Goal: Task Accomplishment & Management: Use online tool/utility

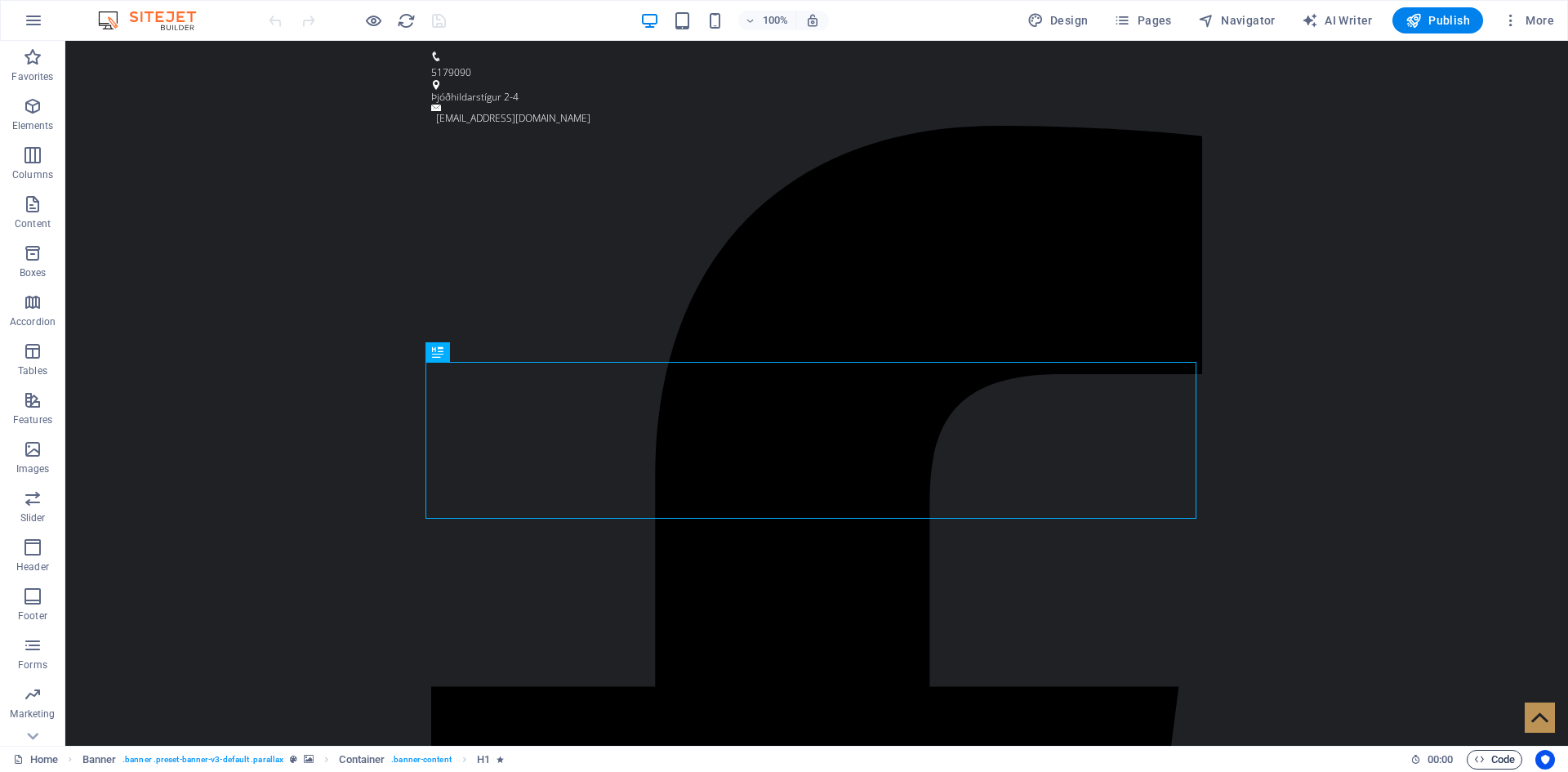
click at [1490, 758] on span "Code" at bounding box center [1494, 759] width 41 height 20
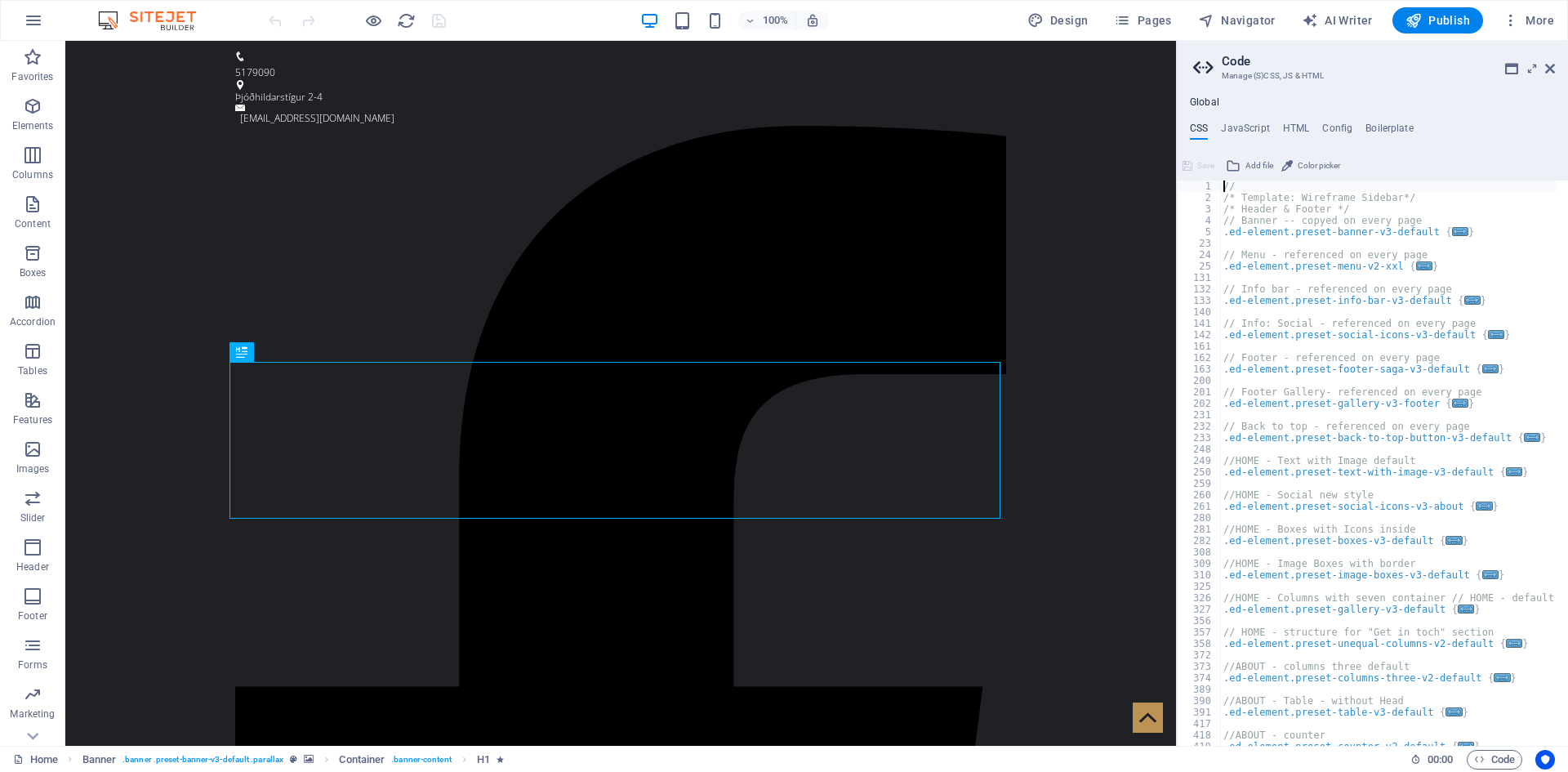
click at [1291, 121] on div "Global CSS JavaScript HTML Config Boilerplate // 1 2 3 4 5 23 24 25 131 132 133…" at bounding box center [1373, 421] width 392 height 649
click at [1299, 132] on h4 "HTML" at bounding box center [1296, 132] width 27 height 18
type textarea "<a href="#main-content" class="wv-link-content button">Skip to main content</a>"
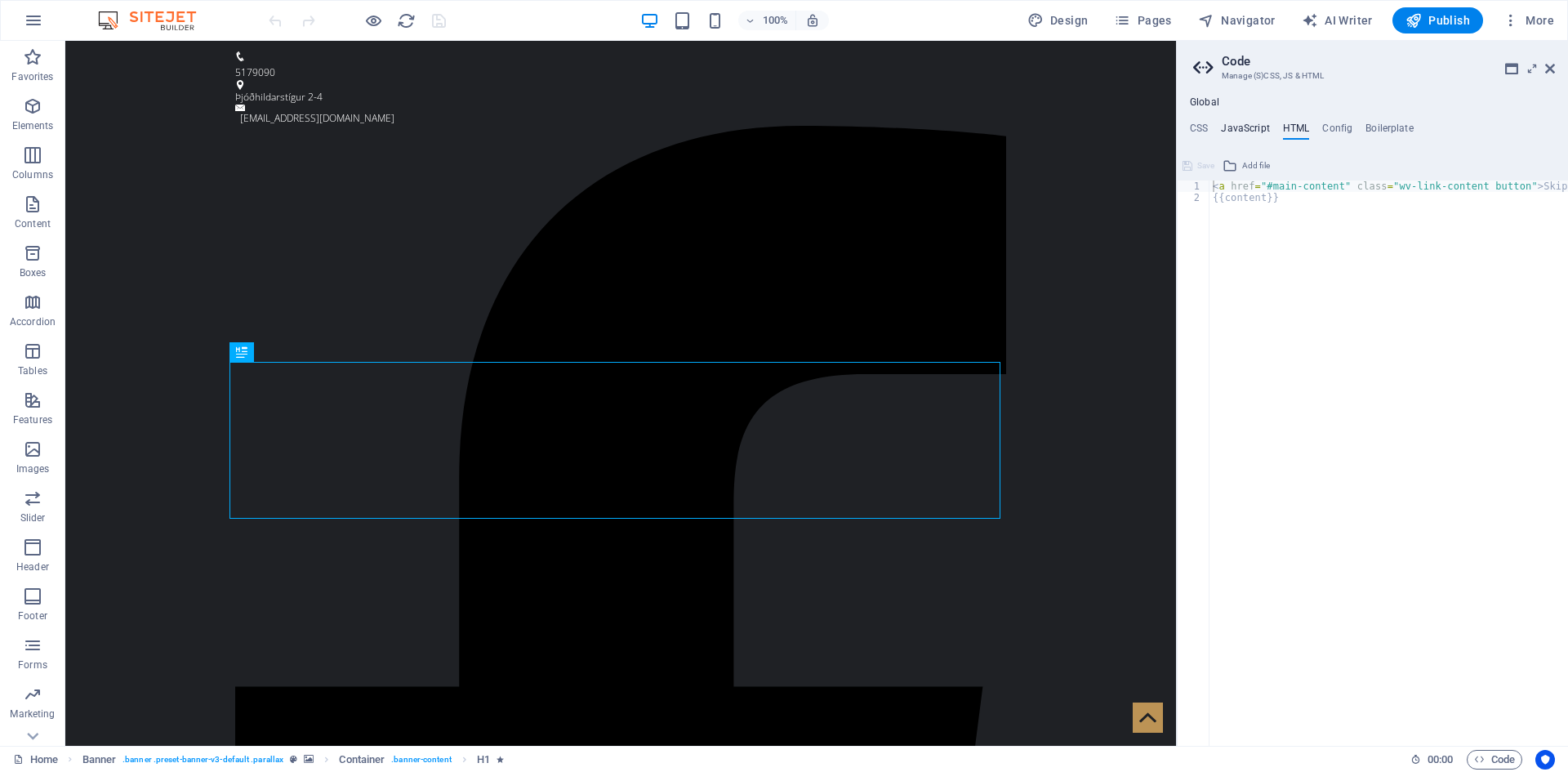
click at [1249, 129] on h4 "JavaScript" at bounding box center [1245, 132] width 48 height 18
type textarea "/* JS for preset "Back to top button V3" */"
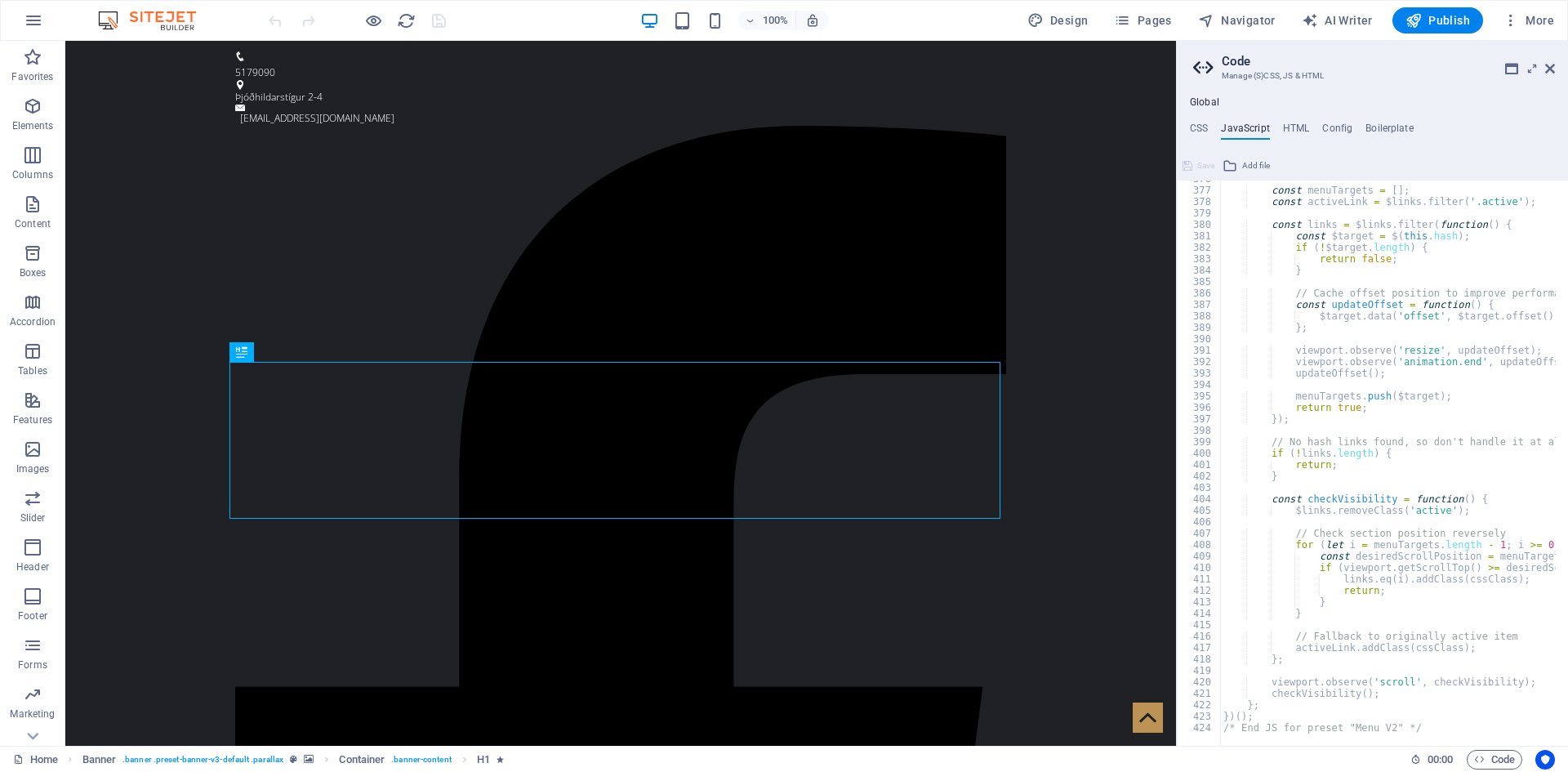
scroll to position [4295, 0]
click at [1199, 123] on h4 "CSS" at bounding box center [1199, 132] width 18 height 18
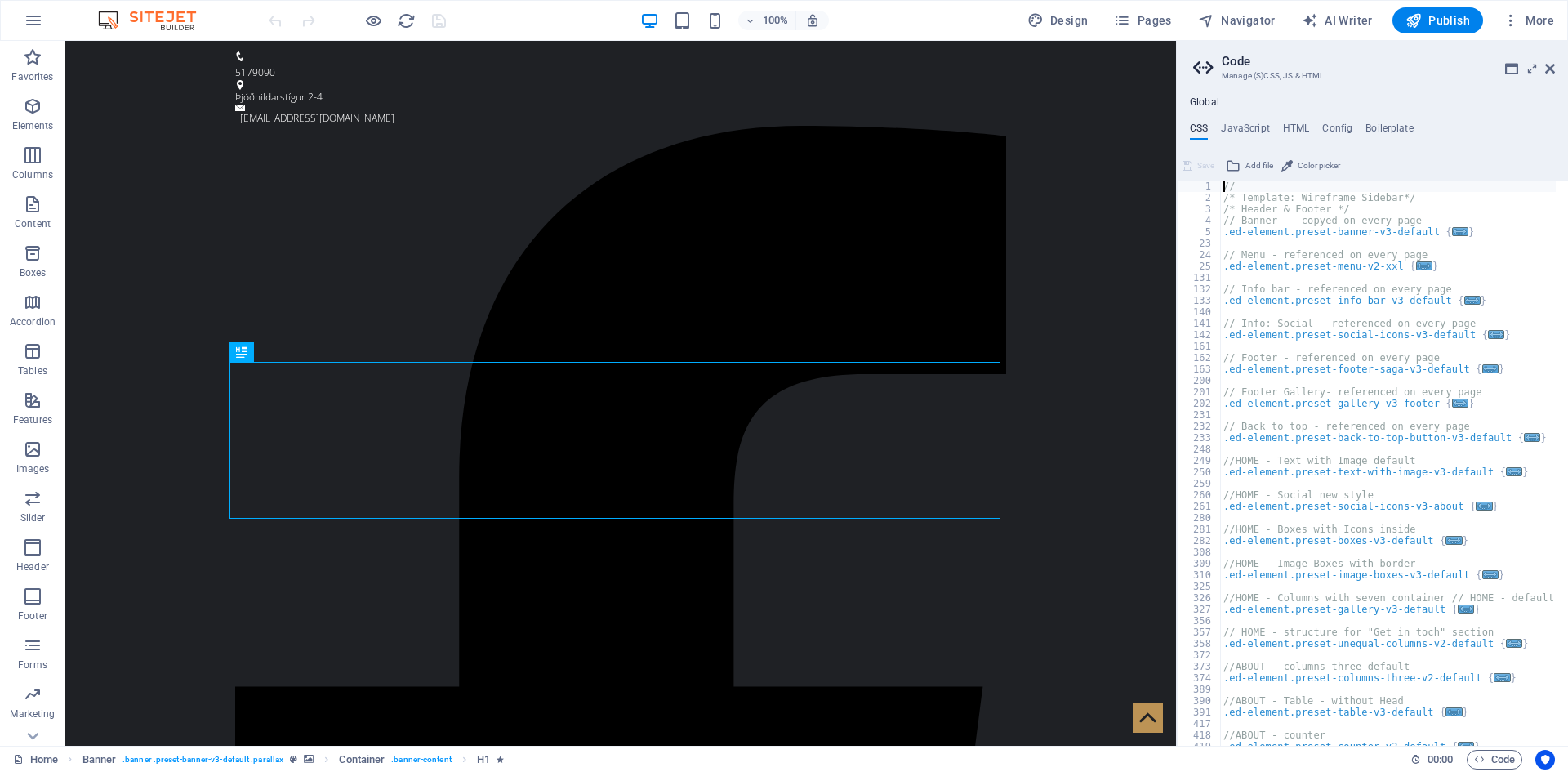
scroll to position [0, 0]
click at [1533, 65] on icon at bounding box center [1533, 69] width 0 height 13
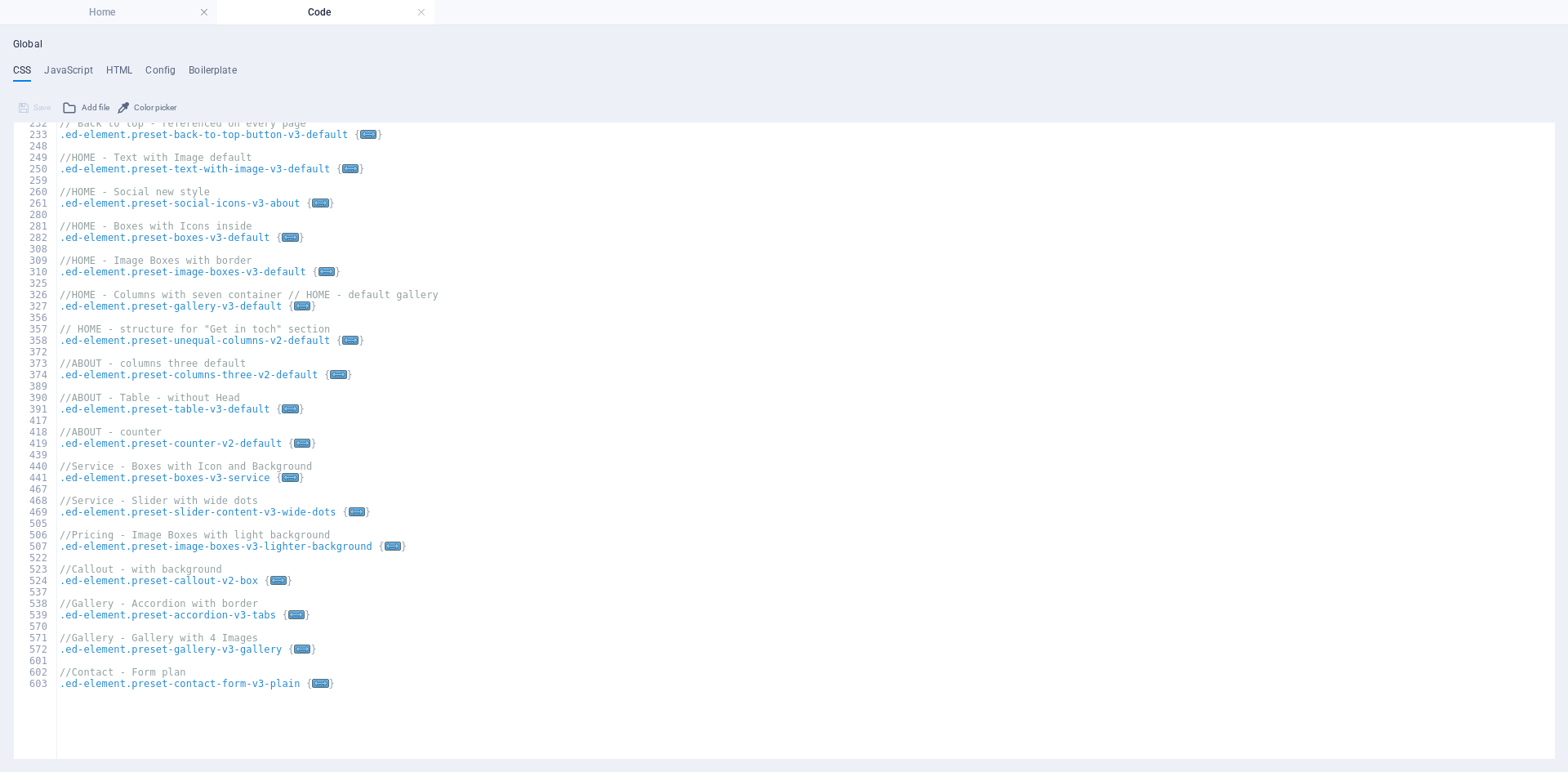
scroll to position [268, 0]
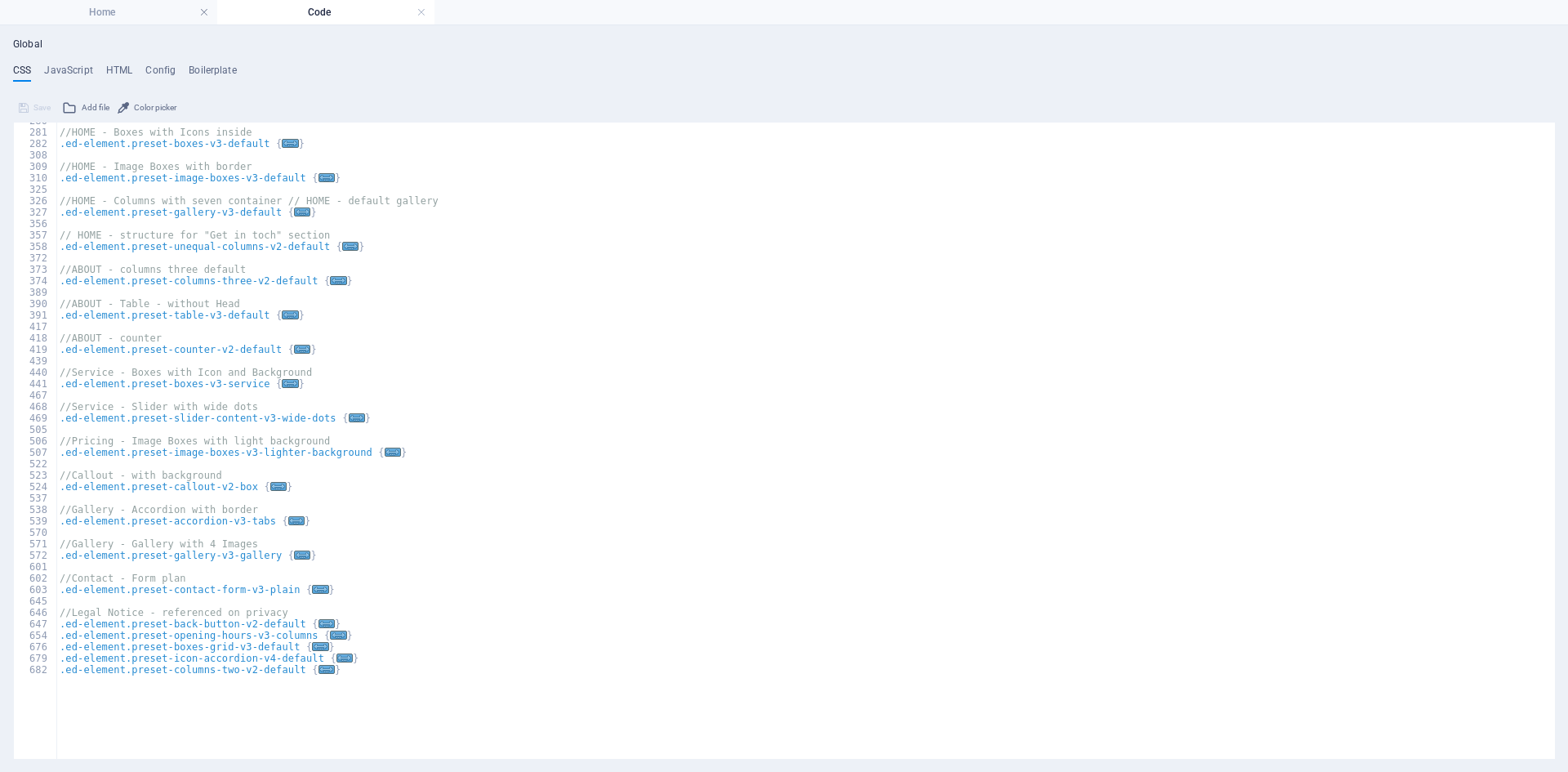
click at [74, 63] on div "Global CSS JavaScript HTML Config Boilerplate // 280 281 282 308 309 310 325 32…" at bounding box center [783, 399] width 1542 height 721
click at [75, 74] on h4 "JavaScript" at bounding box center [68, 74] width 48 height 18
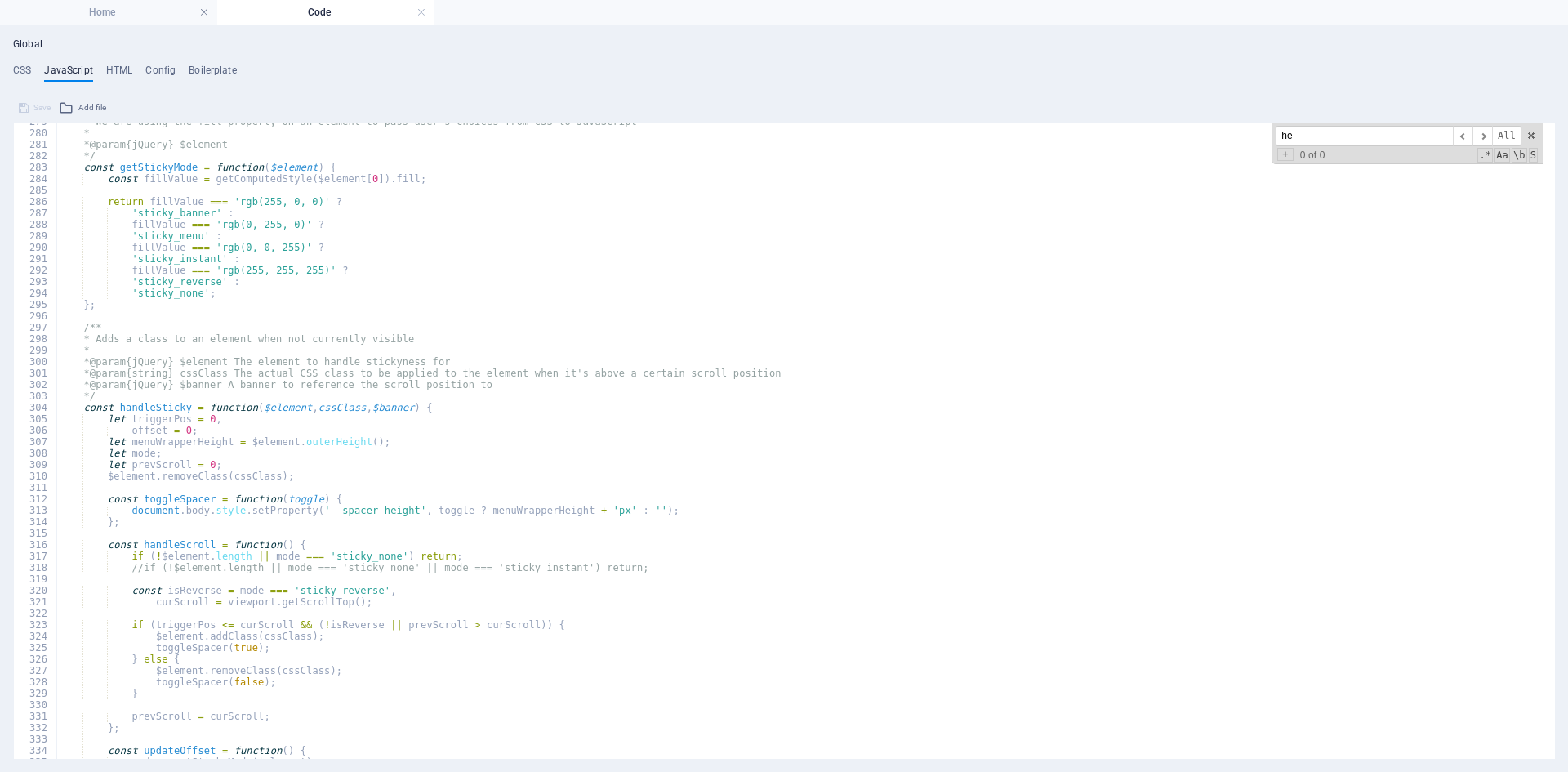
scroll to position [0, 0]
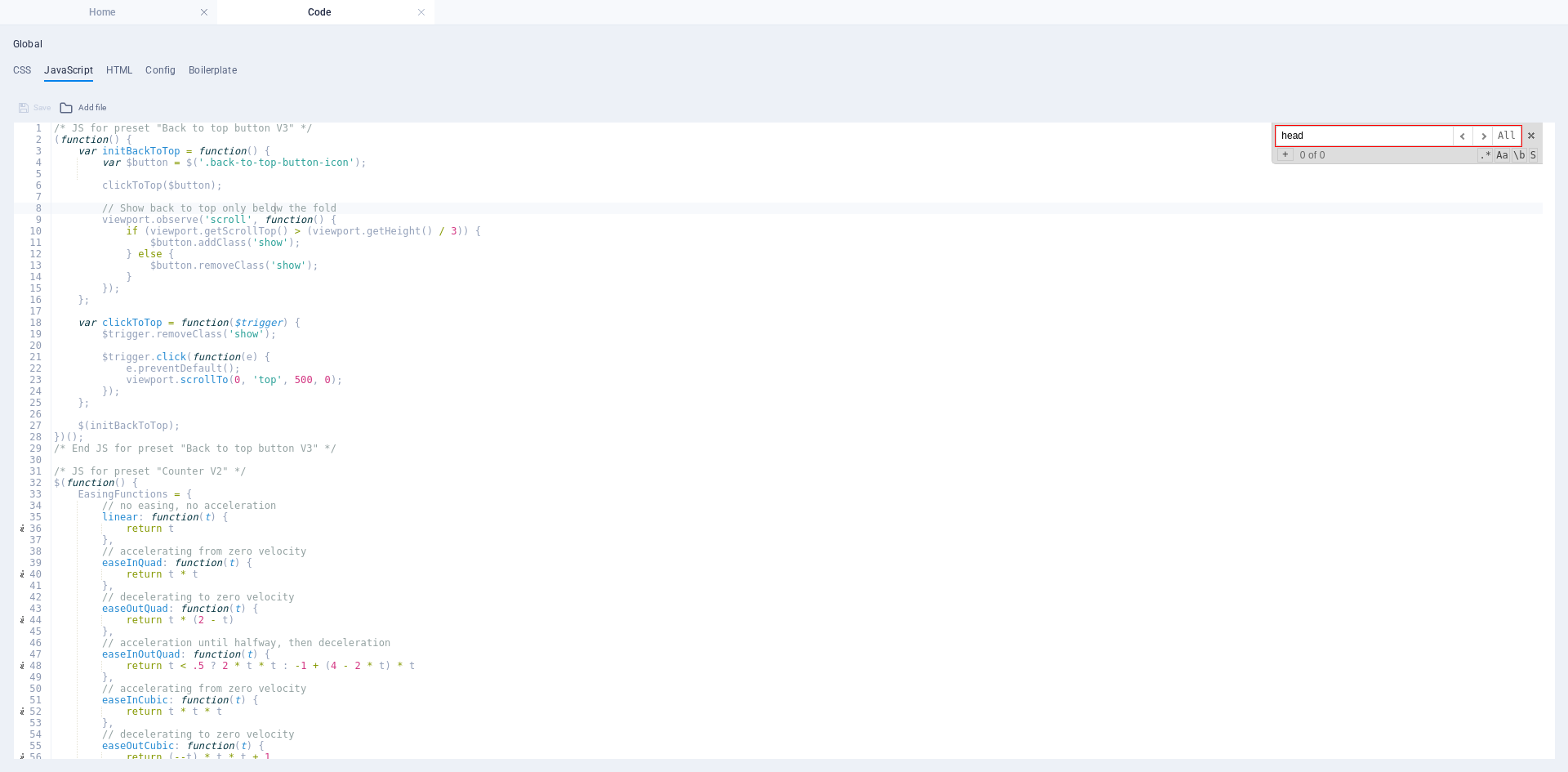
type input "head"
click at [19, 72] on h4 "CSS" at bounding box center [22, 74] width 18 height 18
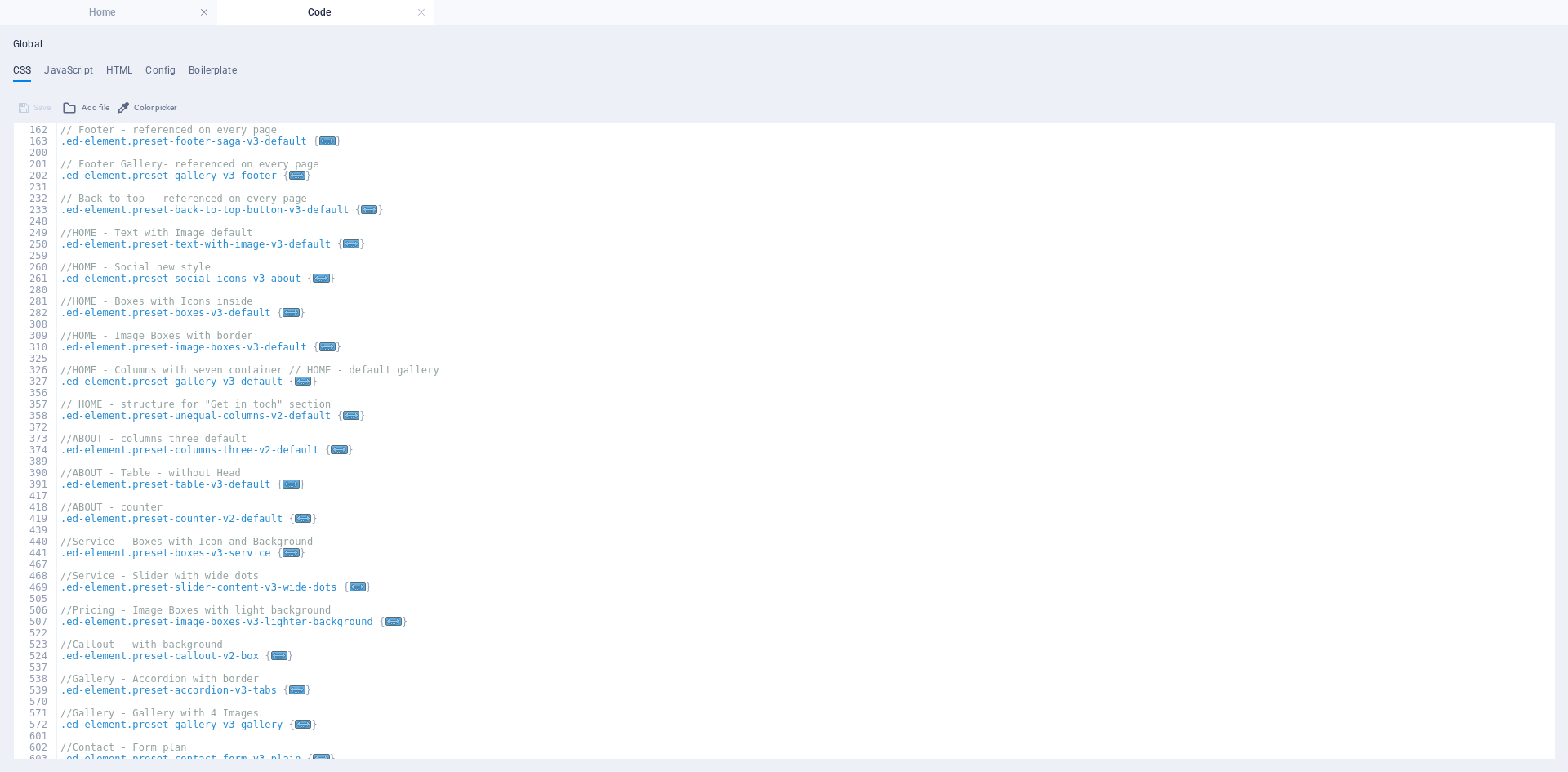
scroll to position [72, 0]
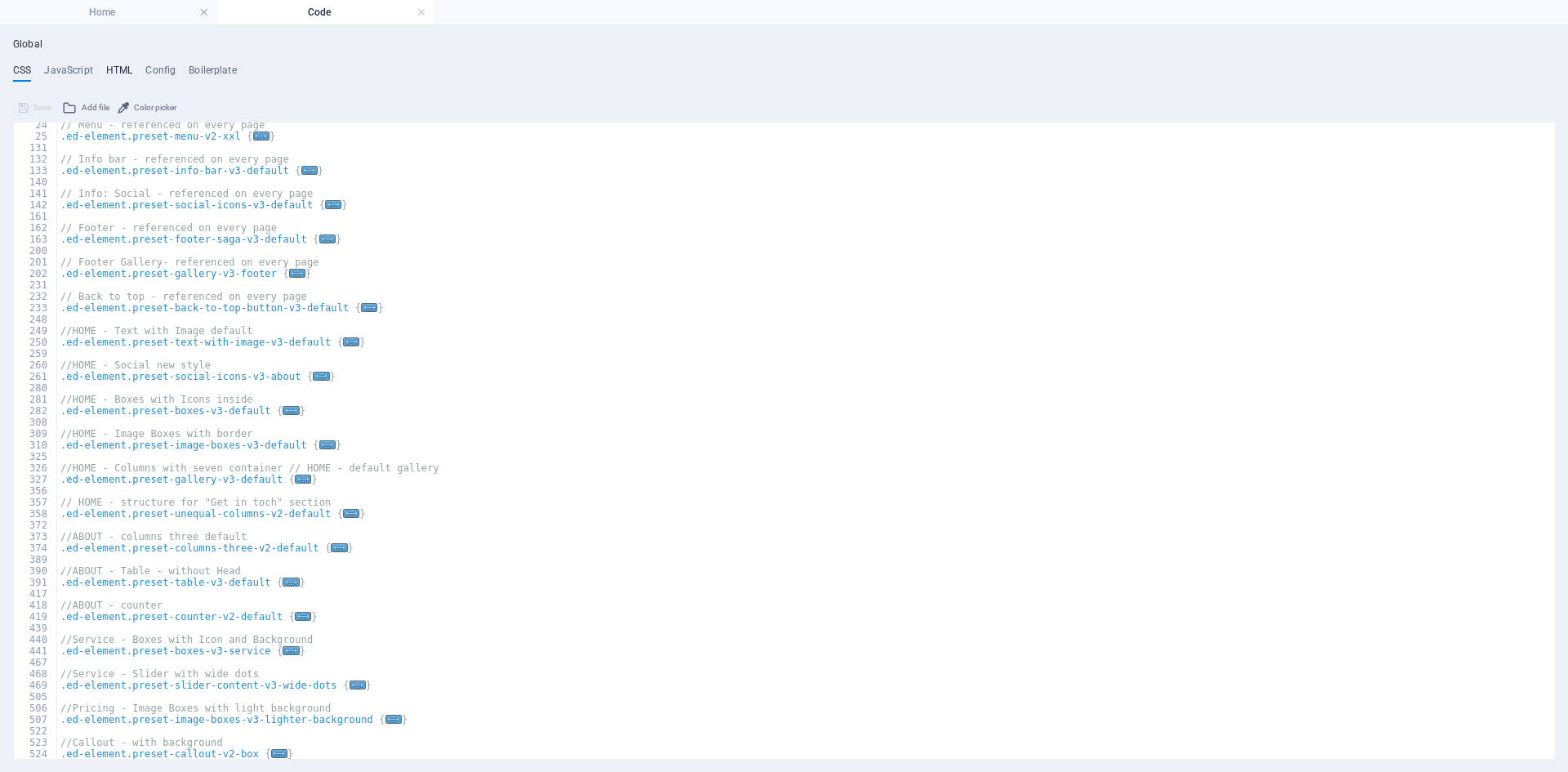
click at [116, 69] on h4 "HTML" at bounding box center [120, 74] width 27 height 18
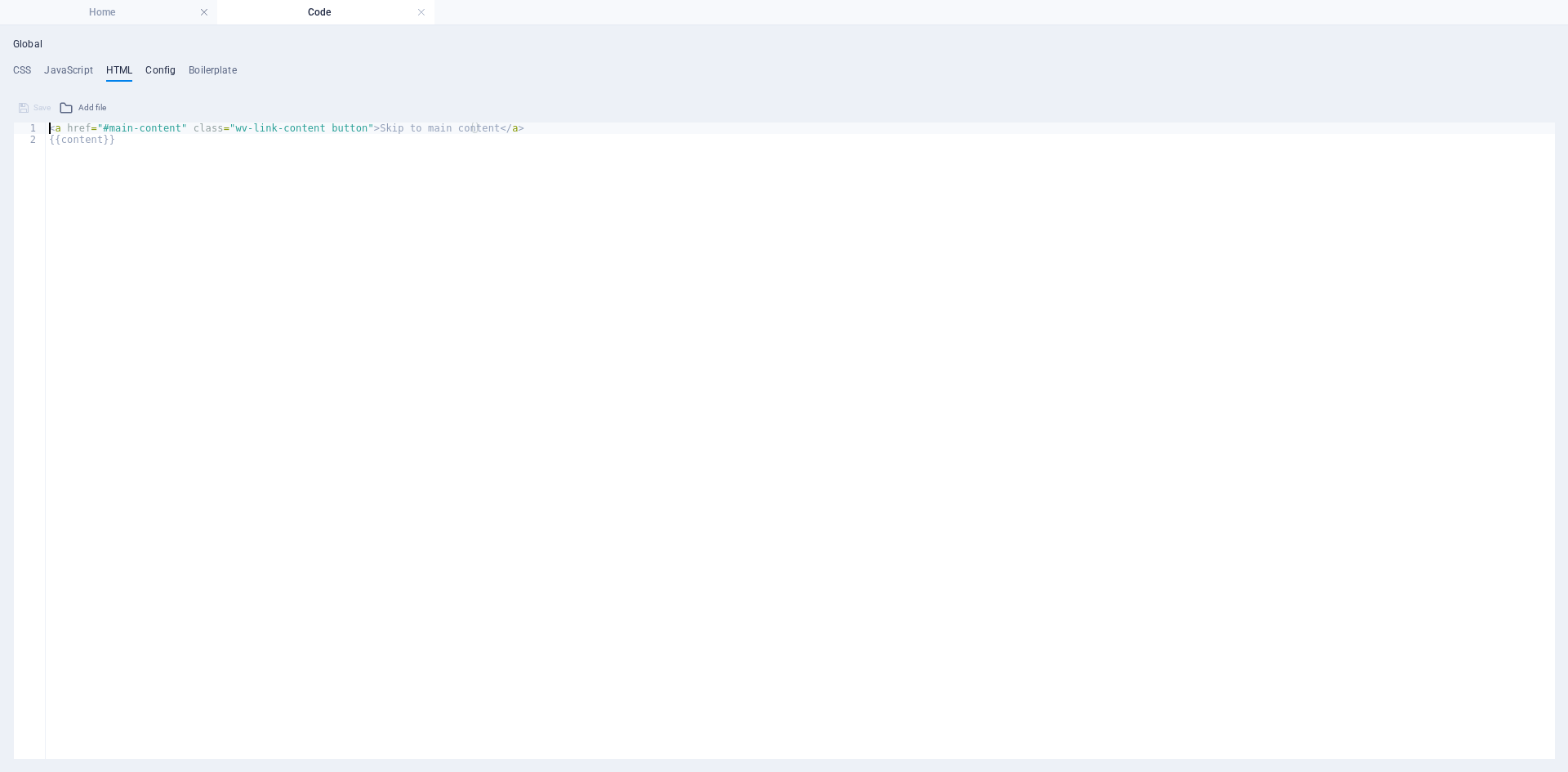
click at [151, 70] on h4 "Config" at bounding box center [160, 74] width 30 height 18
type textarea "$color-background: #1f2125;"
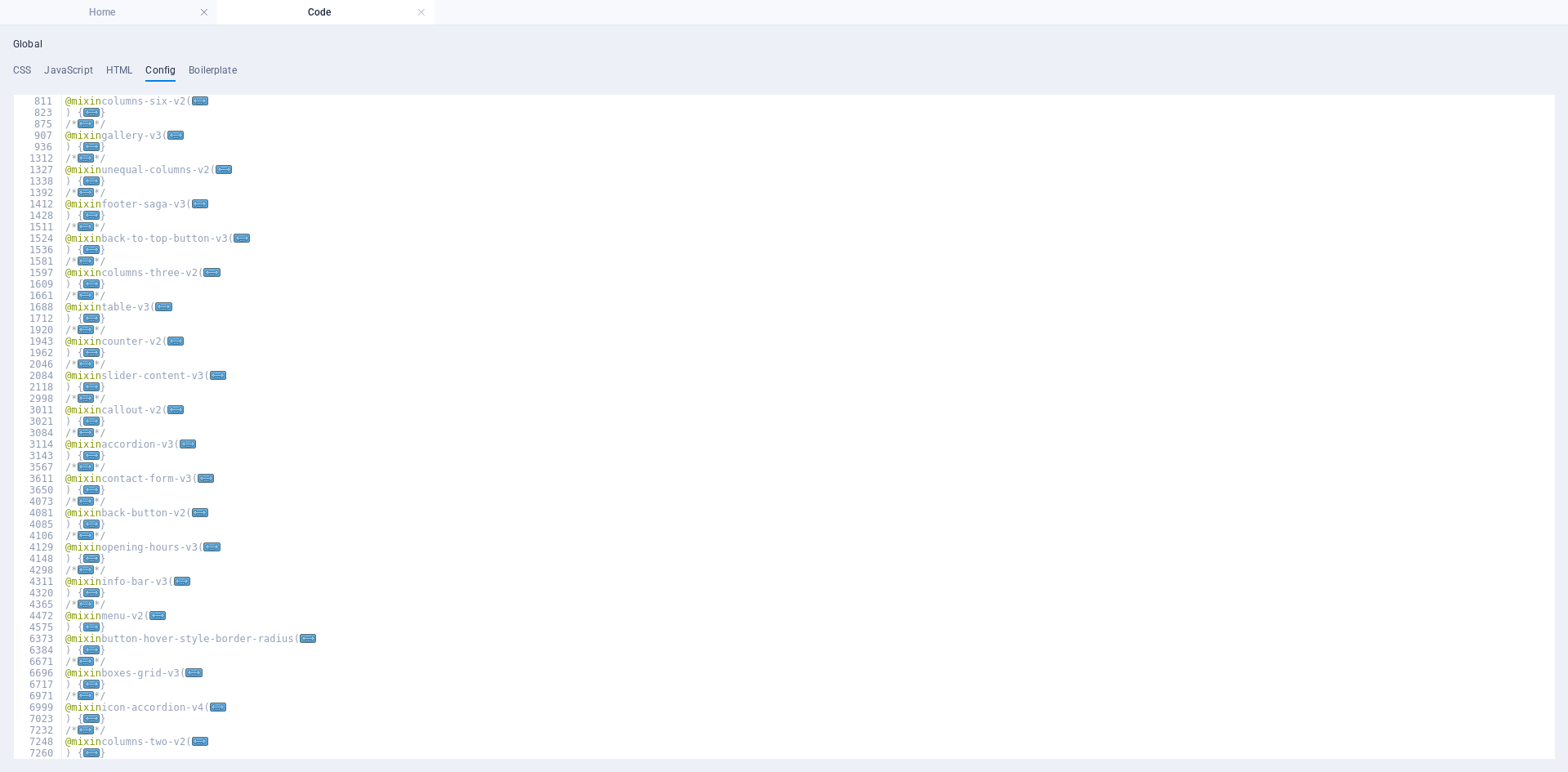
scroll to position [583, 0]
click at [207, 69] on h4 "Boilerplate" at bounding box center [212, 74] width 48 height 18
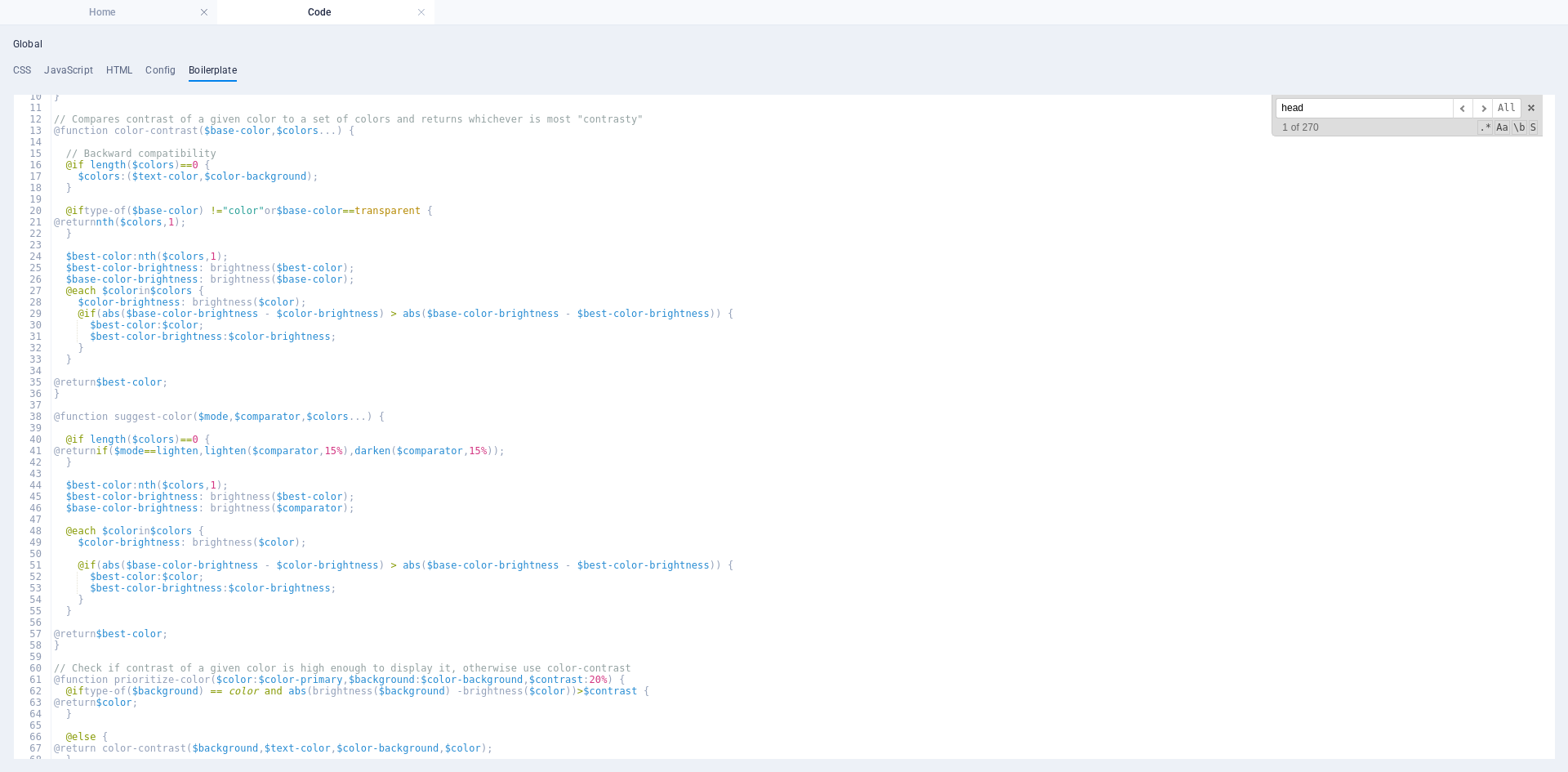
scroll to position [0, 0]
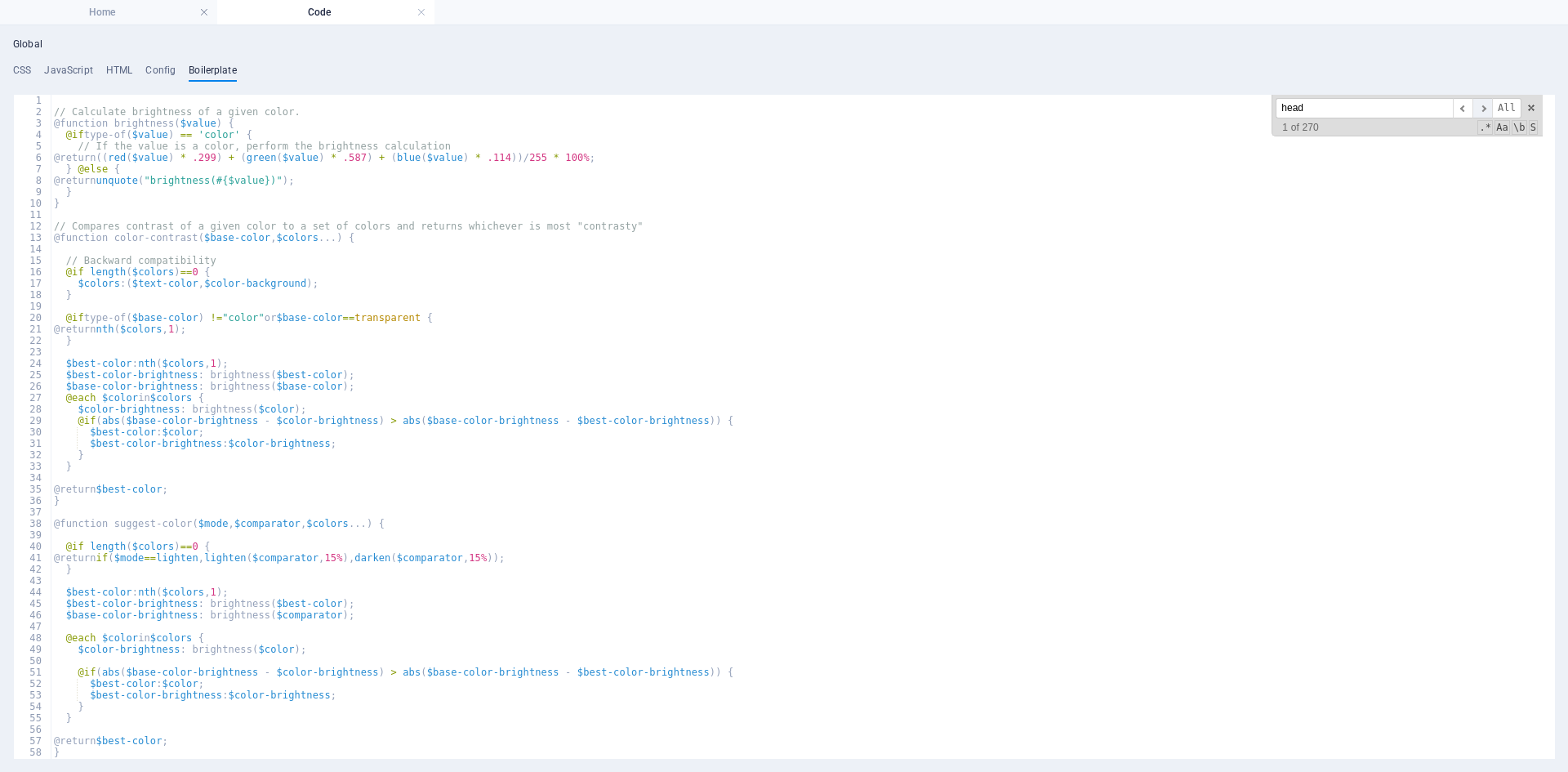
click at [1480, 110] on span "​" at bounding box center [1482, 108] width 20 height 21
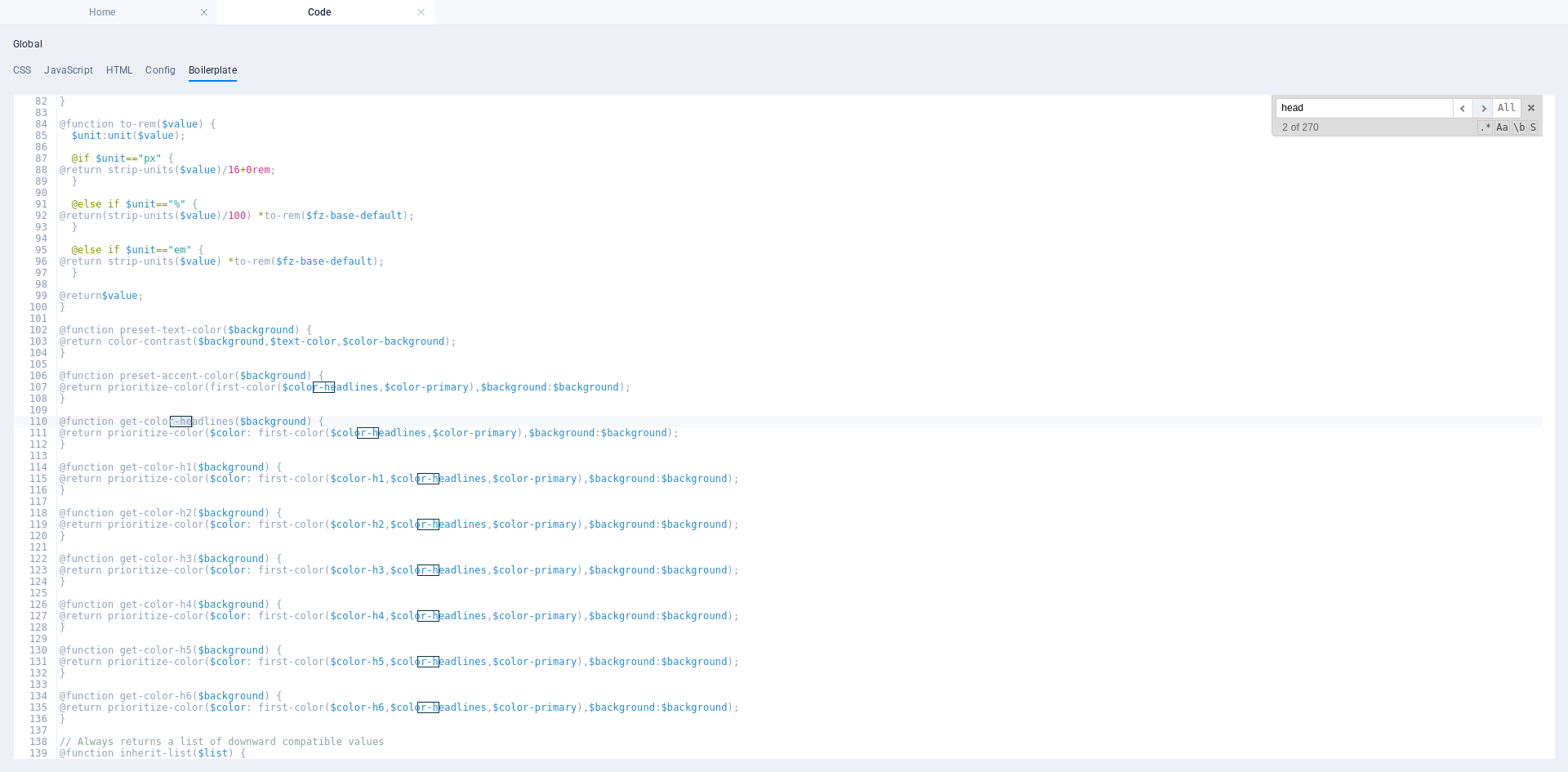
click at [1480, 110] on span "​" at bounding box center [1482, 108] width 20 height 21
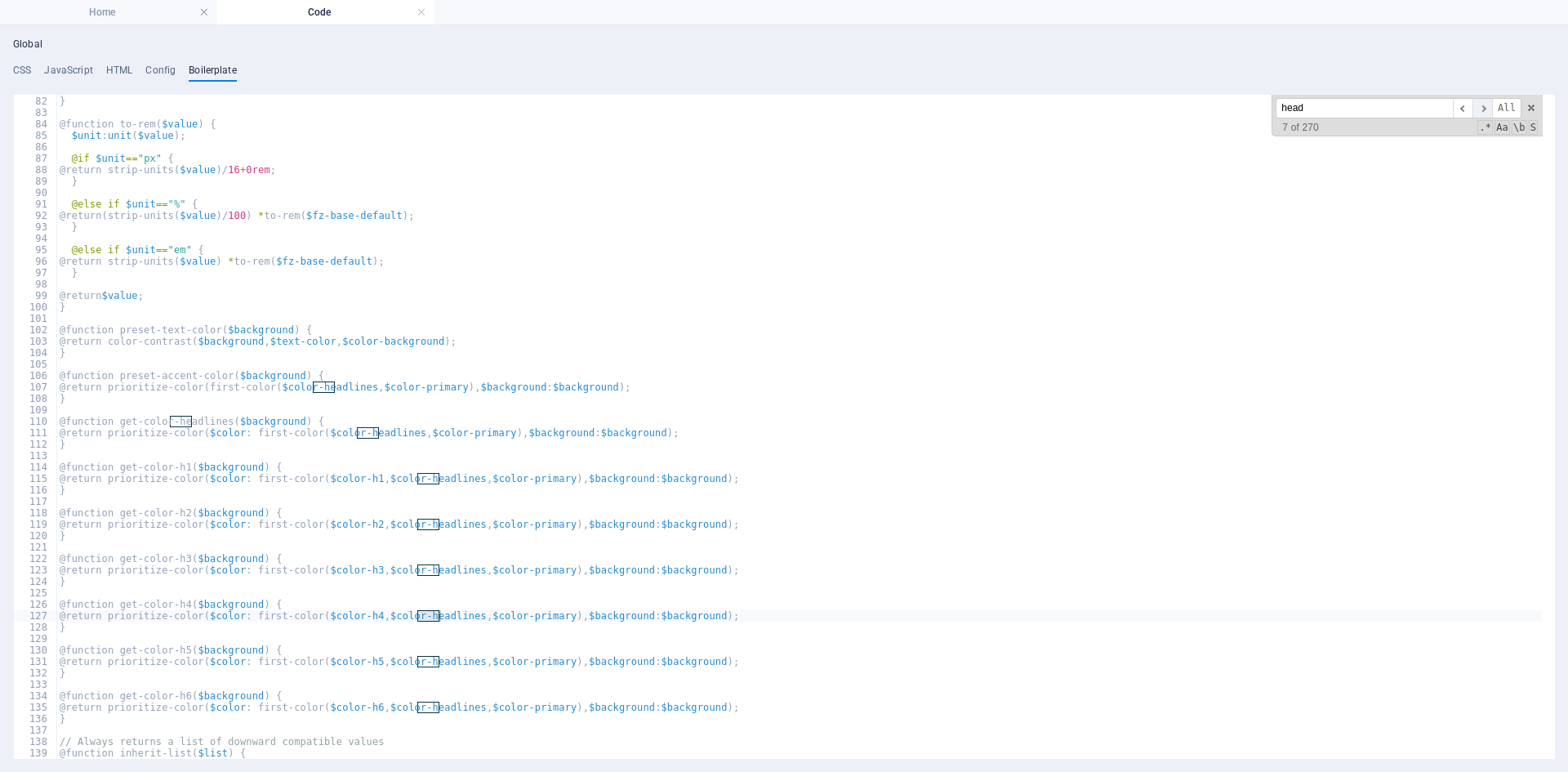
click at [1480, 110] on span "​" at bounding box center [1482, 108] width 20 height 21
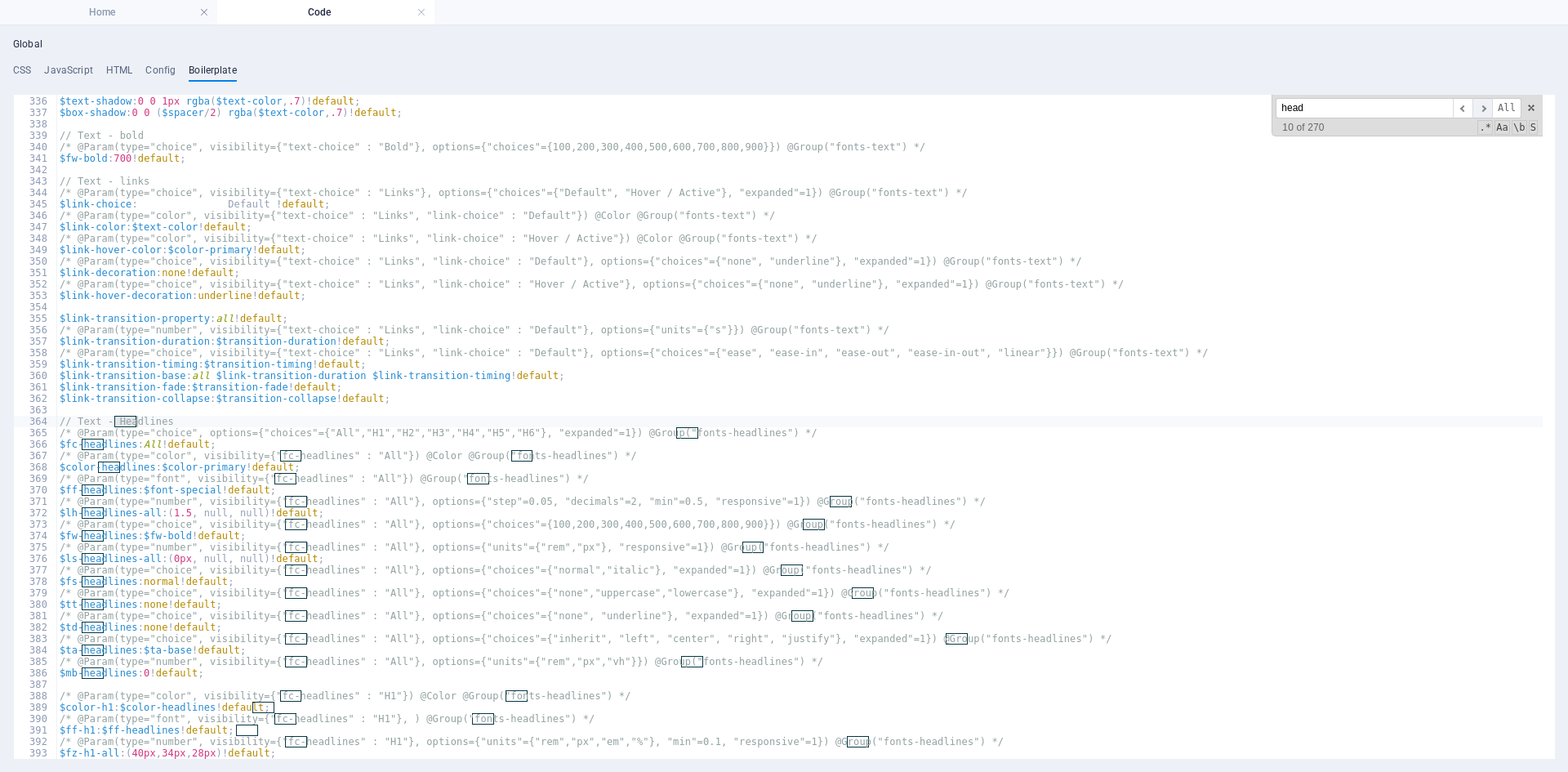
click at [1480, 110] on span "​" at bounding box center [1482, 108] width 20 height 21
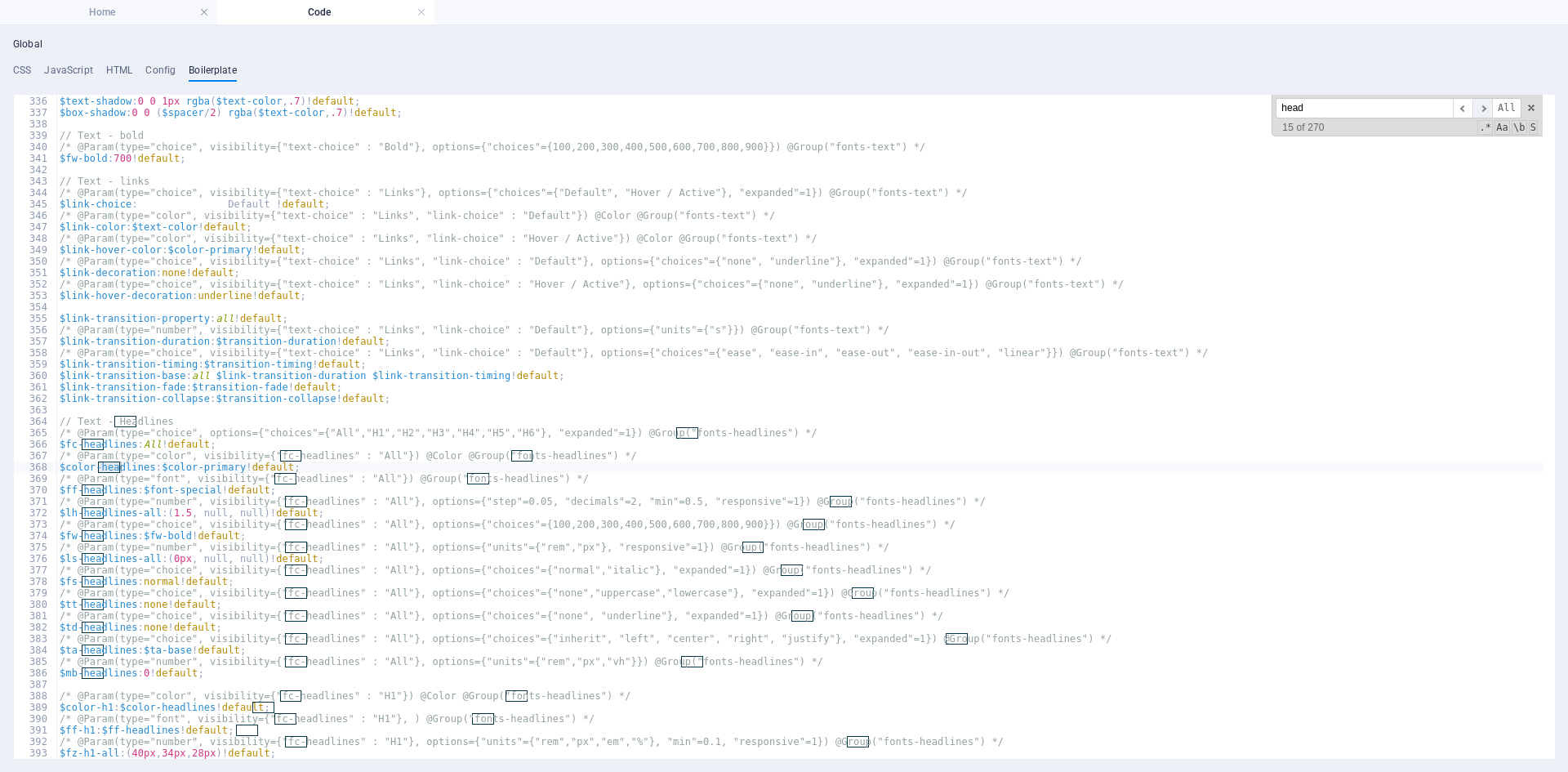
click at [1480, 110] on span "​" at bounding box center [1482, 108] width 20 height 21
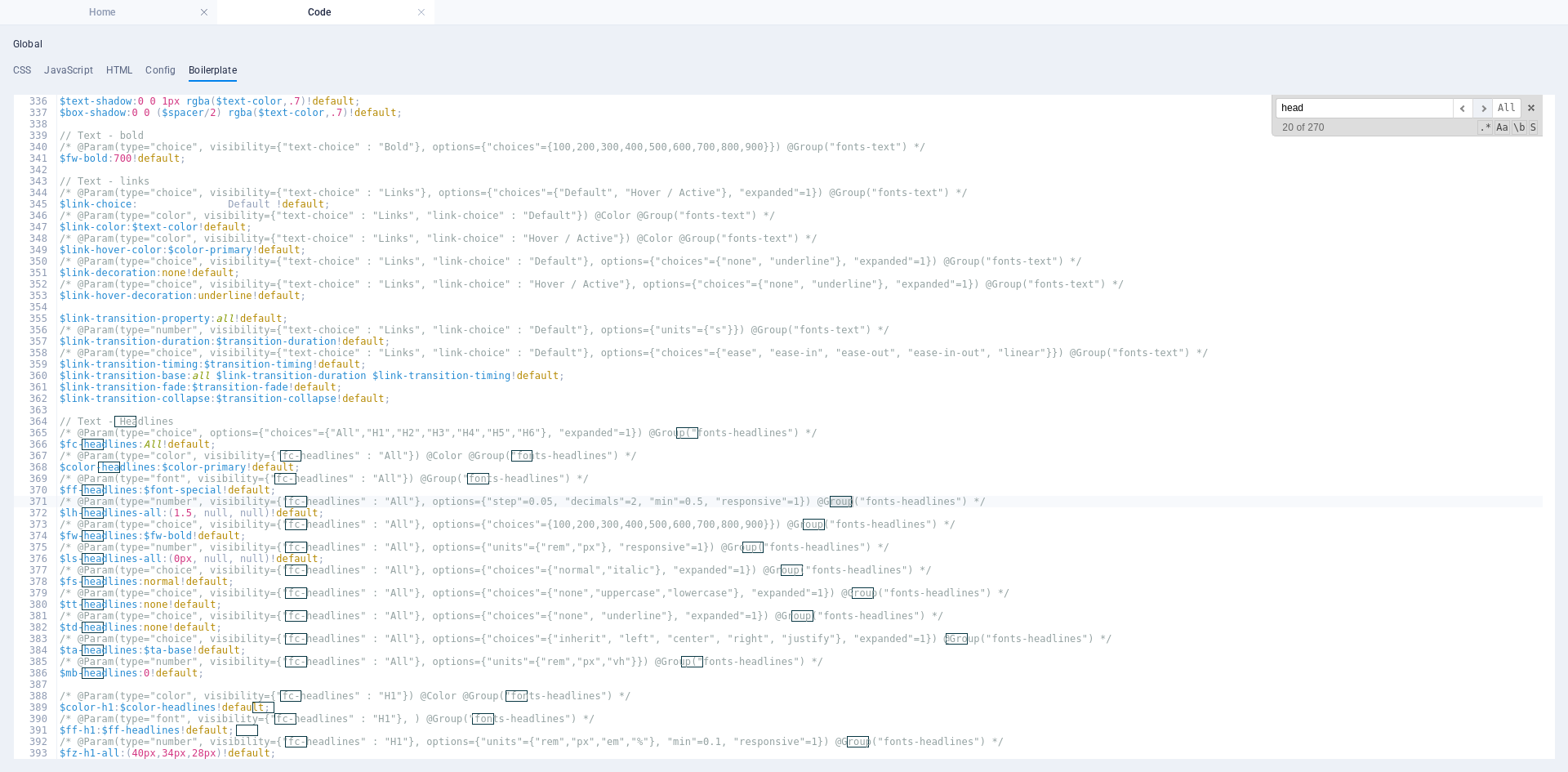
click at [1480, 110] on span "​" at bounding box center [1482, 108] width 20 height 21
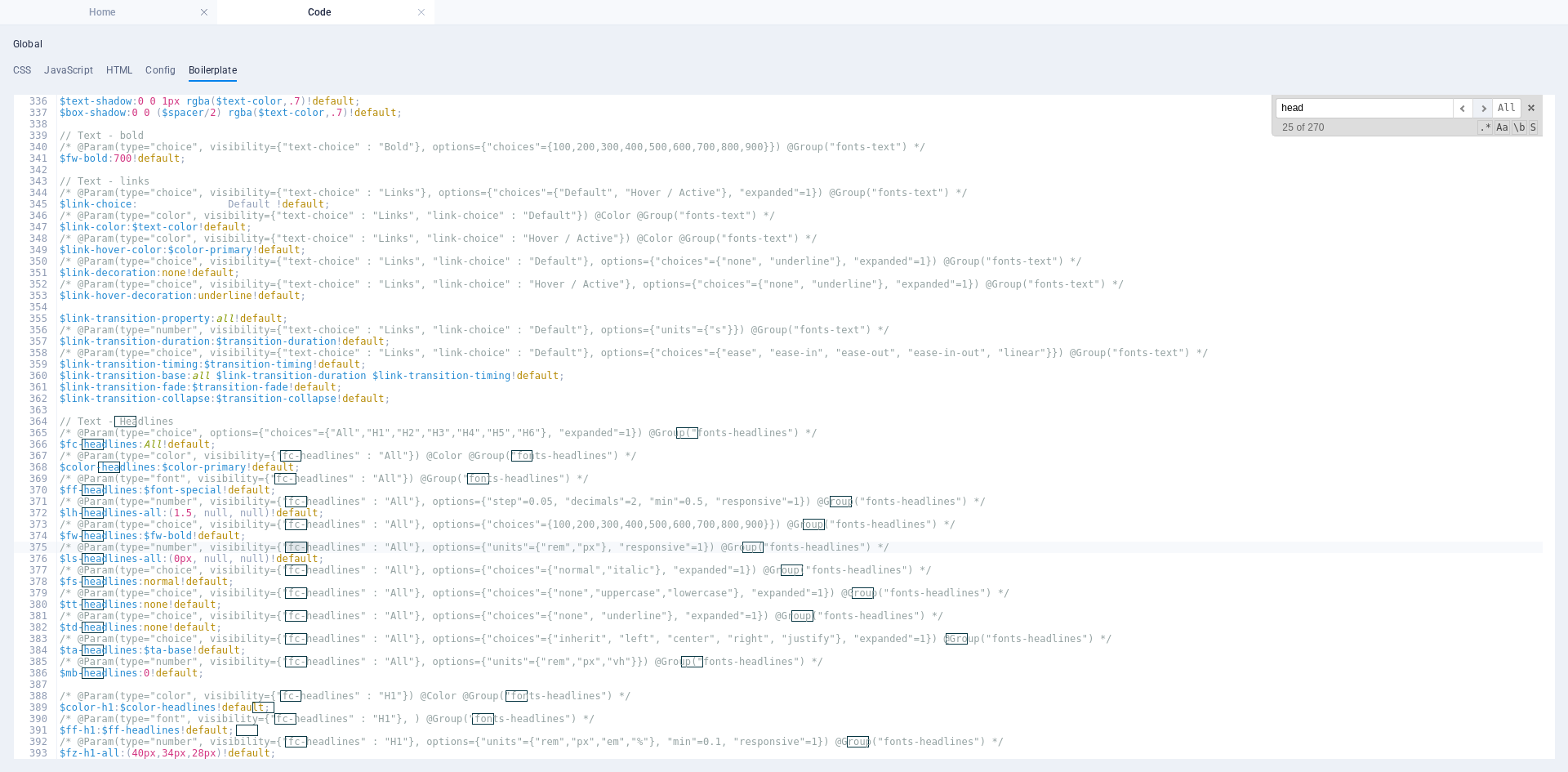
click at [1480, 110] on span "​" at bounding box center [1482, 108] width 20 height 21
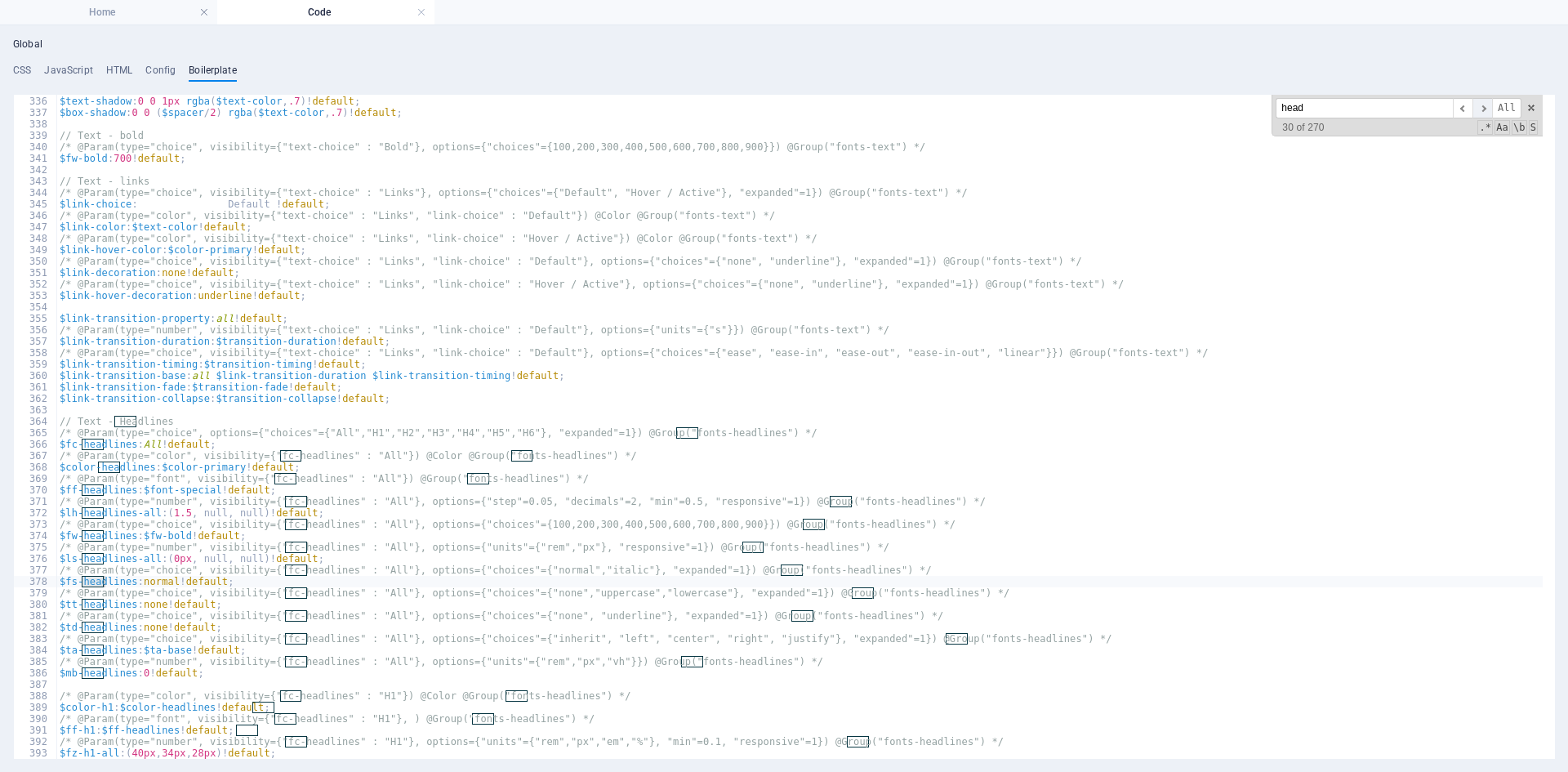
click at [1480, 110] on span "​" at bounding box center [1482, 108] width 20 height 21
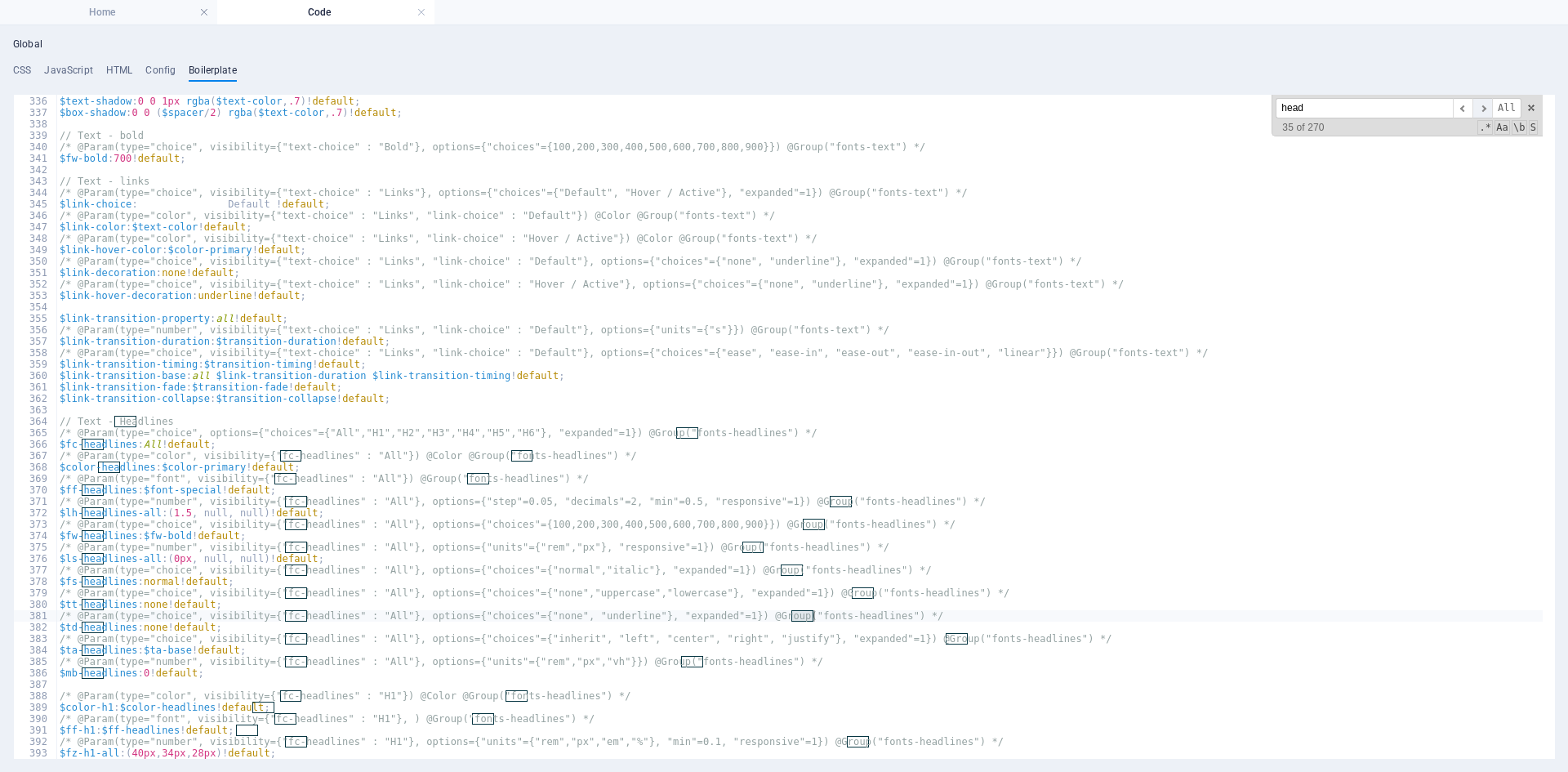
click at [1480, 110] on span "​" at bounding box center [1482, 108] width 20 height 21
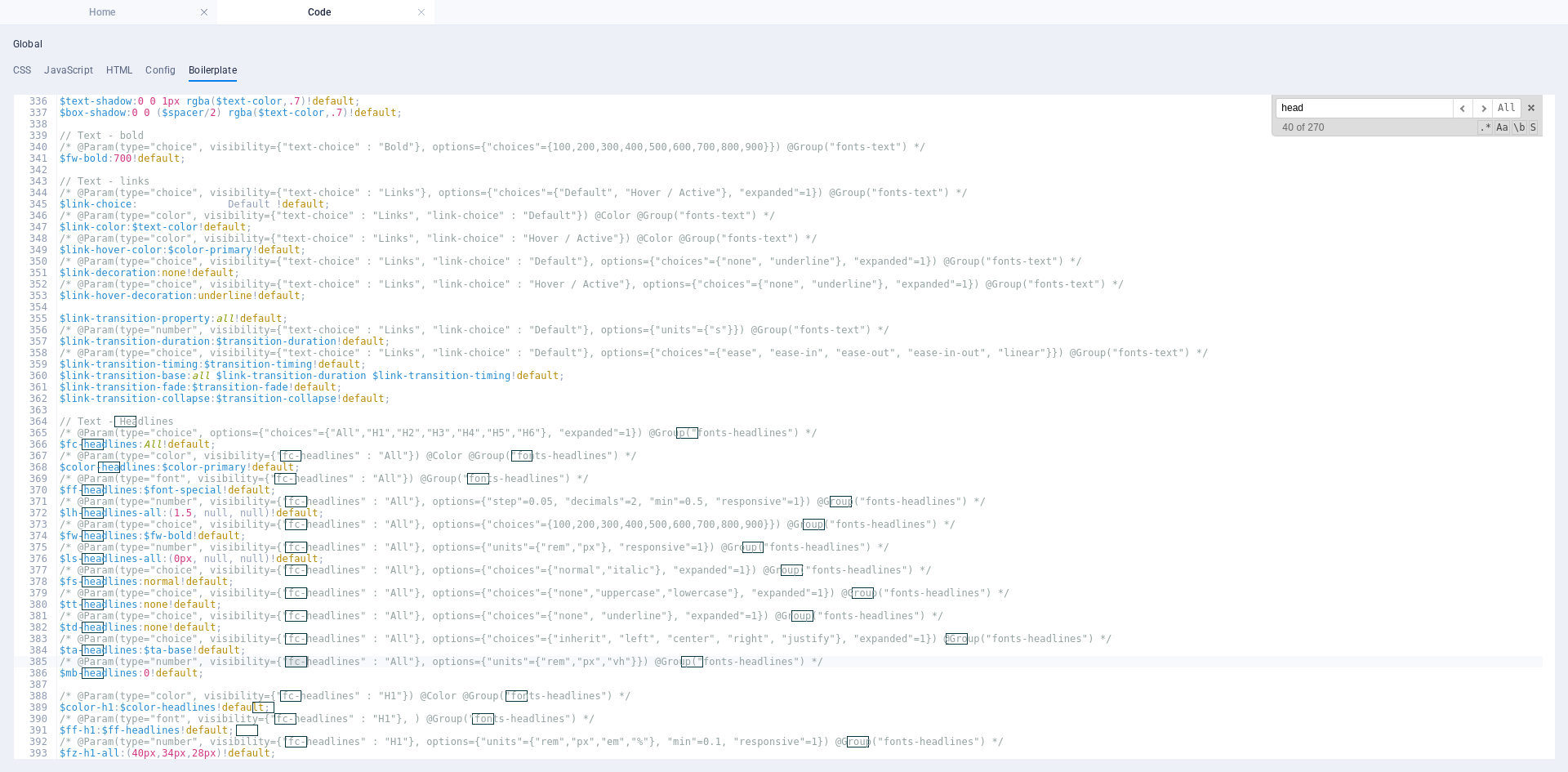
click at [1282, 103] on input "head" at bounding box center [1364, 108] width 177 height 21
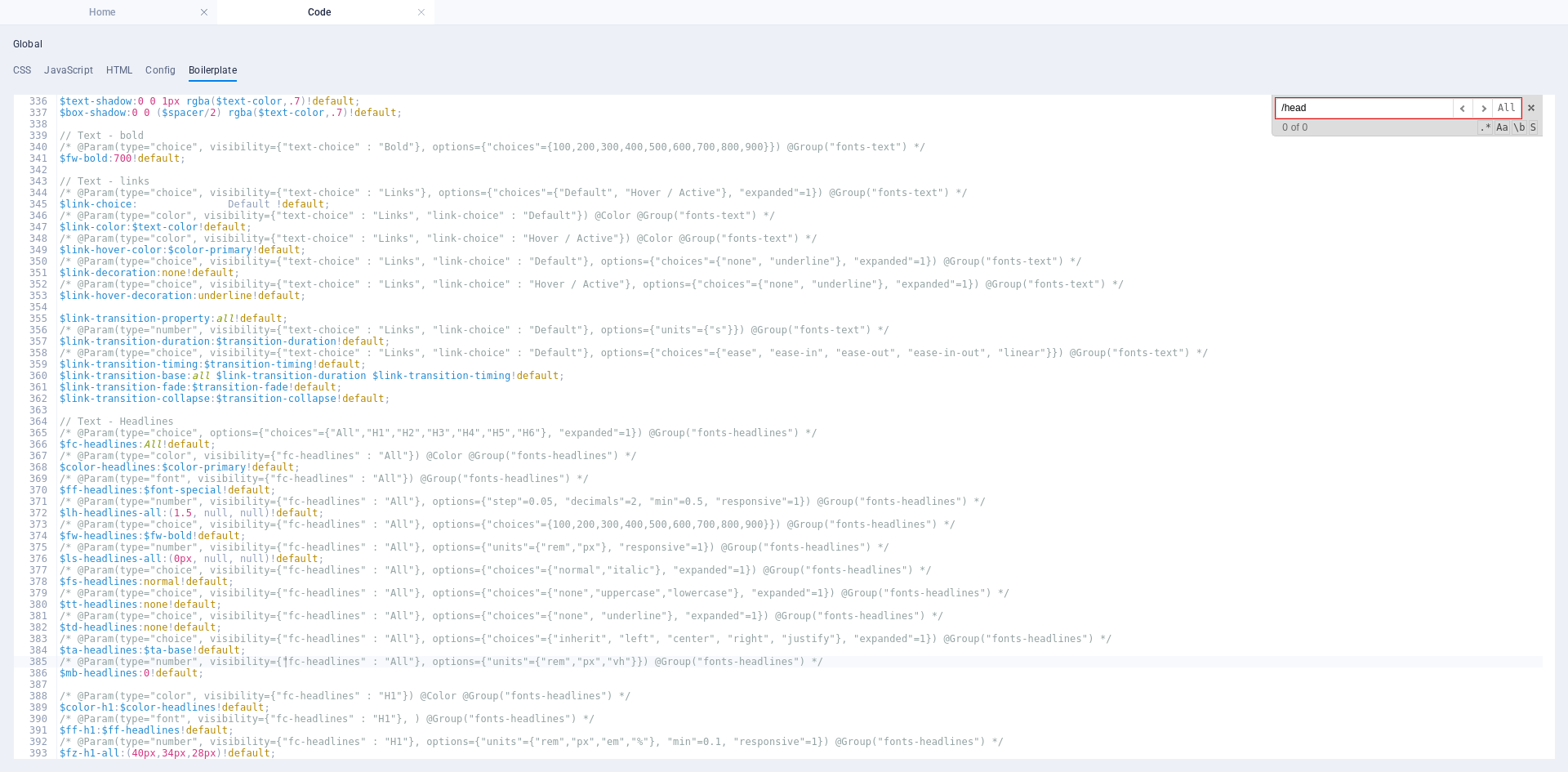
type input "head"
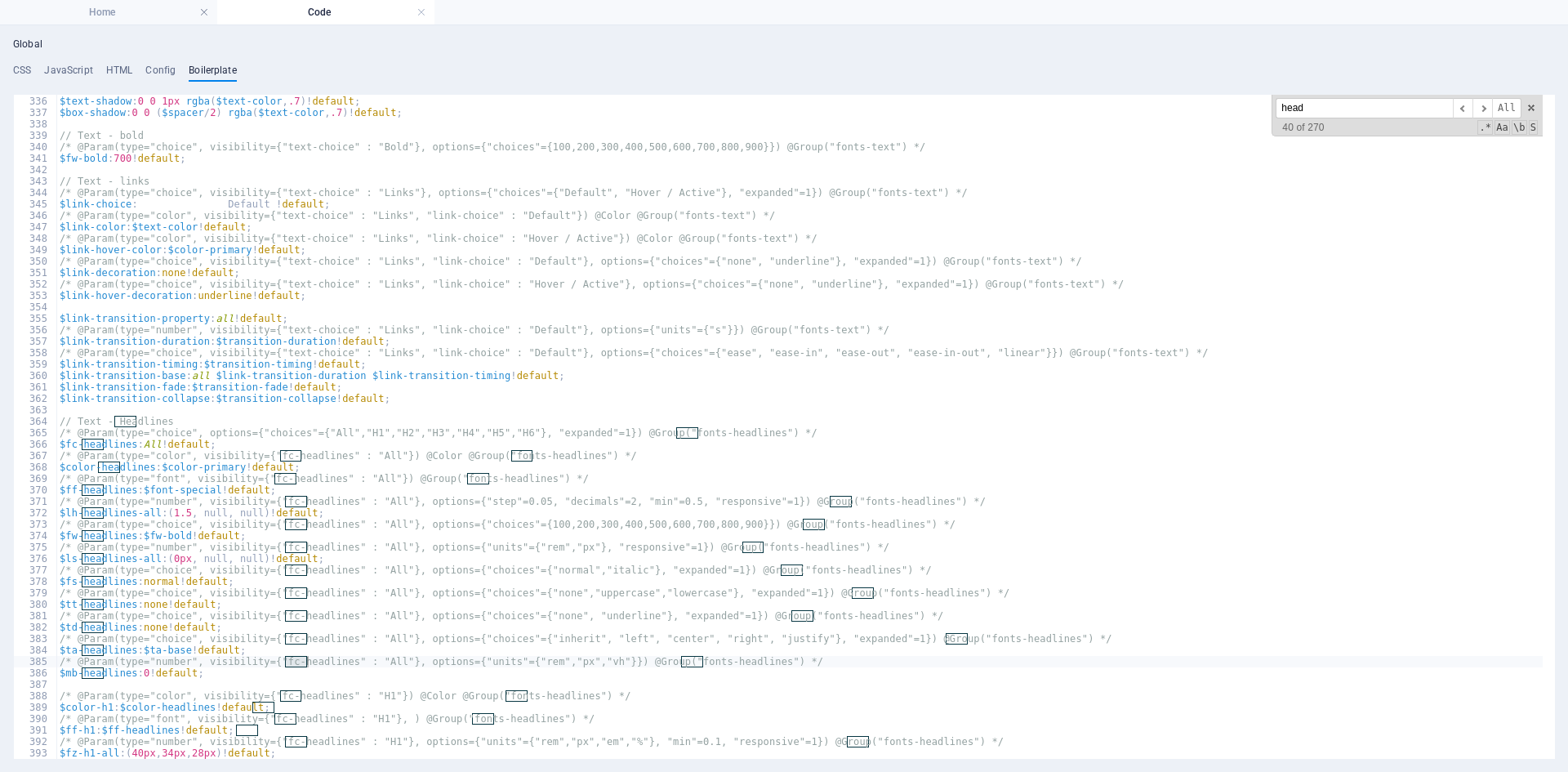
click at [427, 7] on h4 "Code" at bounding box center [326, 13] width 217 height 18
click at [419, 12] on link at bounding box center [421, 12] width 10 height 15
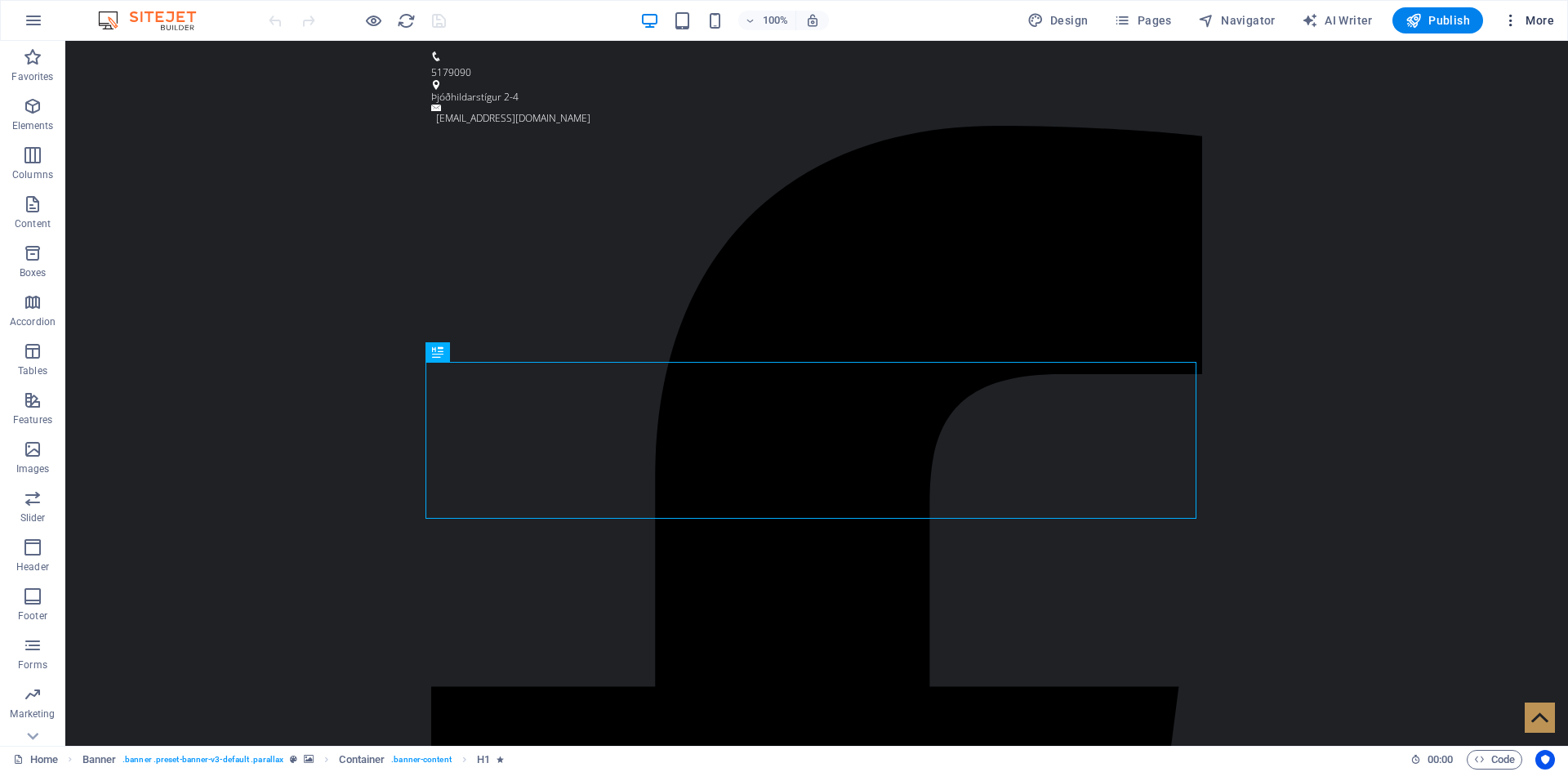
click at [1524, 22] on span "More" at bounding box center [1528, 21] width 51 height 16
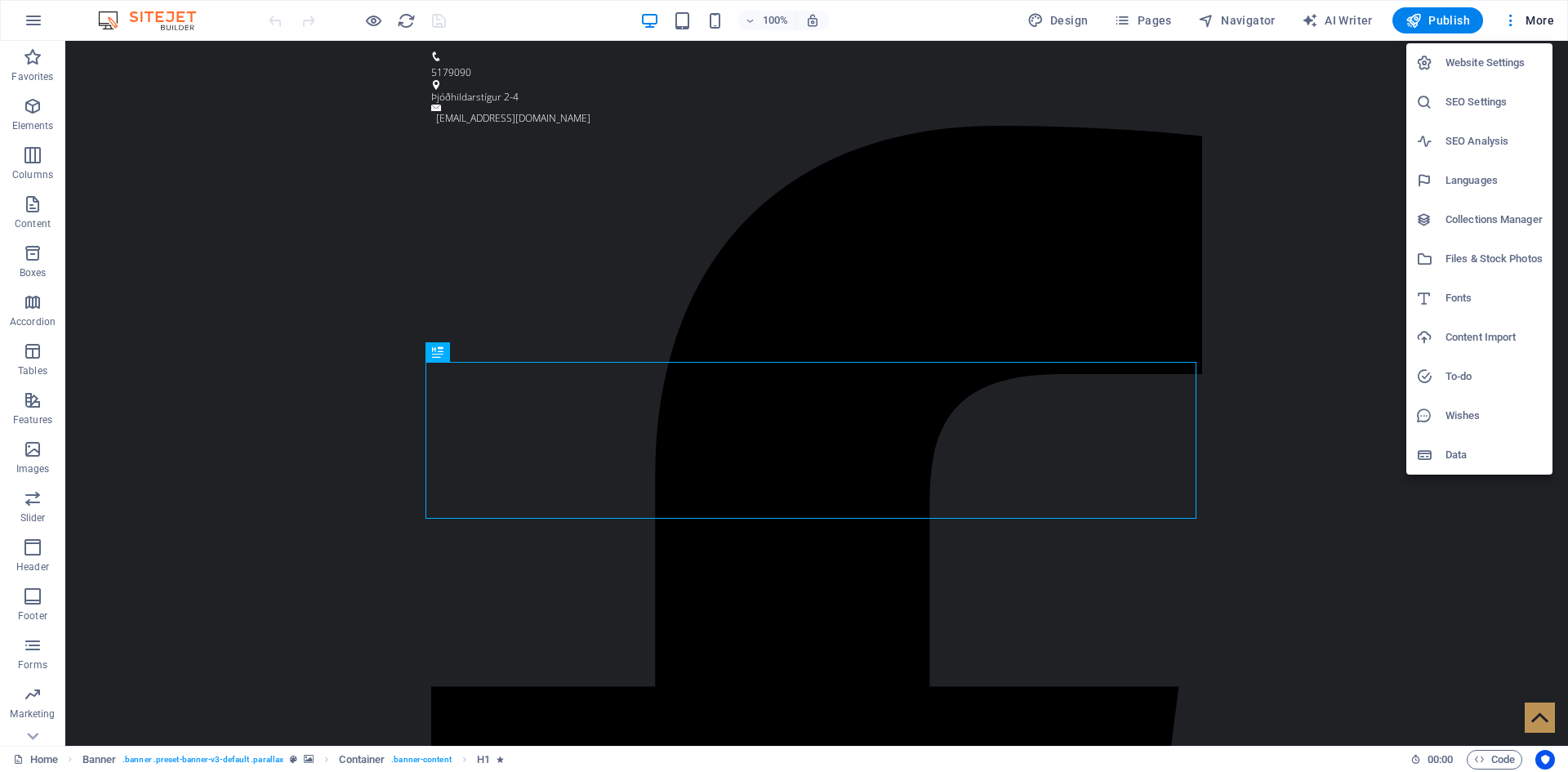
click at [1471, 55] on h6 "Website Settings" at bounding box center [1495, 63] width 97 height 20
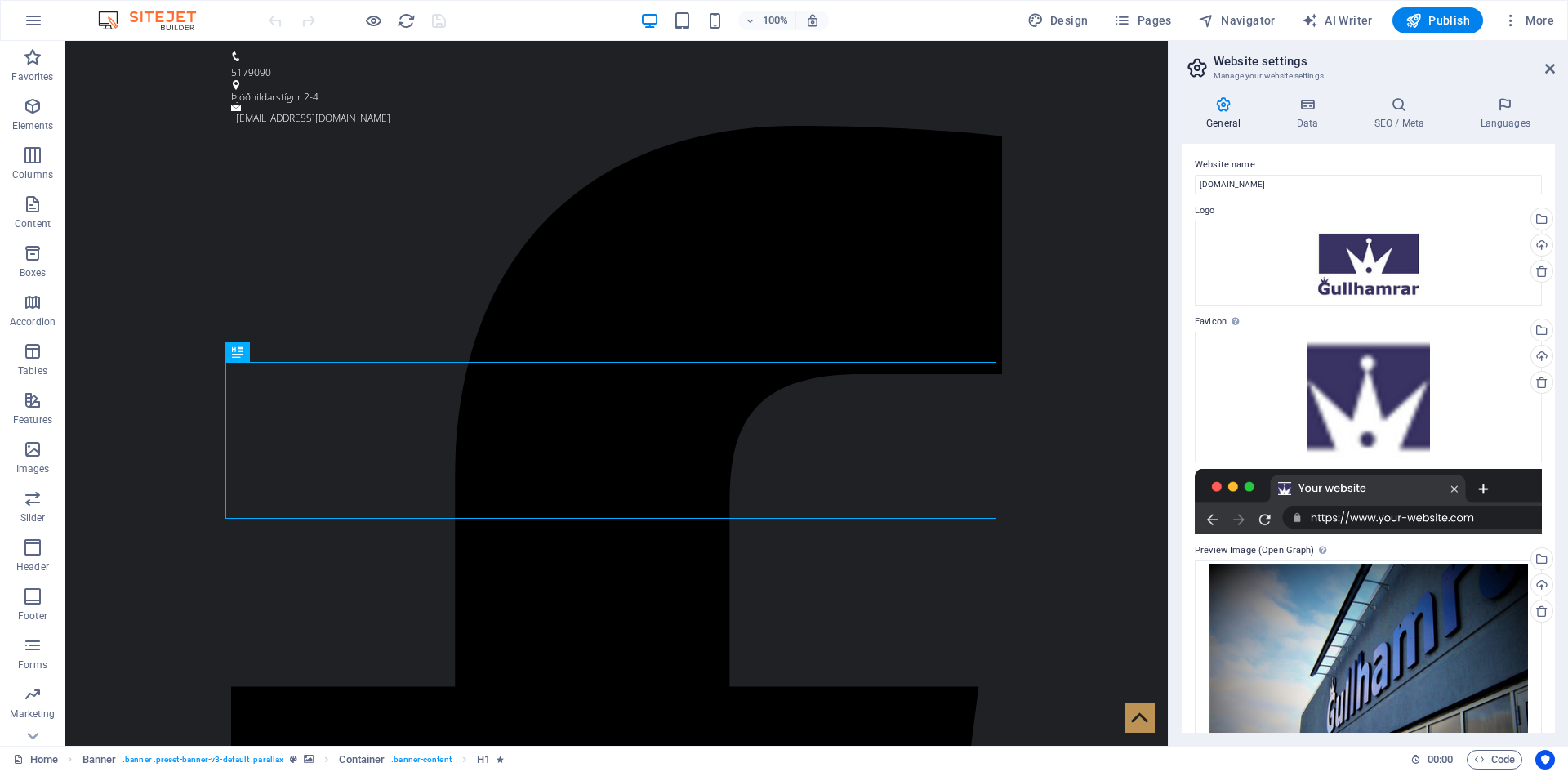
scroll to position [0, 0]
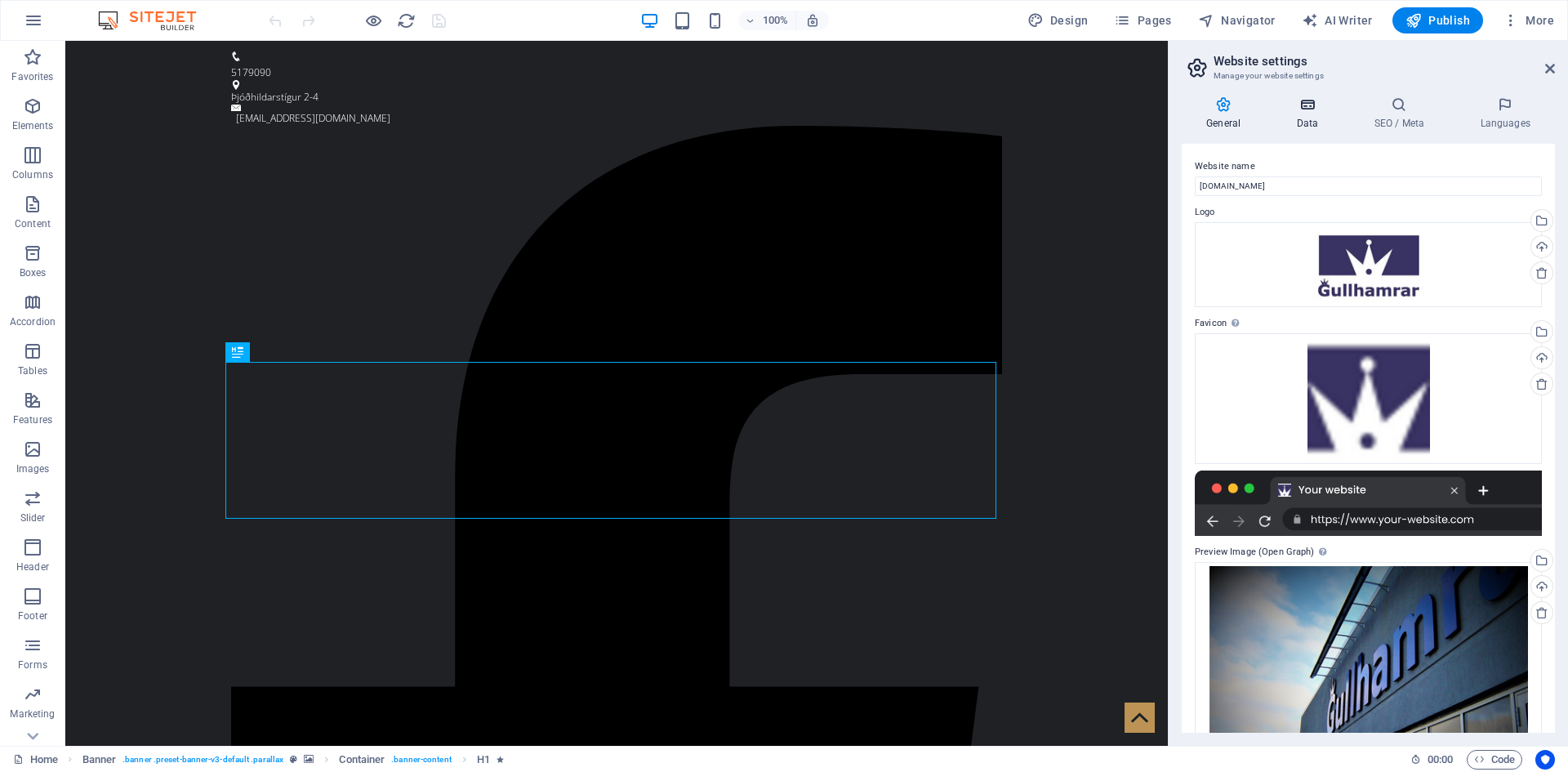
click at [1307, 106] on icon at bounding box center [1307, 105] width 71 height 16
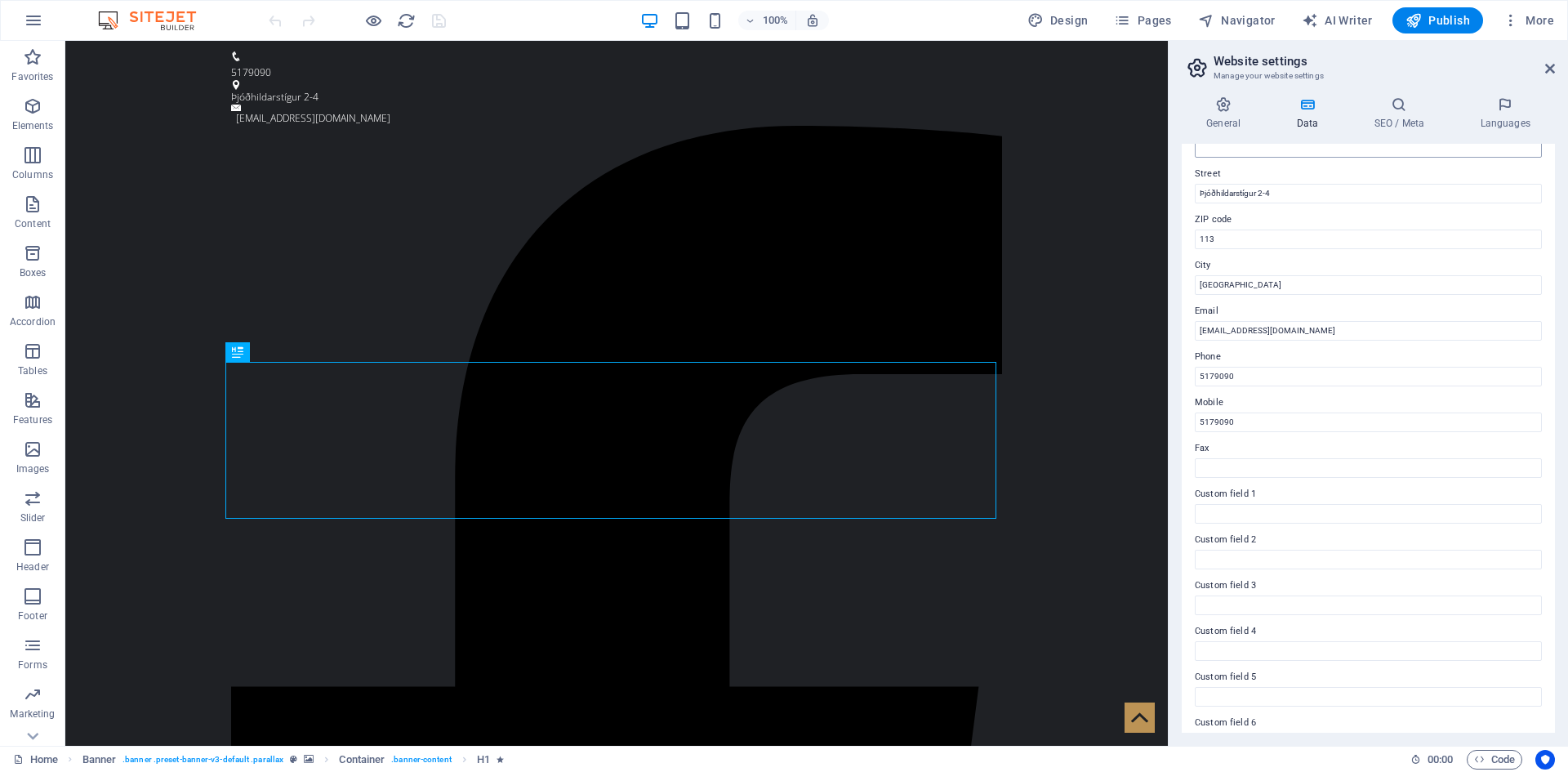
scroll to position [196, 0]
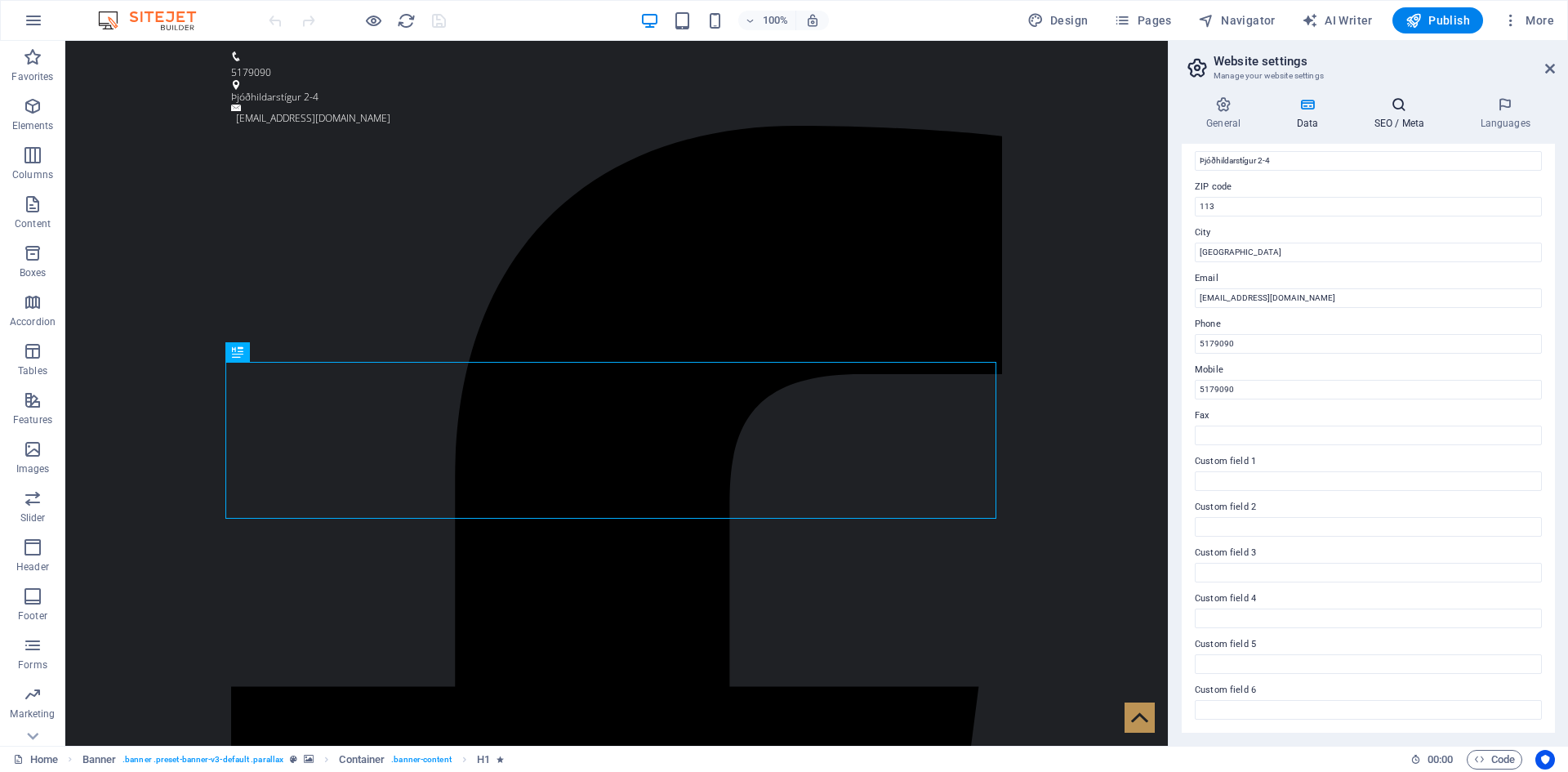
click at [1405, 111] on icon at bounding box center [1399, 105] width 99 height 16
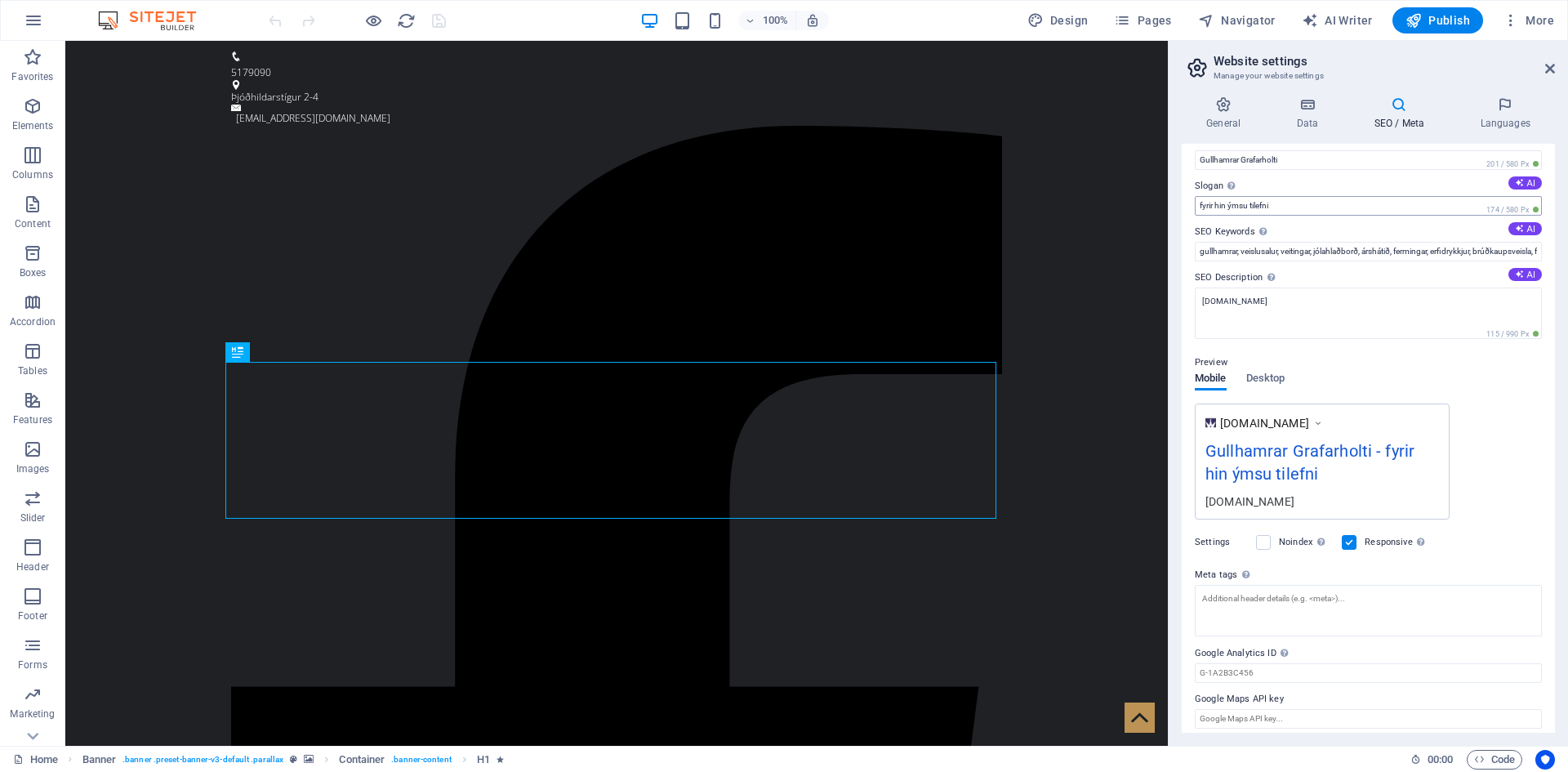
scroll to position [35, 0]
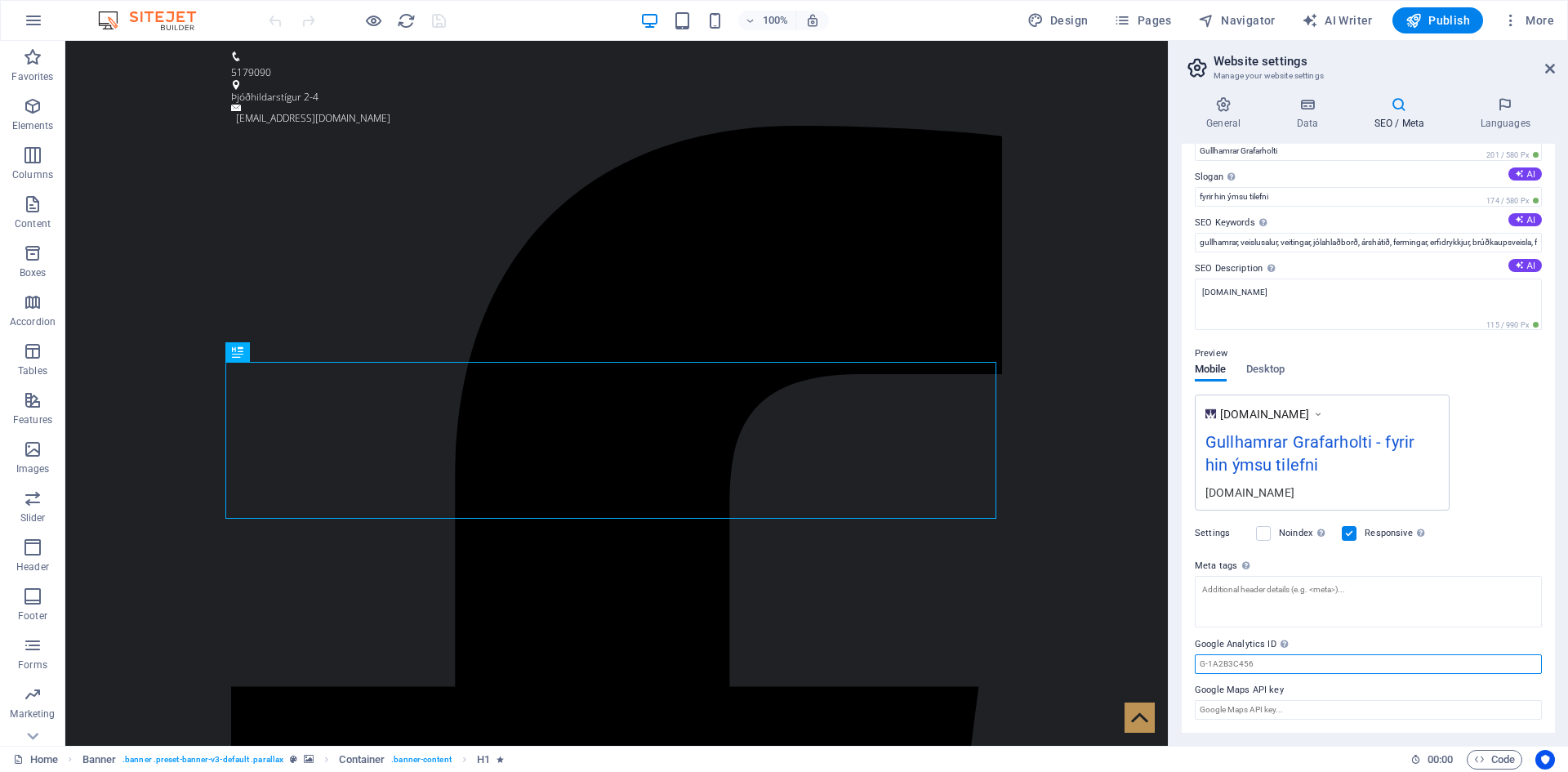
click at [1278, 665] on input "Google Analytics ID Please only add the Google Analytics ID. We automatically i…" at bounding box center [1369, 664] width 347 height 20
paste input "AW-783899576"
type input "AW-783899576"
click at [1311, 705] on input "Google Maps API key" at bounding box center [1369, 710] width 347 height 20
click at [1507, 107] on icon at bounding box center [1505, 105] width 99 height 16
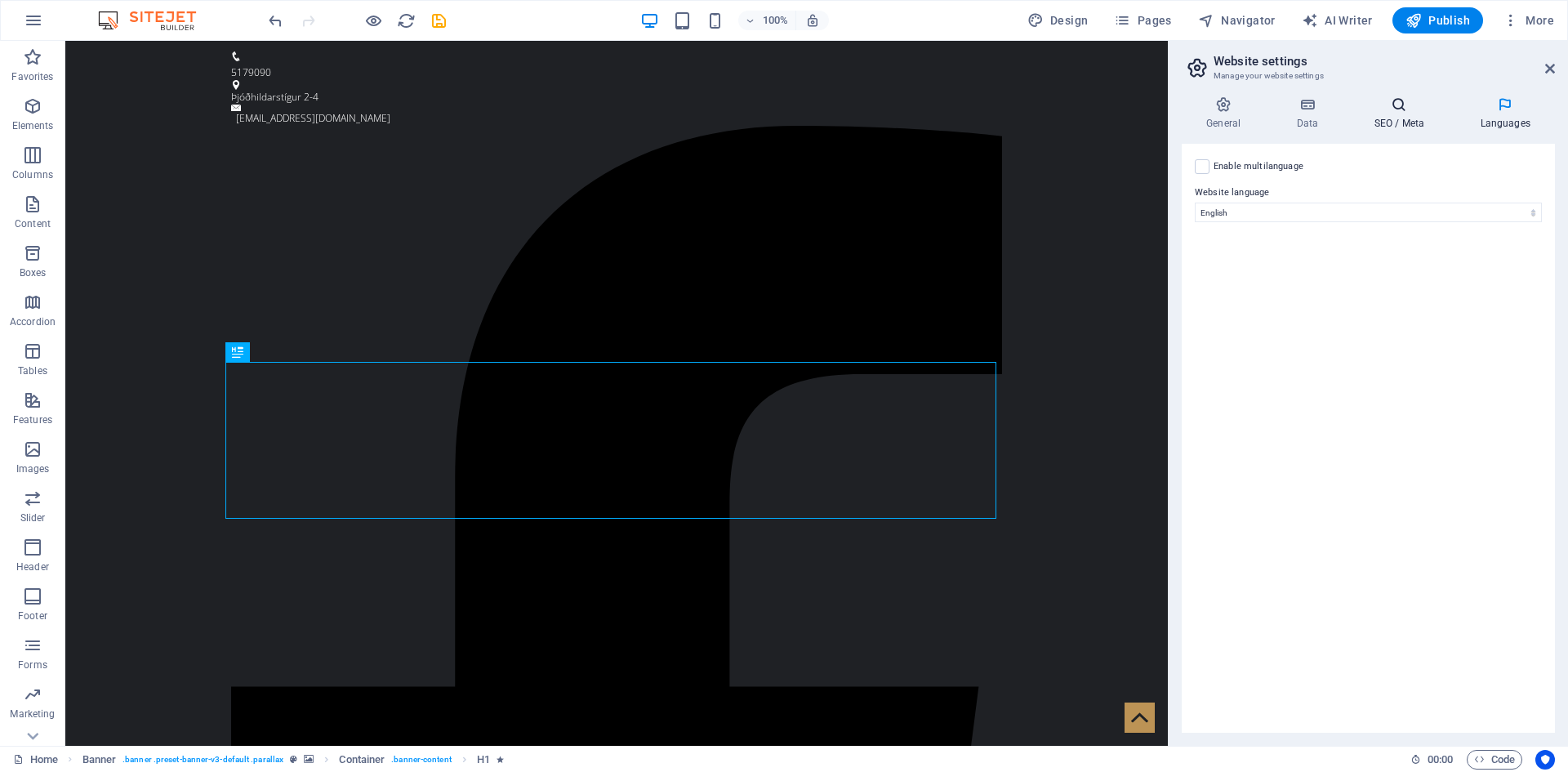
click at [1411, 108] on icon at bounding box center [1399, 105] width 99 height 16
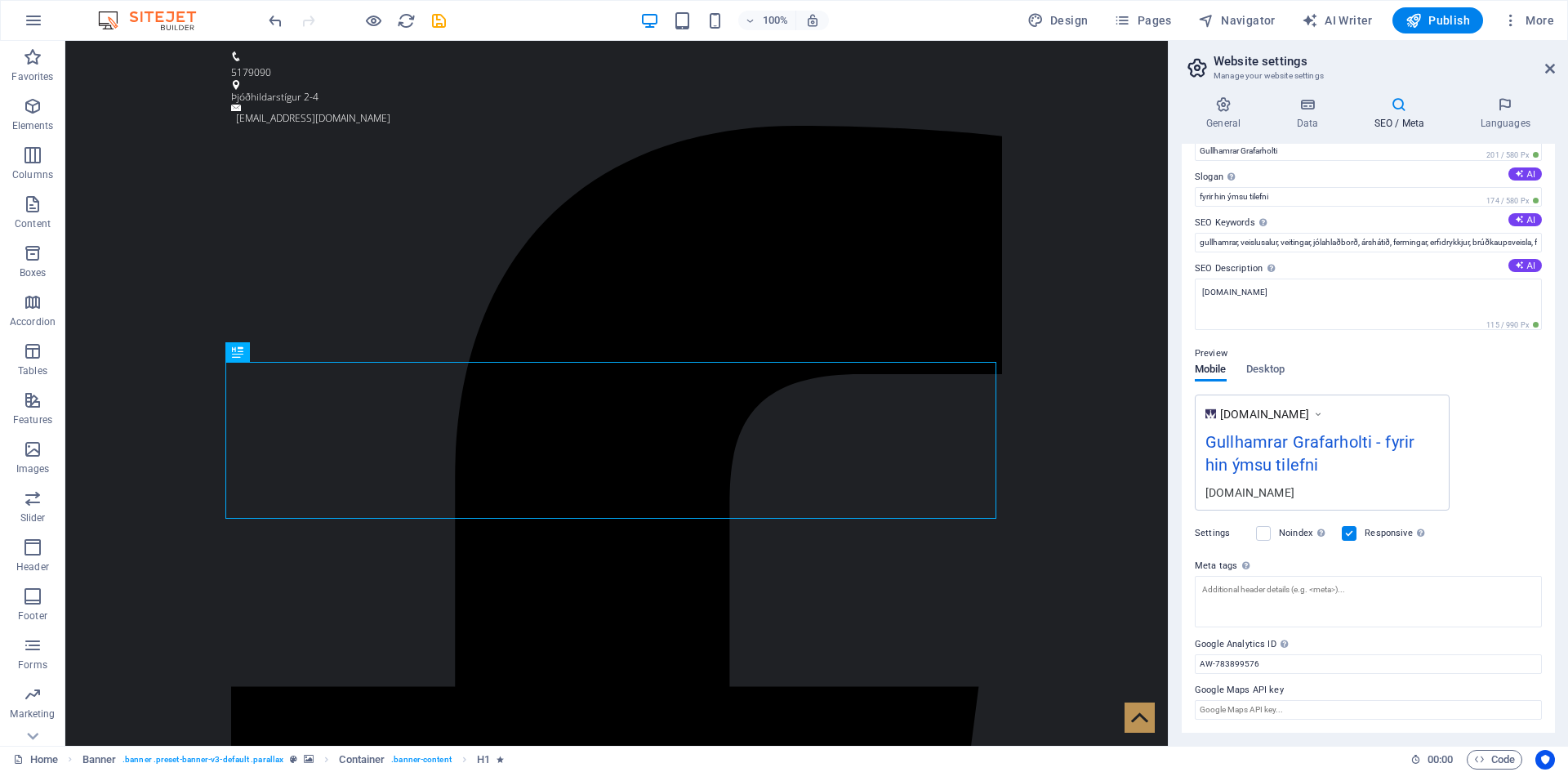
click at [1407, 362] on div "Preview" at bounding box center [1369, 354] width 347 height 20
click at [1272, 369] on span "Desktop" at bounding box center [1266, 370] width 39 height 23
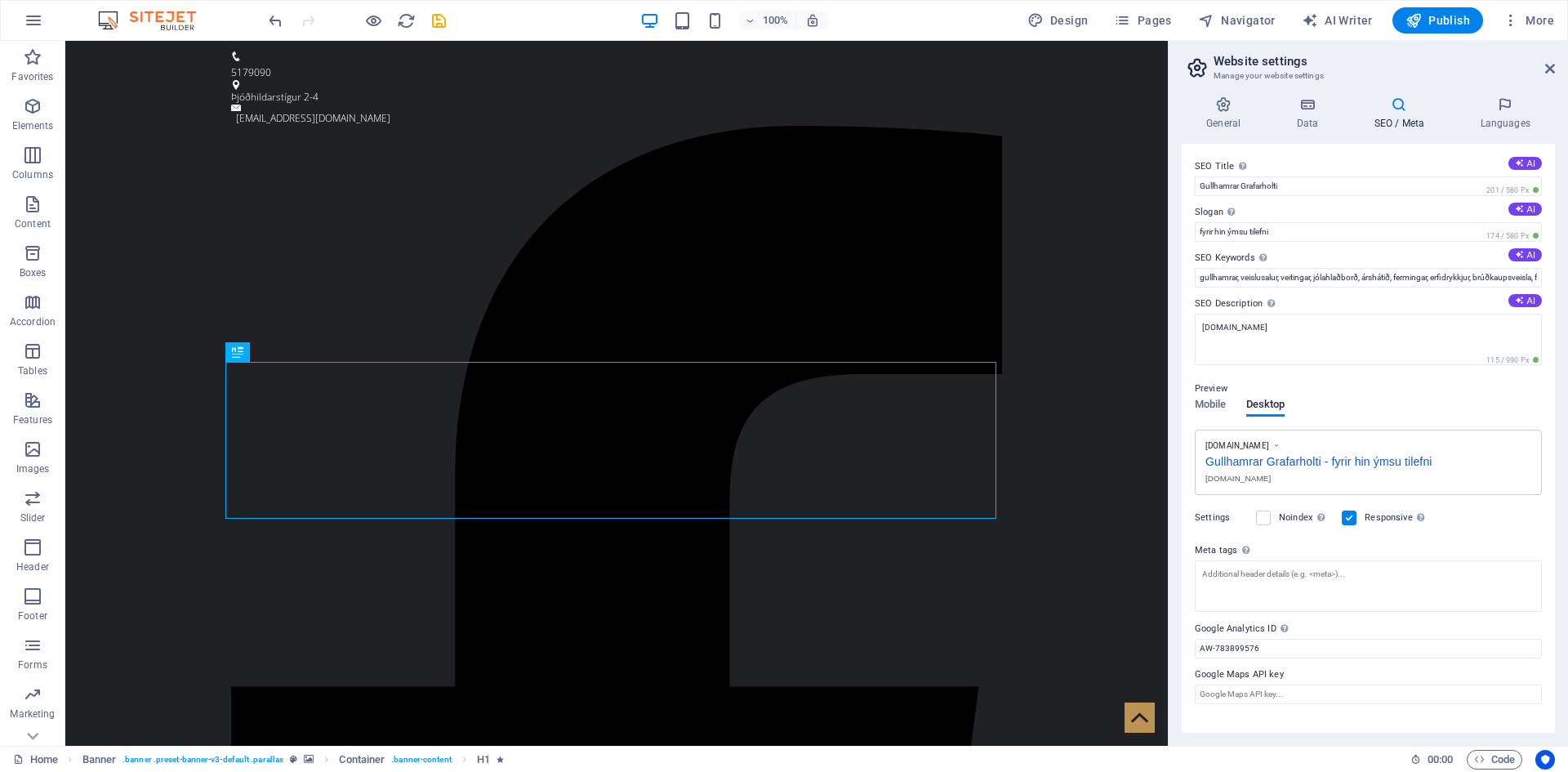
scroll to position [0, 0]
click at [1553, 72] on icon at bounding box center [1550, 69] width 10 height 13
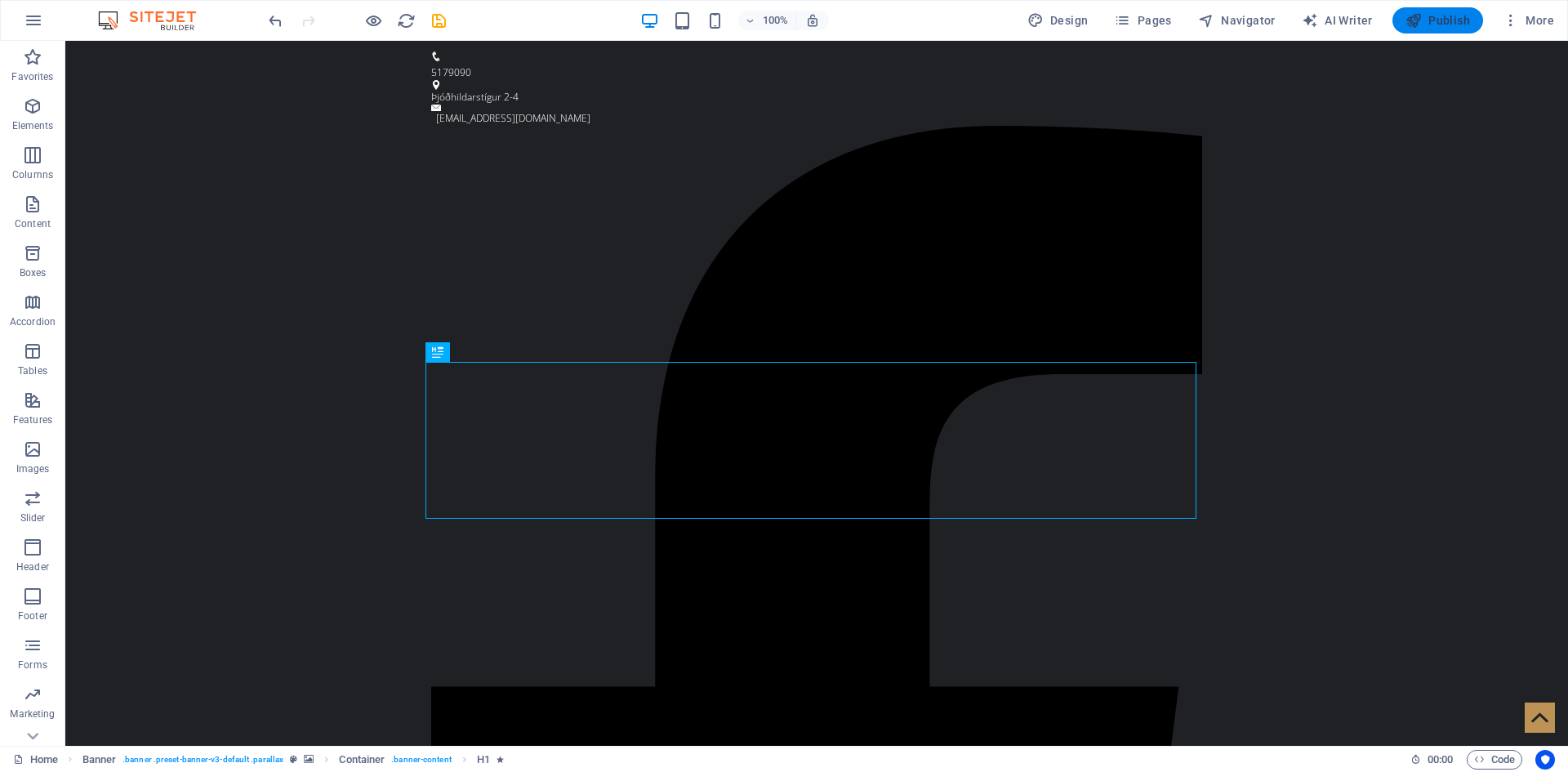
click at [1445, 22] on span "Publish" at bounding box center [1438, 21] width 65 height 16
click at [1507, 22] on icon "button" at bounding box center [1511, 21] width 16 height 16
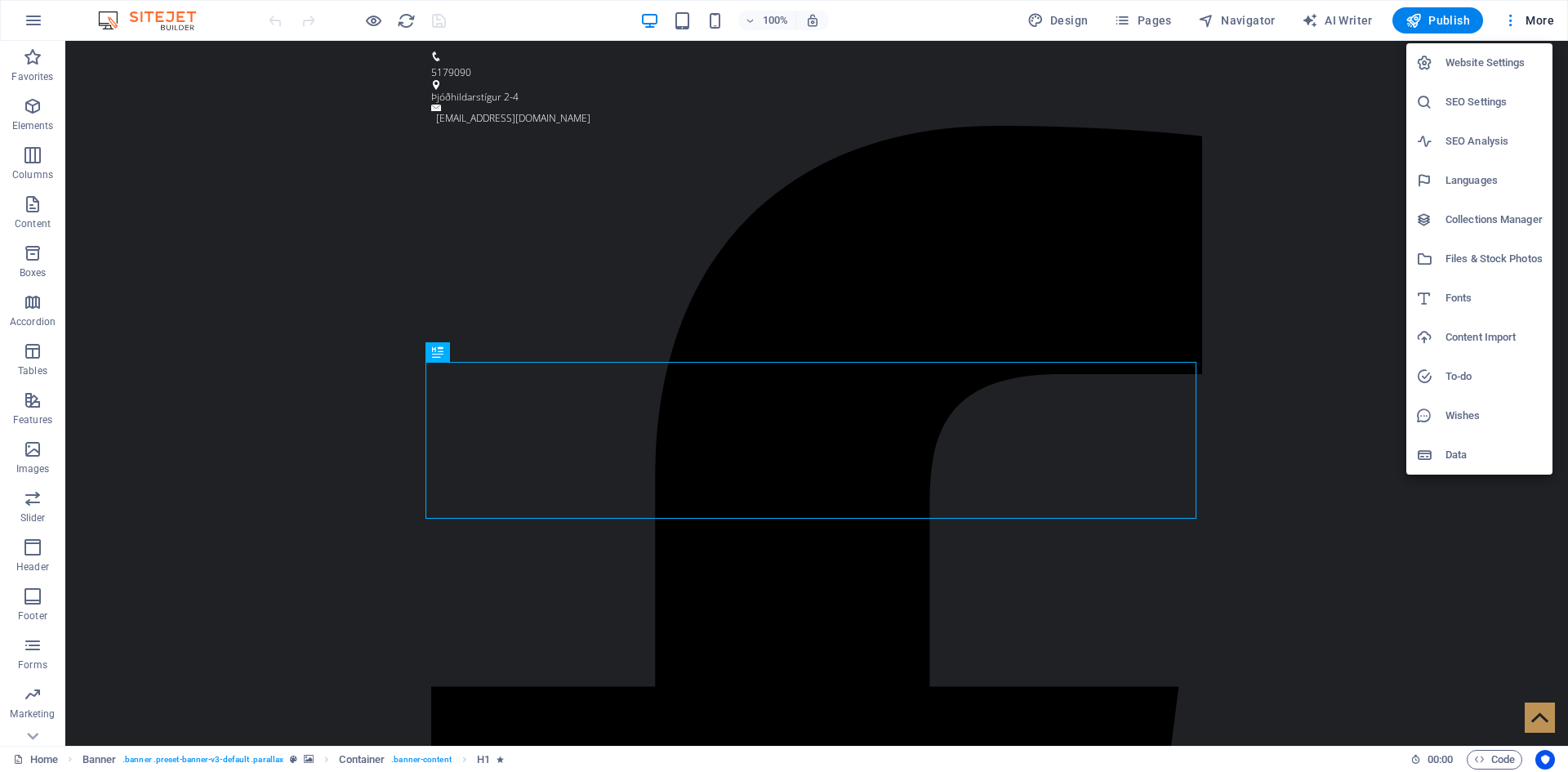
click at [1471, 97] on h6 "SEO Settings" at bounding box center [1495, 102] width 97 height 20
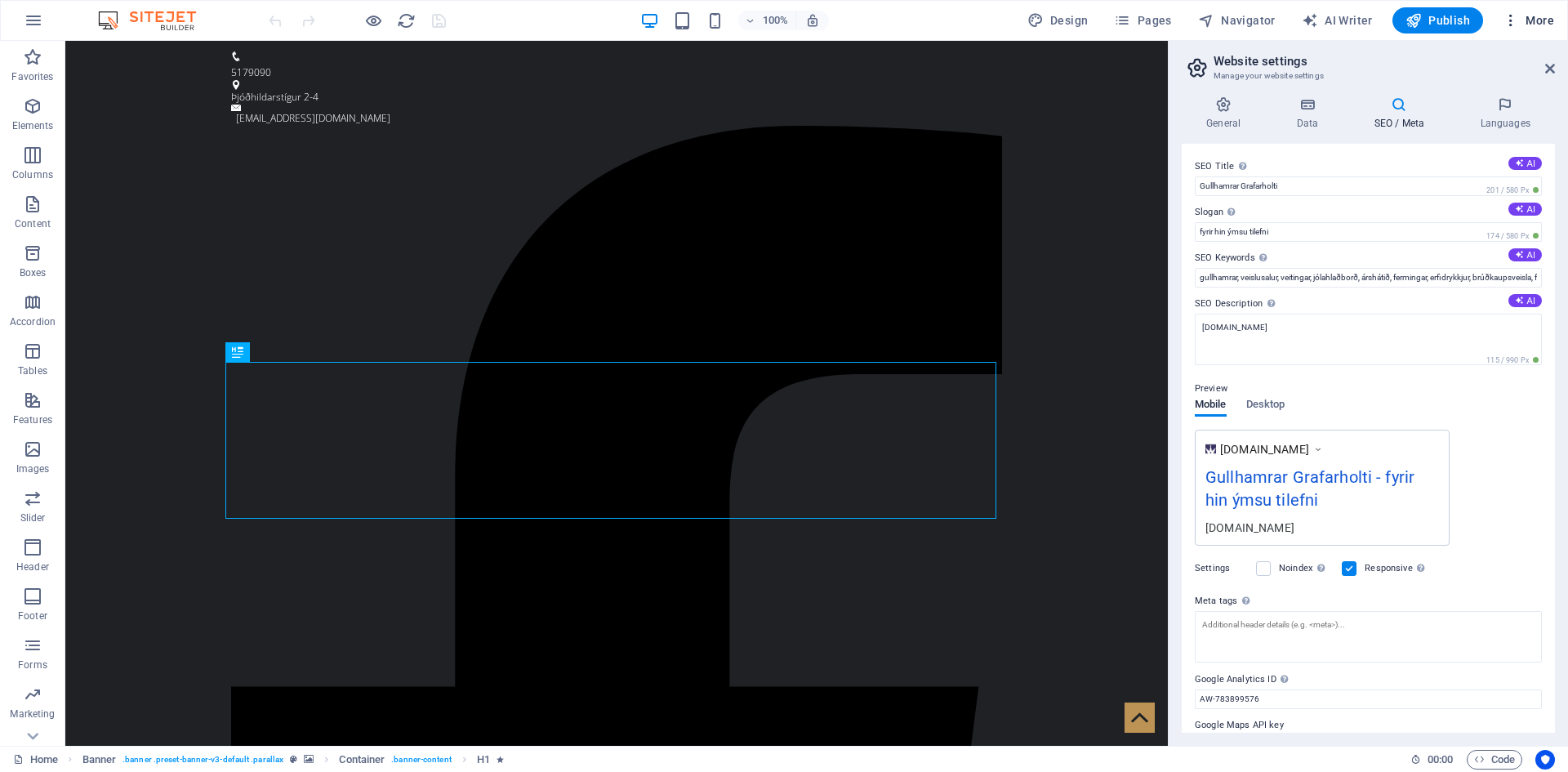
click at [1507, 18] on icon "button" at bounding box center [1511, 21] width 16 height 16
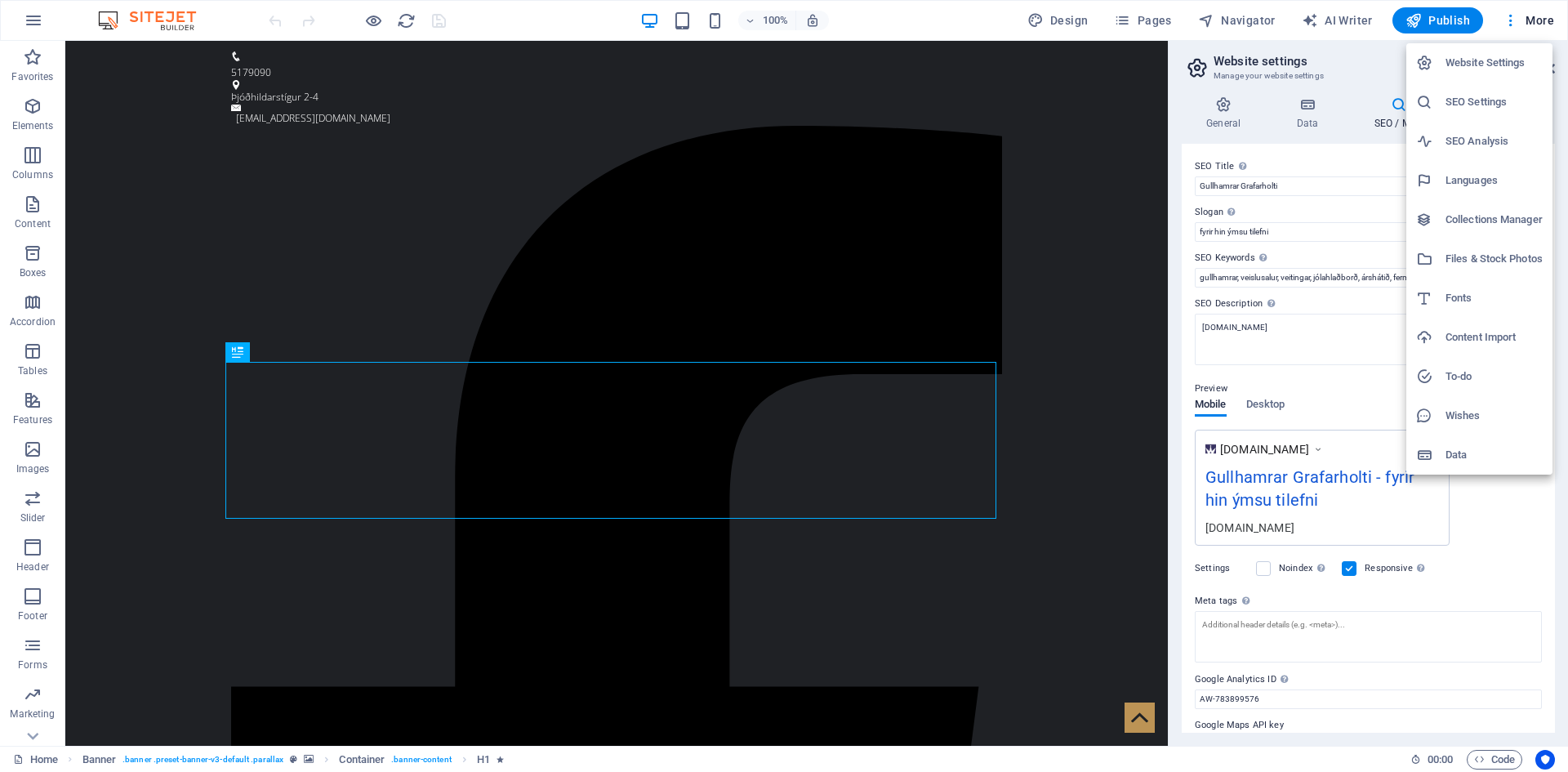
click at [1470, 141] on h6 "SEO Analysis" at bounding box center [1495, 142] width 97 height 20
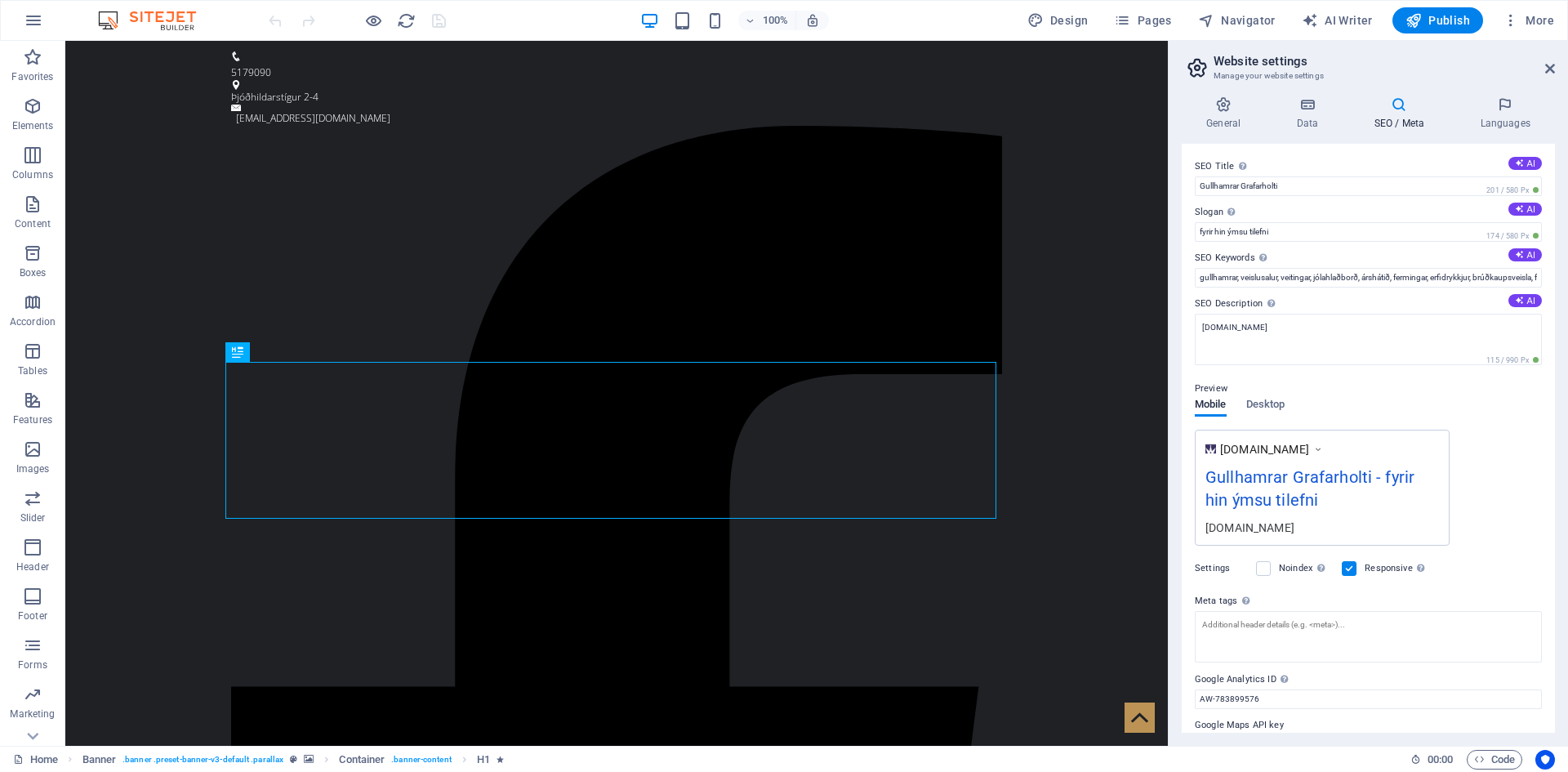
select select "[DOMAIN_NAME]"
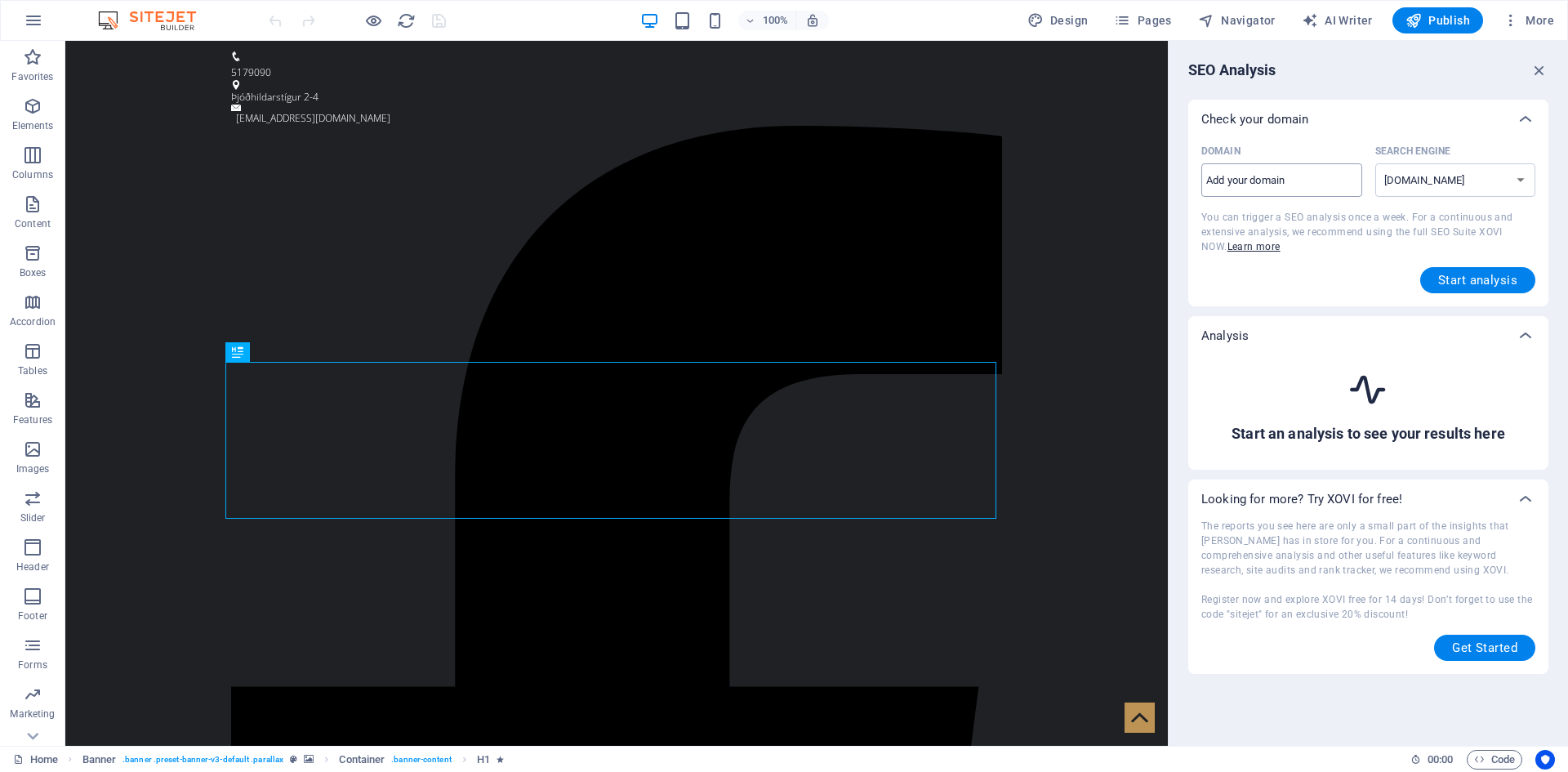
click at [1311, 183] on input "Domain ​" at bounding box center [1282, 180] width 161 height 26
paste input "Pacific pöntun BOS þriðjudagur 6583"
type input "P"
click at [1248, 168] on input "Domain ​" at bounding box center [1282, 180] width 161 height 26
type input "AW-783899576"
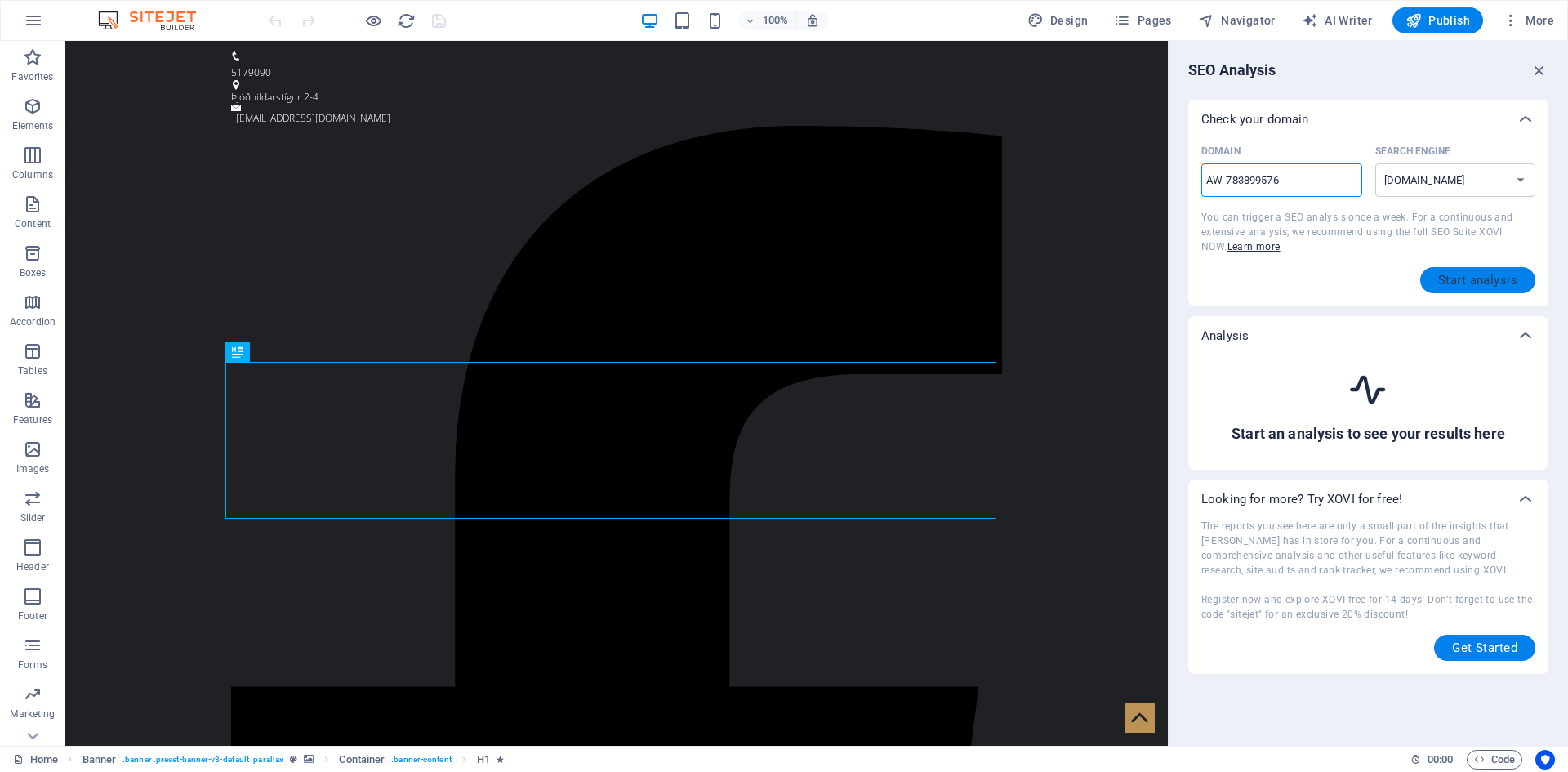
click at [1451, 282] on span "Start analysis" at bounding box center [1478, 280] width 79 height 13
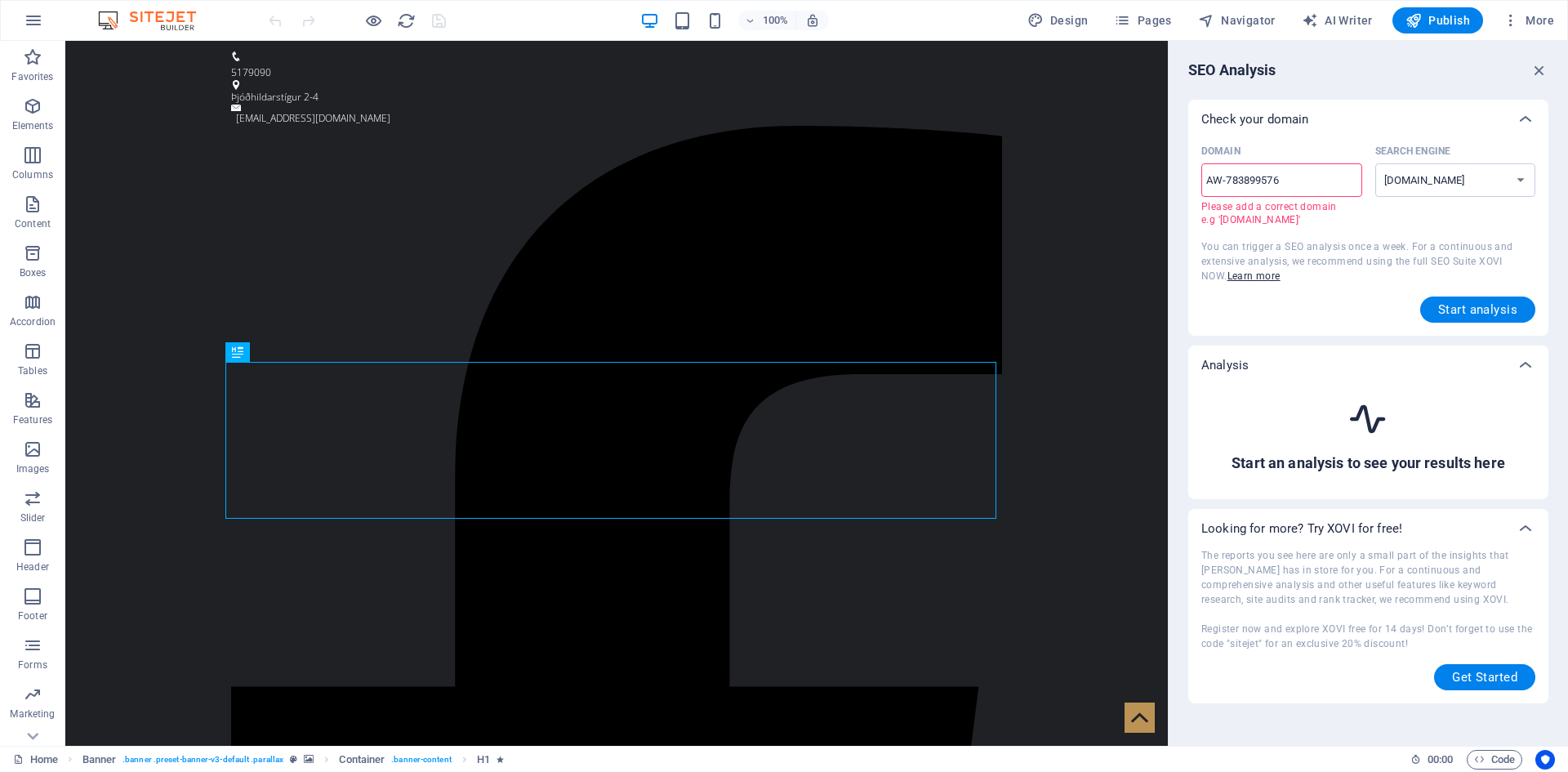
click at [1286, 181] on input "AW-783899576" at bounding box center [1282, 180] width 161 height 26
drag, startPoint x: 1356, startPoint y: 220, endPoint x: 1167, endPoint y: 182, distance: 192.8
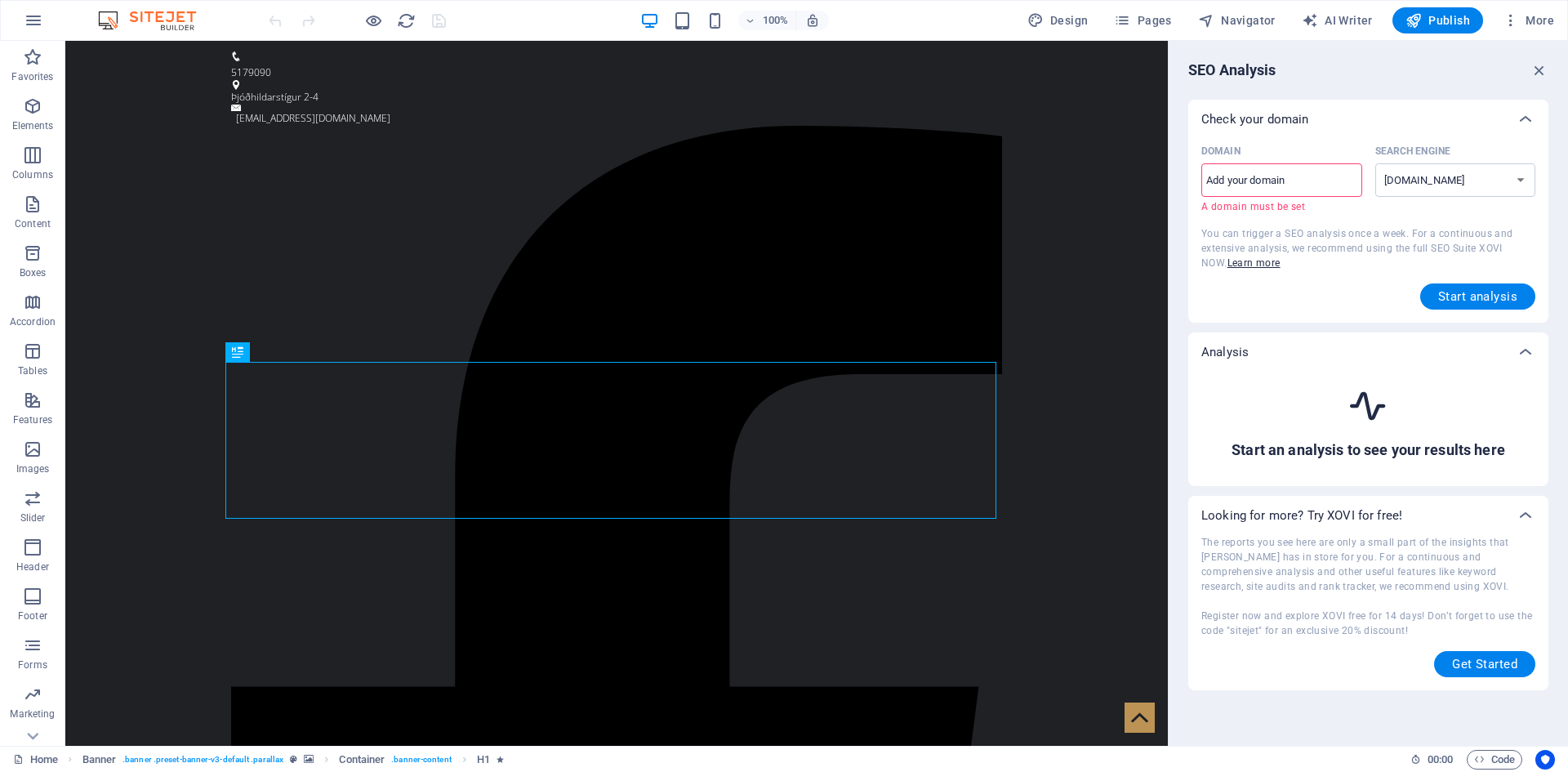
click at [1291, 273] on div "Domain ​ A domain must be set Search Engine [DOMAIN_NAME] [DOMAIN_NAME] [DOMAIN…" at bounding box center [1369, 224] width 334 height 170
drag, startPoint x: 1539, startPoint y: 66, endPoint x: 1351, endPoint y: 152, distance: 206.7
click at [1539, 66] on icon "button" at bounding box center [1540, 70] width 18 height 18
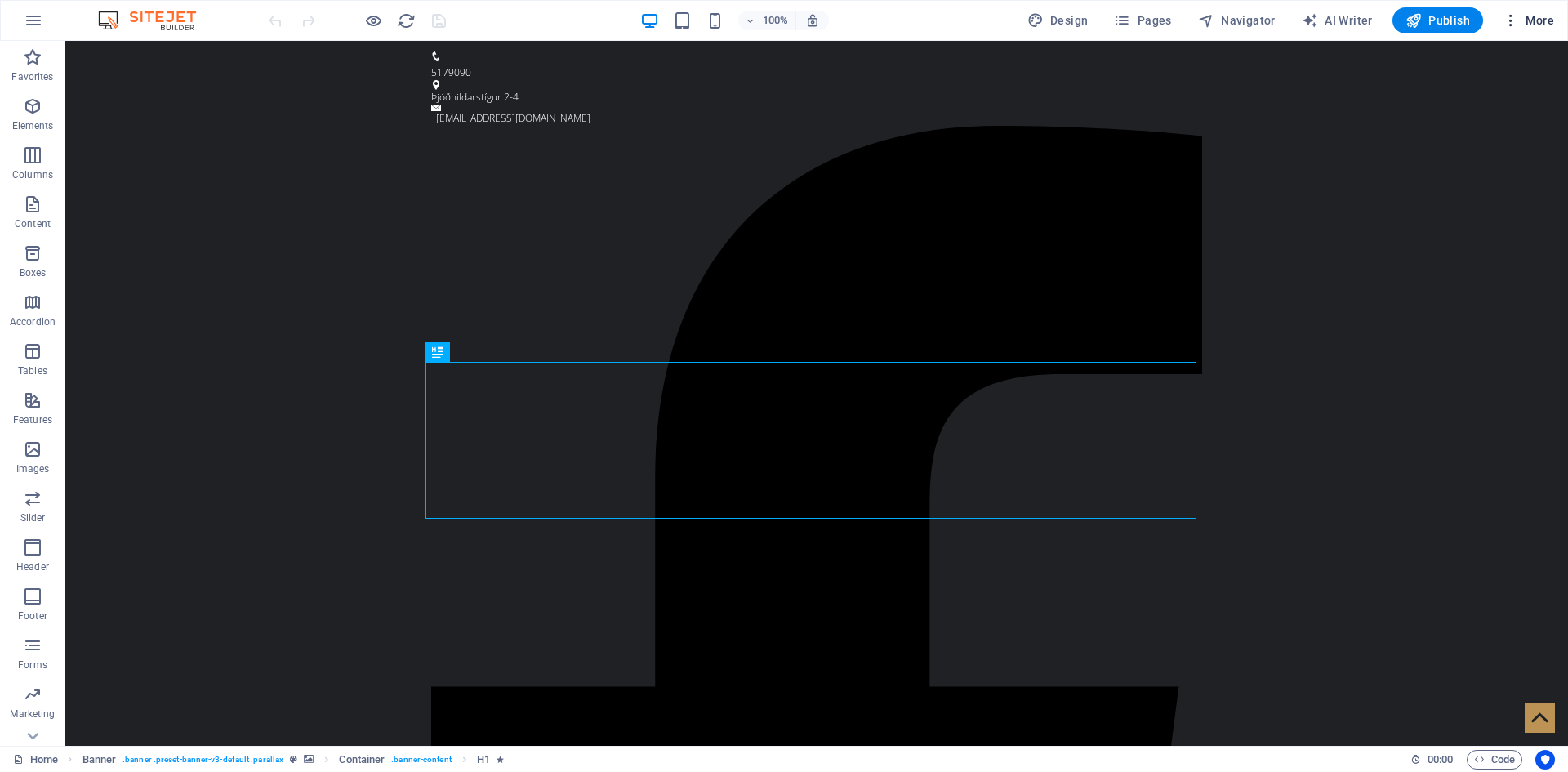
click at [1509, 14] on icon "button" at bounding box center [1511, 21] width 16 height 16
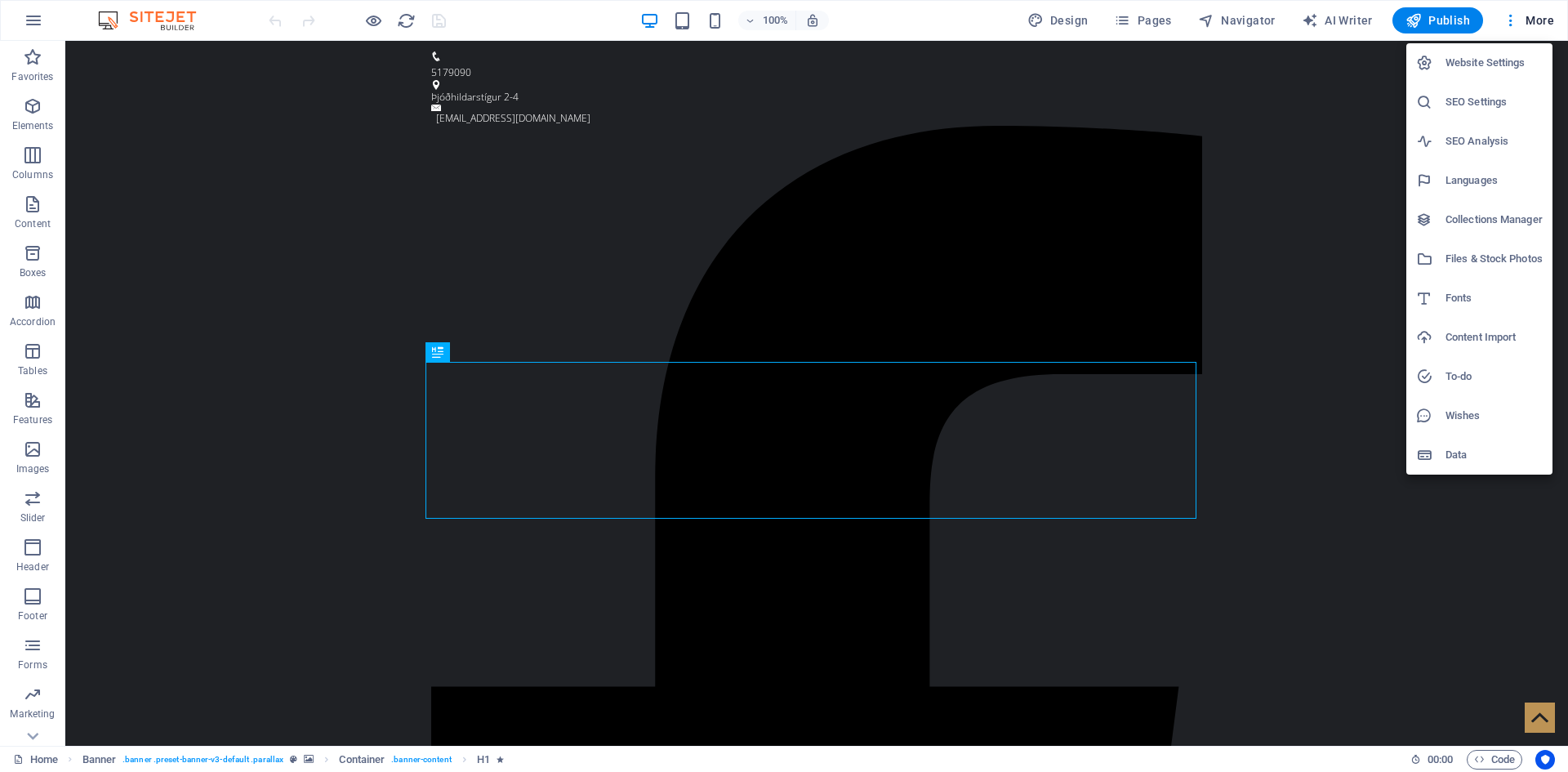
click at [1484, 216] on h6 "Collections Manager" at bounding box center [1495, 220] width 97 height 20
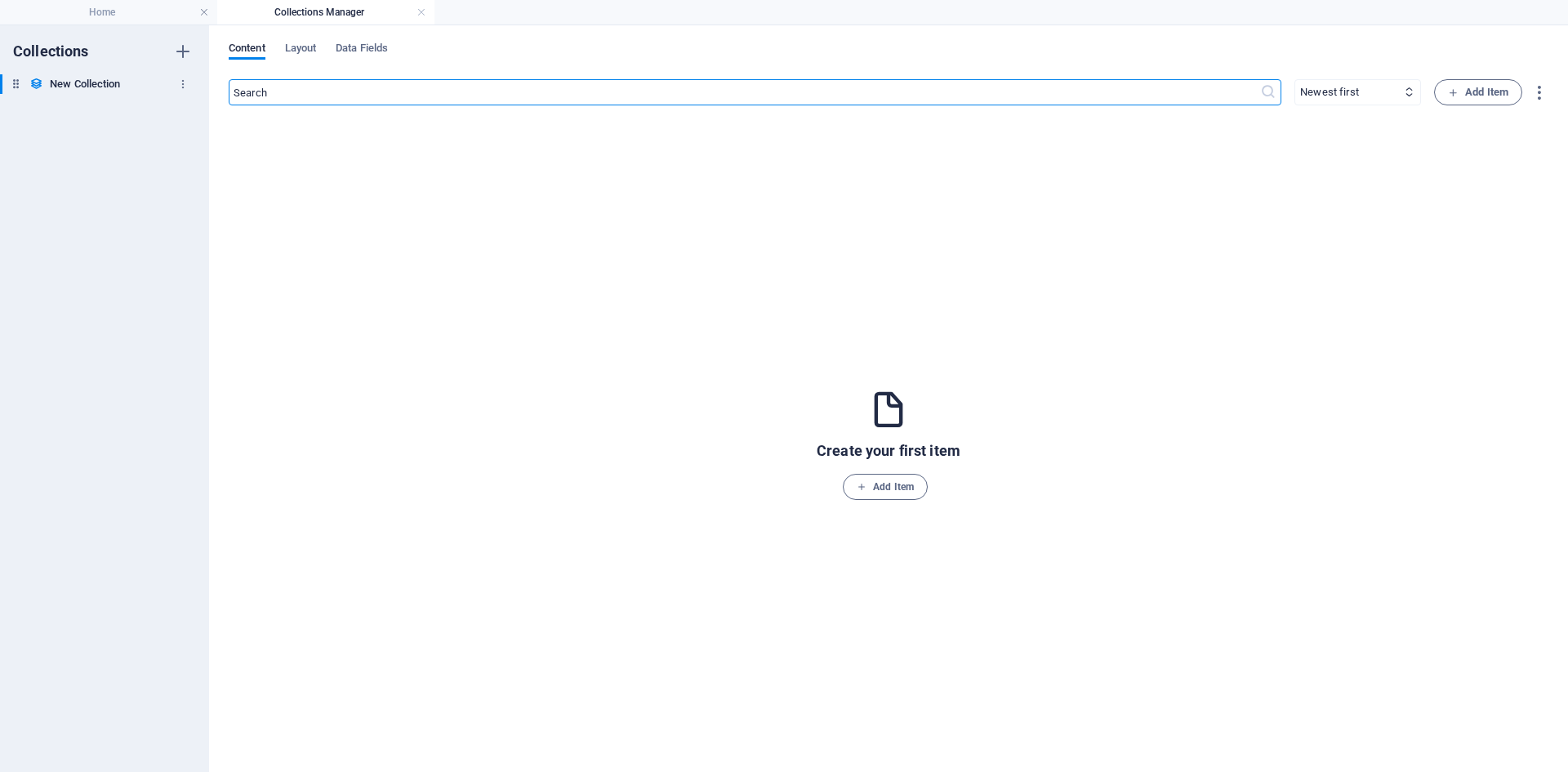
click at [92, 88] on h6 "New Collection" at bounding box center [85, 84] width 70 height 20
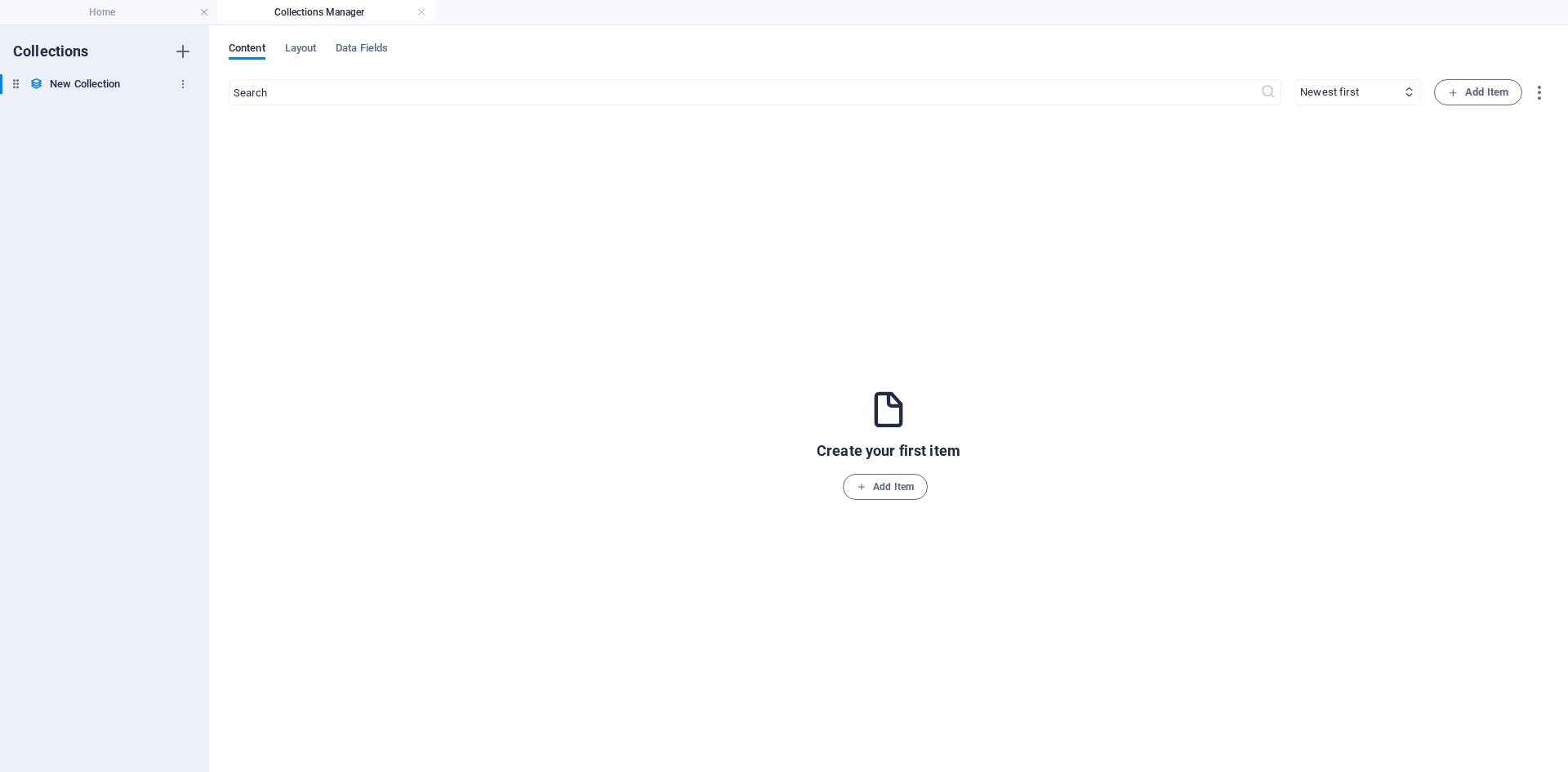
click at [73, 81] on h6 "New Collection" at bounding box center [85, 84] width 70 height 20
click at [35, 82] on icon at bounding box center [36, 83] width 14 height 14
click at [184, 52] on icon "button" at bounding box center [183, 51] width 20 height 20
click at [890, 490] on span "Add Item" at bounding box center [885, 487] width 57 height 20
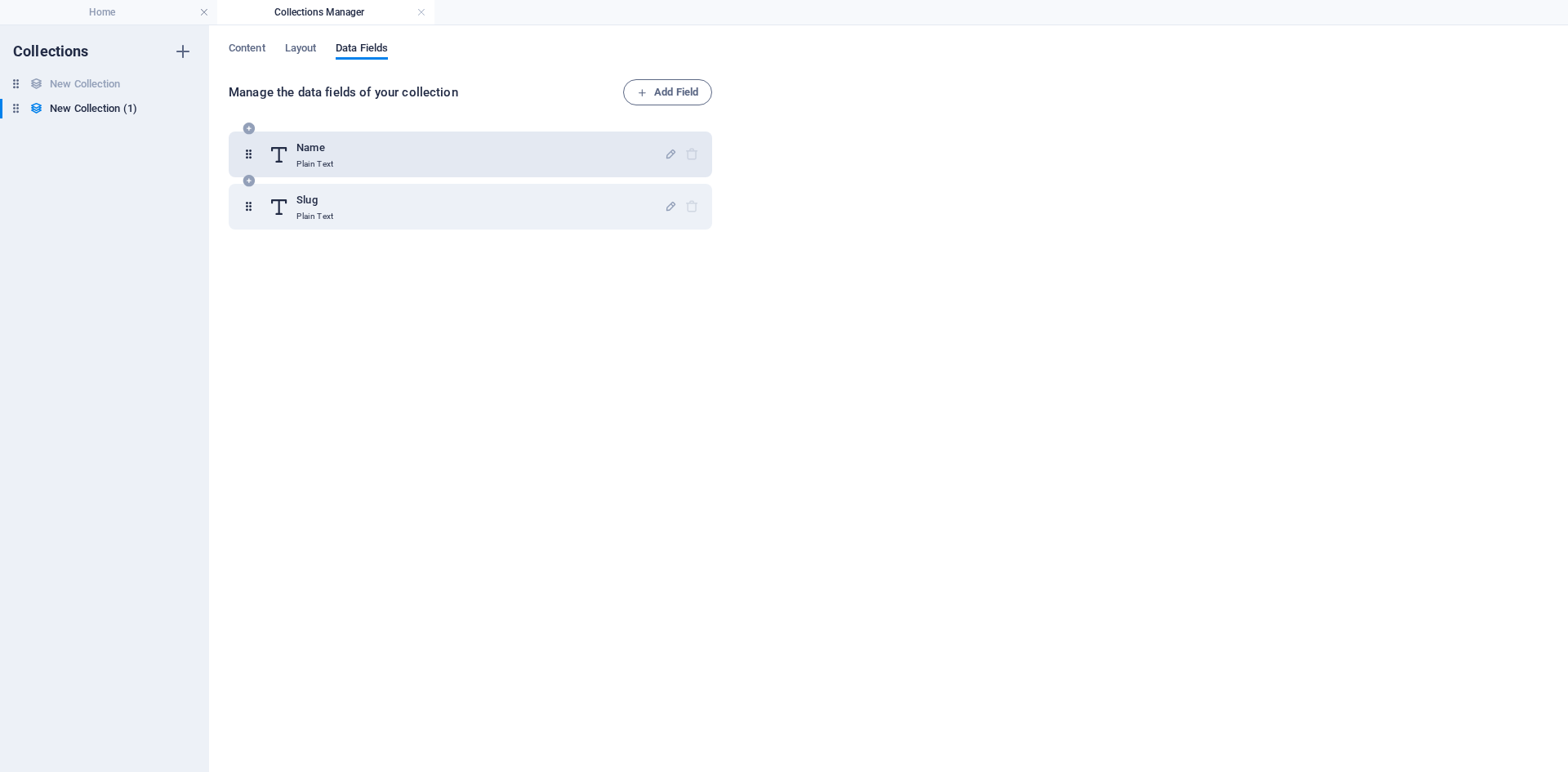
click at [686, 147] on div at bounding box center [681, 154] width 35 height 32
click at [305, 152] on h6 "Name" at bounding box center [315, 148] width 37 height 20
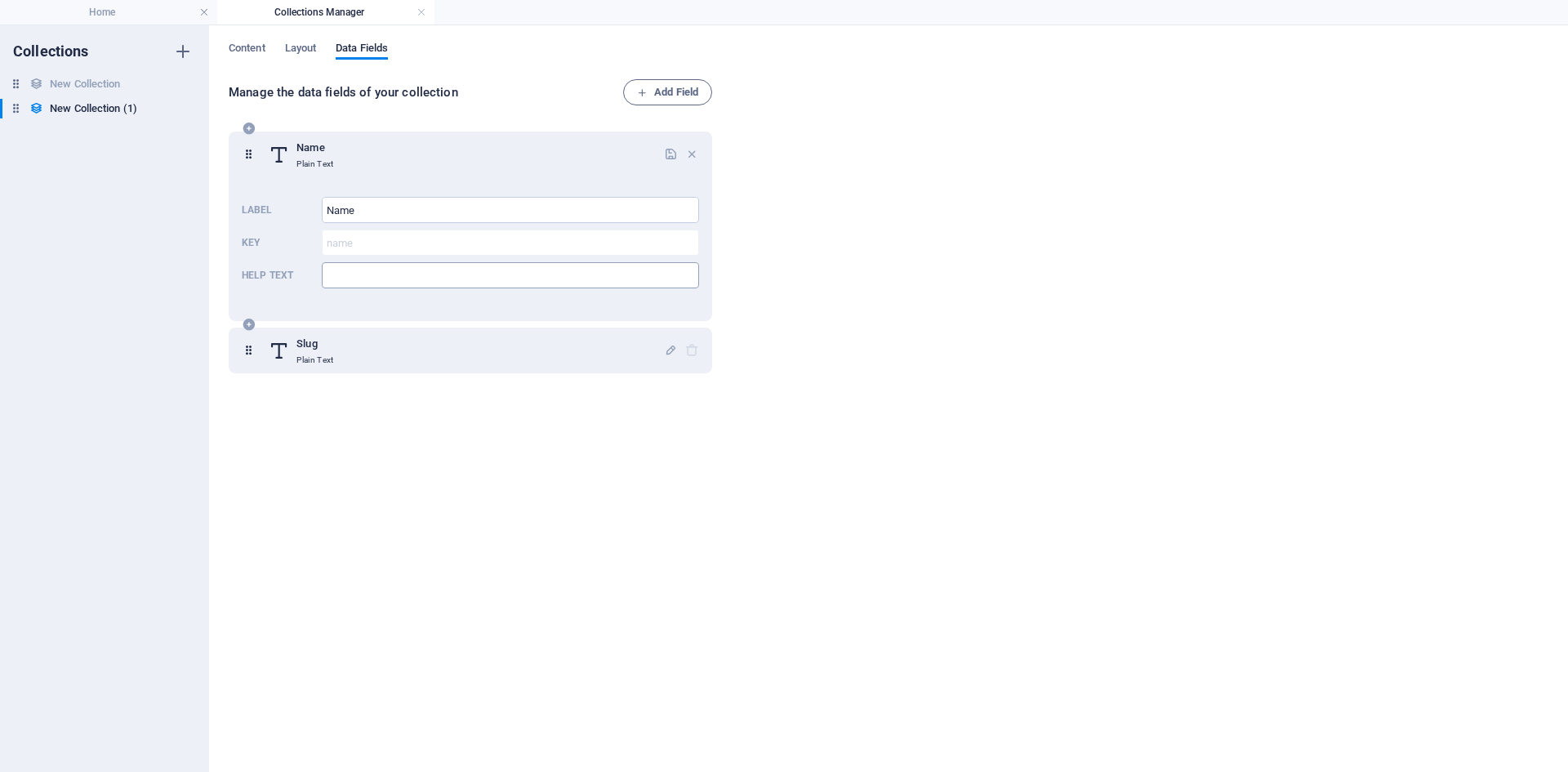
click at [374, 281] on input "Help text" at bounding box center [511, 275] width 377 height 26
click at [687, 151] on icon "button" at bounding box center [692, 153] width 14 height 14
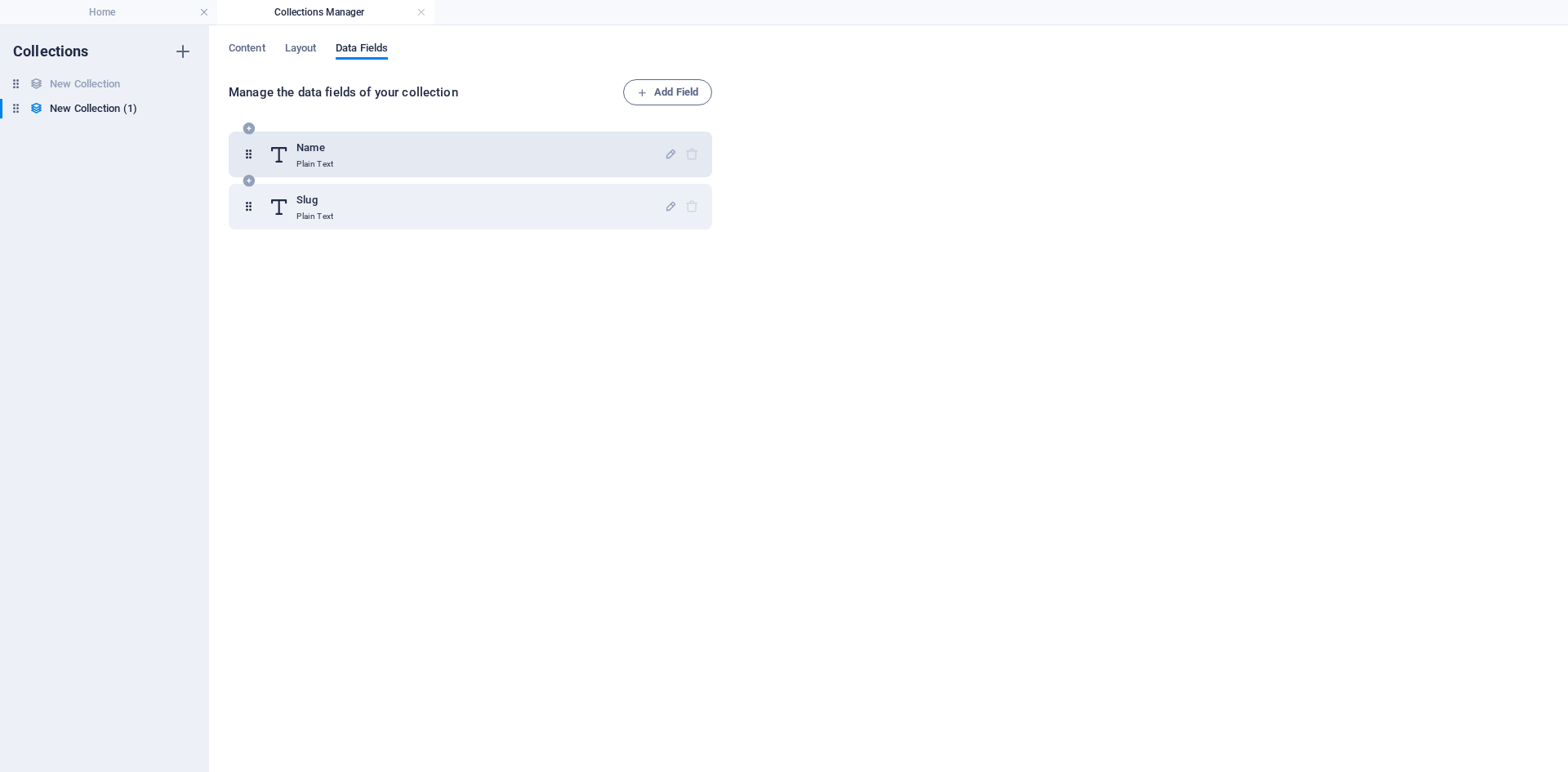
click at [688, 151] on div at bounding box center [681, 154] width 35 height 32
click at [671, 154] on icon "button" at bounding box center [670, 153] width 14 height 14
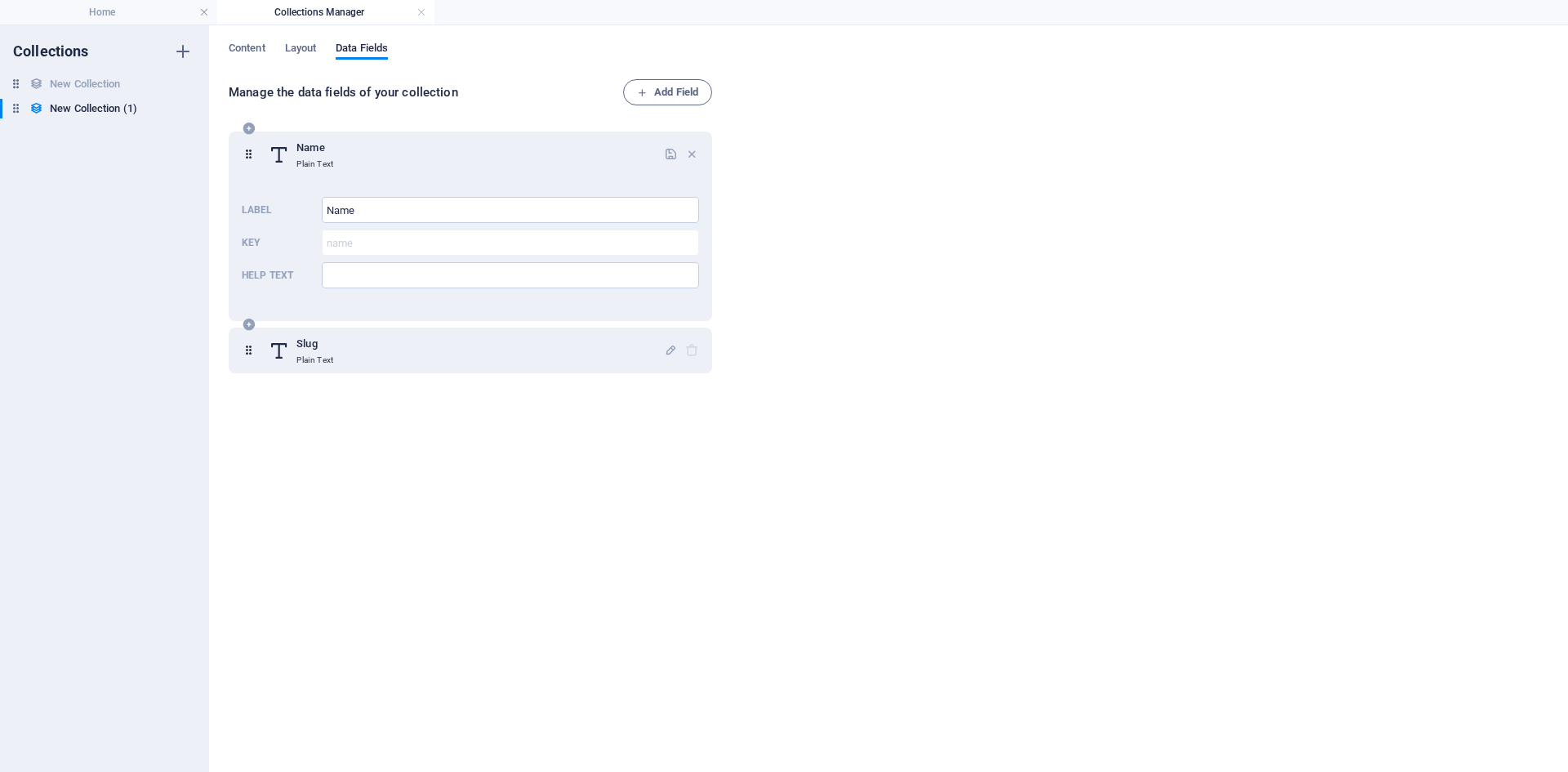
drag, startPoint x: 666, startPoint y: 152, endPoint x: 254, endPoint y: 110, distance: 414.1
click at [407, 143] on div "Name Plain Text" at bounding box center [470, 154] width 457 height 32
click at [690, 152] on icon "button" at bounding box center [692, 153] width 14 height 14
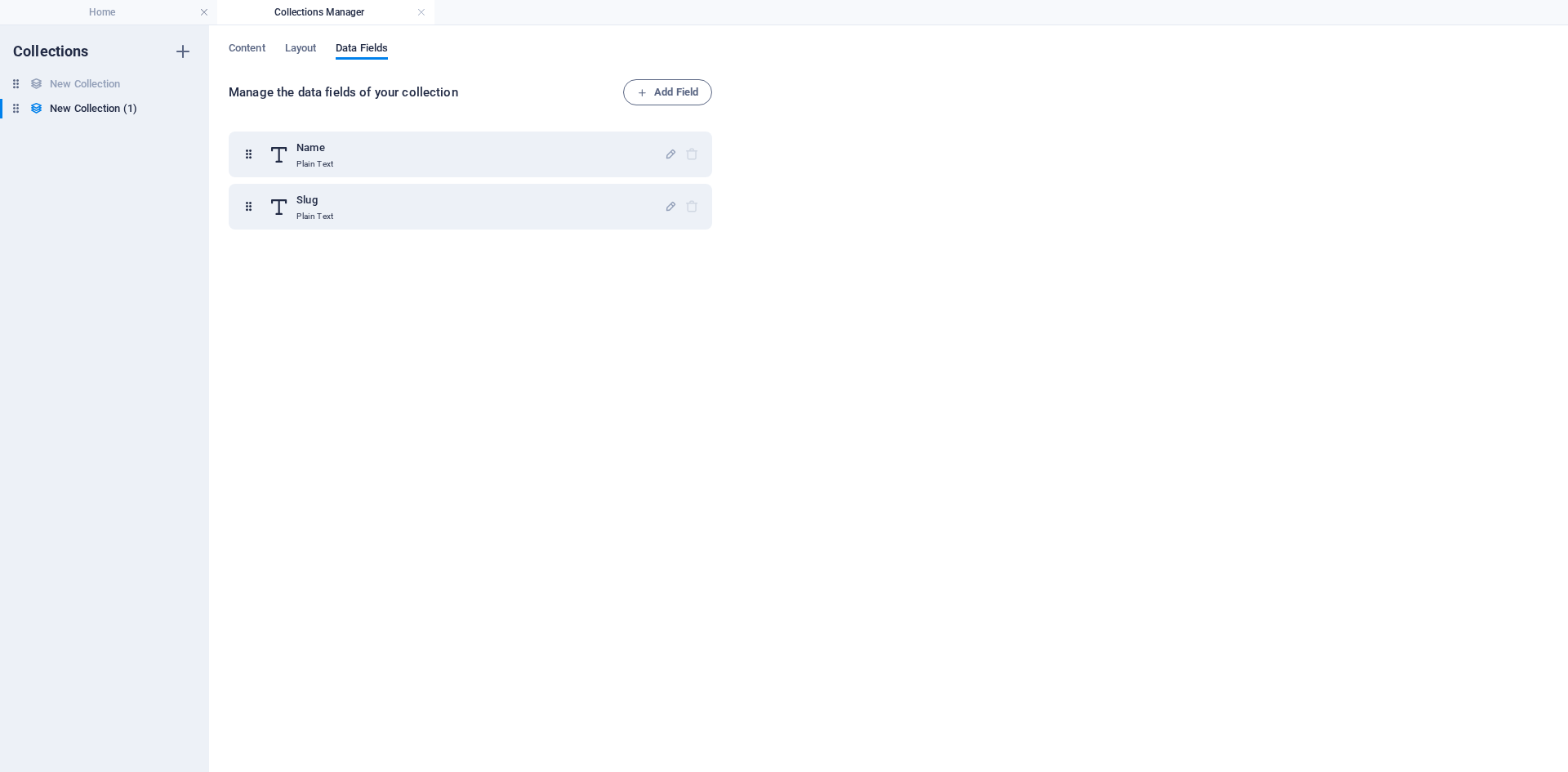
drag, startPoint x: 278, startPoint y: 271, endPoint x: 143, endPoint y: 182, distance: 161.7
click at [277, 271] on div "Name Plain Text Slug Plain Text" at bounding box center [474, 437] width 490 height 631
click at [81, 89] on h6 "New Collection" at bounding box center [85, 84] width 70 height 20
click at [184, 109] on icon "button" at bounding box center [182, 108] width 12 height 12
click at [193, 220] on h6 "Delete" at bounding box center [197, 220] width 44 height 20
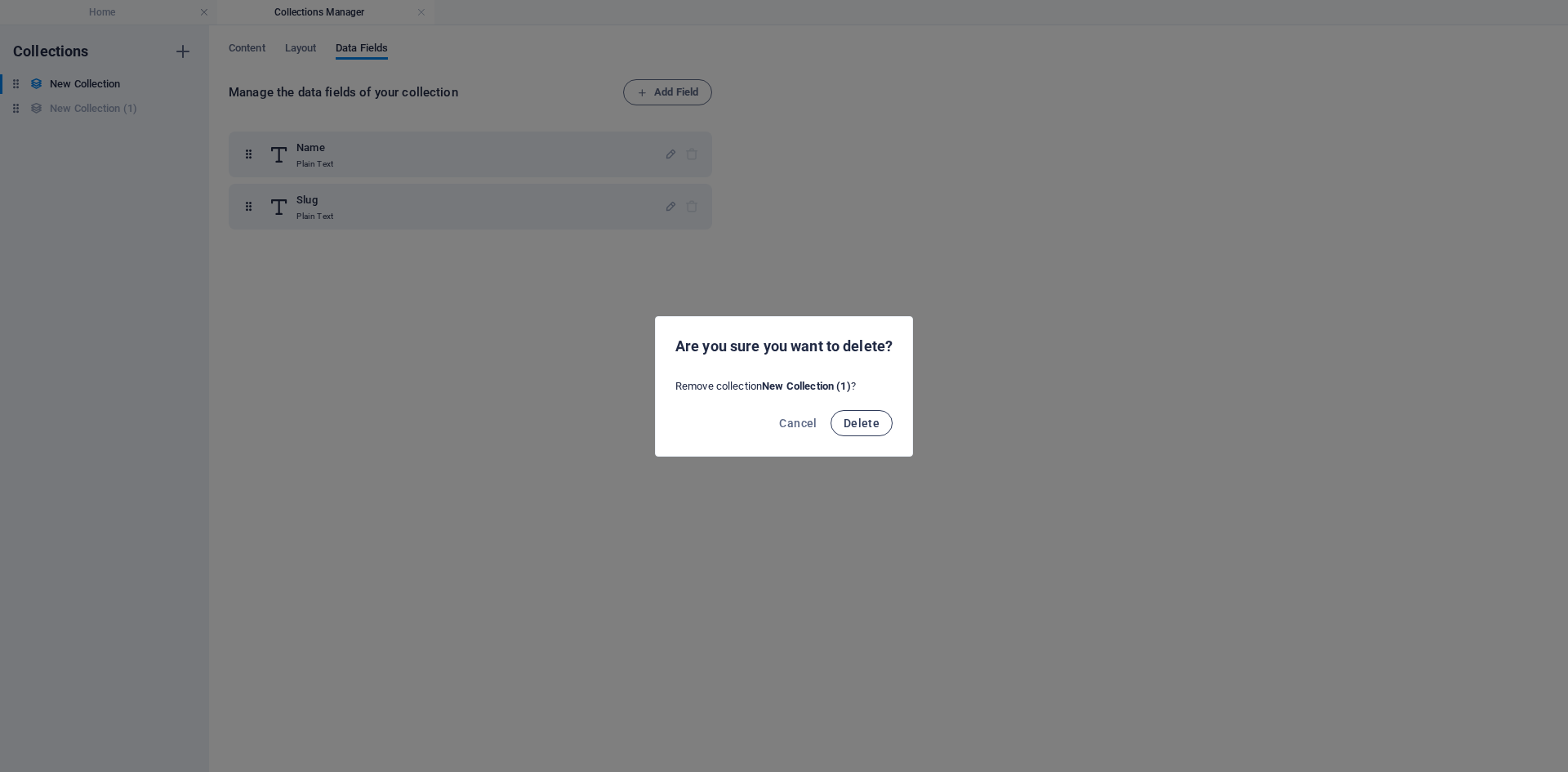
click at [872, 417] on span "Delete" at bounding box center [862, 423] width 36 height 13
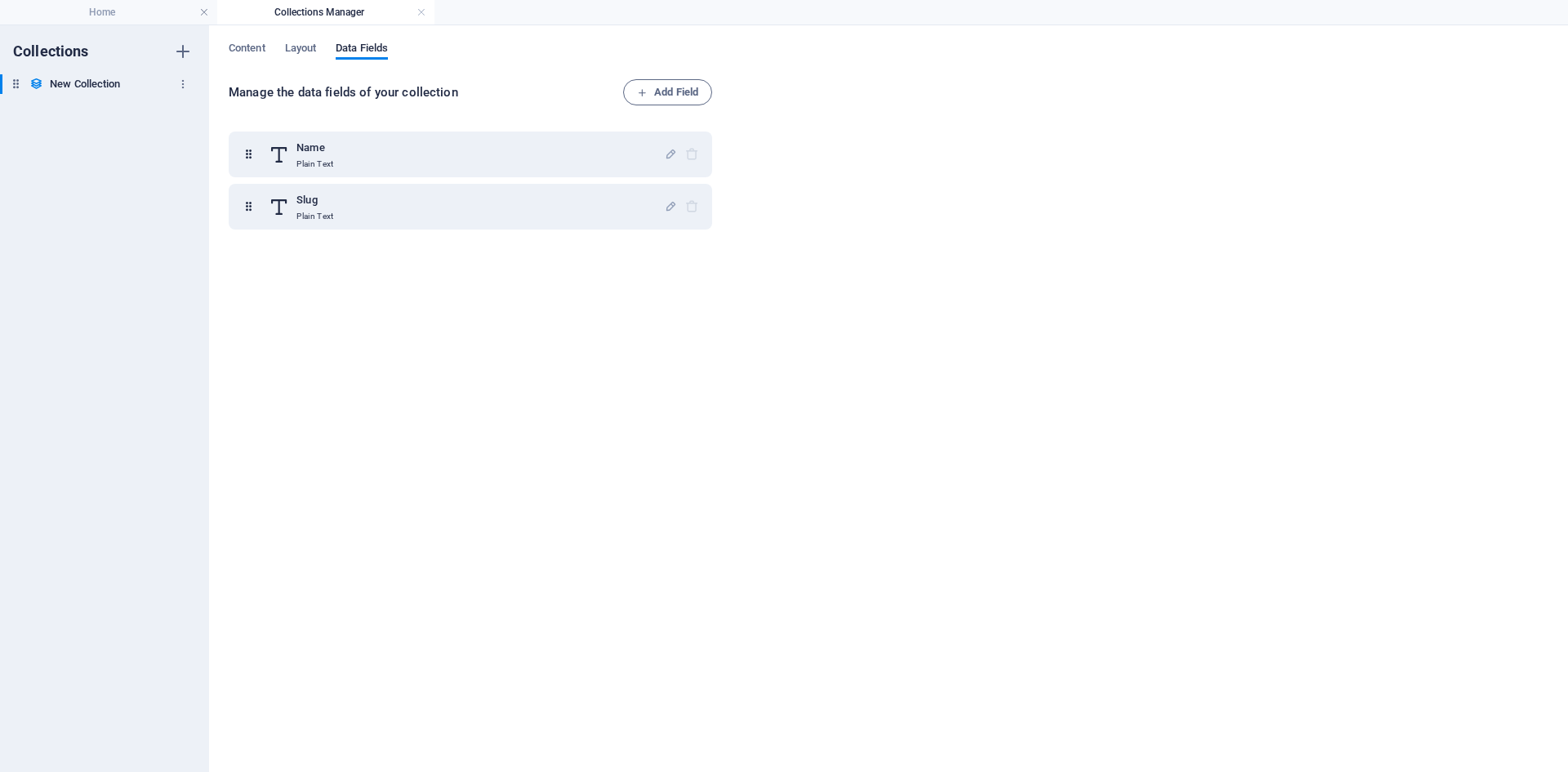
click at [69, 84] on h6 "New Collection" at bounding box center [85, 84] width 70 height 20
click at [185, 47] on icon "button" at bounding box center [183, 51] width 20 height 20
click at [13, 87] on icon at bounding box center [15, 83] width 14 height 14
click at [184, 86] on div "Collections New Collection New Collection New Collection (1) New Collection (1)" at bounding box center [105, 399] width 209 height 747
click at [115, 85] on h6 "New Collection" at bounding box center [85, 84] width 70 height 20
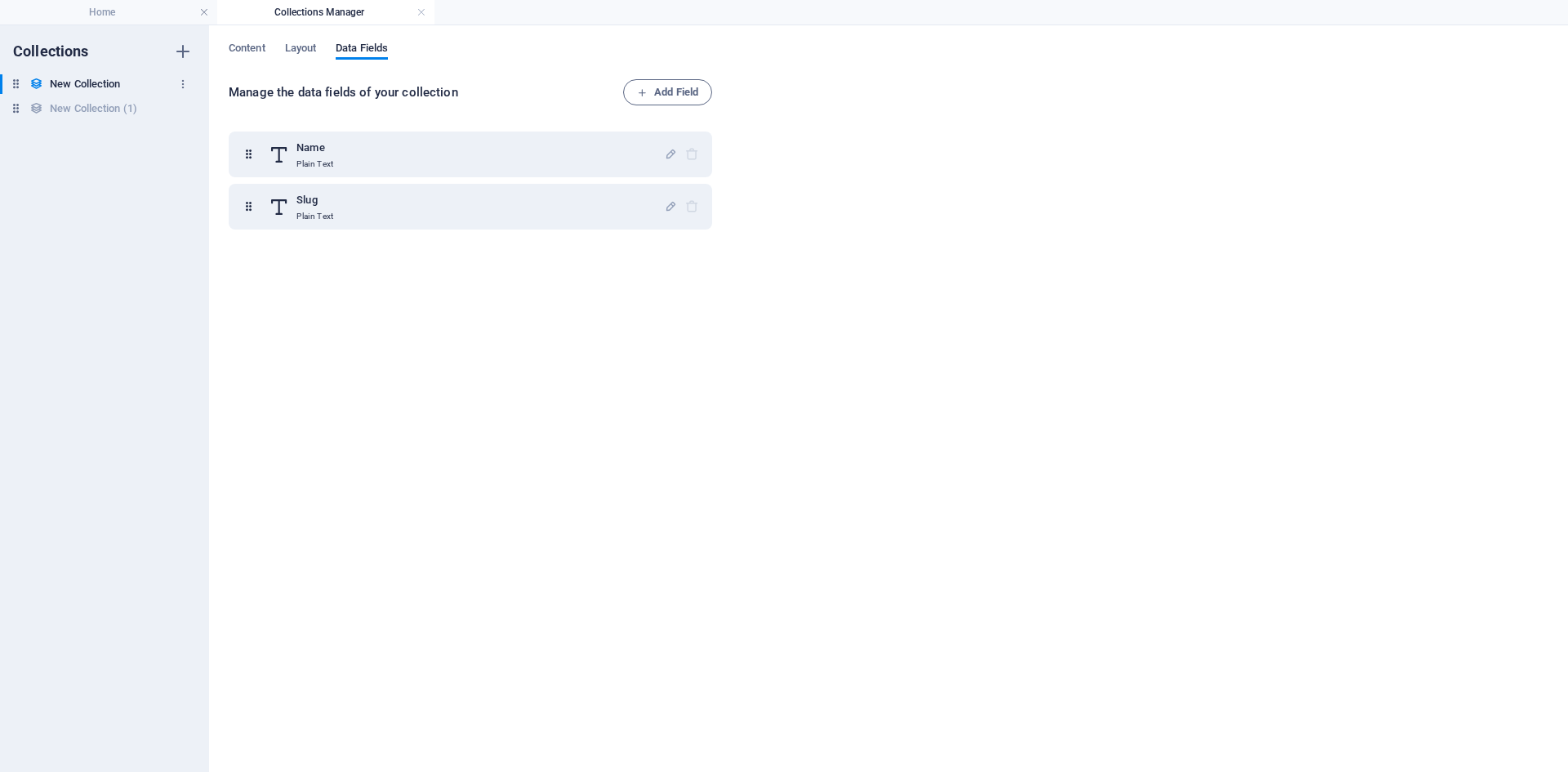
click at [19, 78] on icon at bounding box center [15, 83] width 14 height 14
click at [180, 107] on icon "button" at bounding box center [182, 108] width 12 height 12
click at [189, 221] on h6 "Delete" at bounding box center [197, 220] width 44 height 20
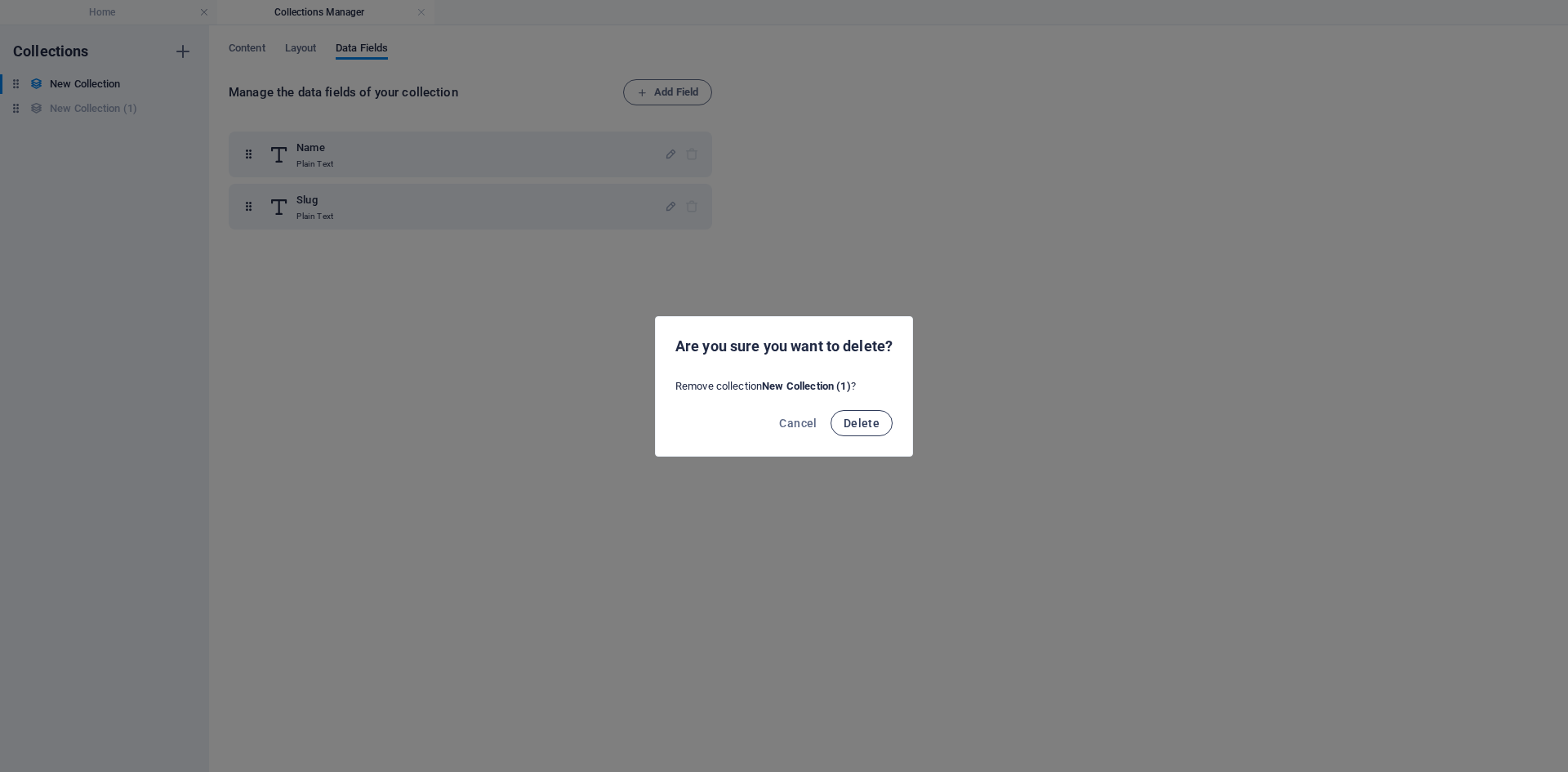
click at [867, 423] on span "Delete" at bounding box center [862, 423] width 36 height 13
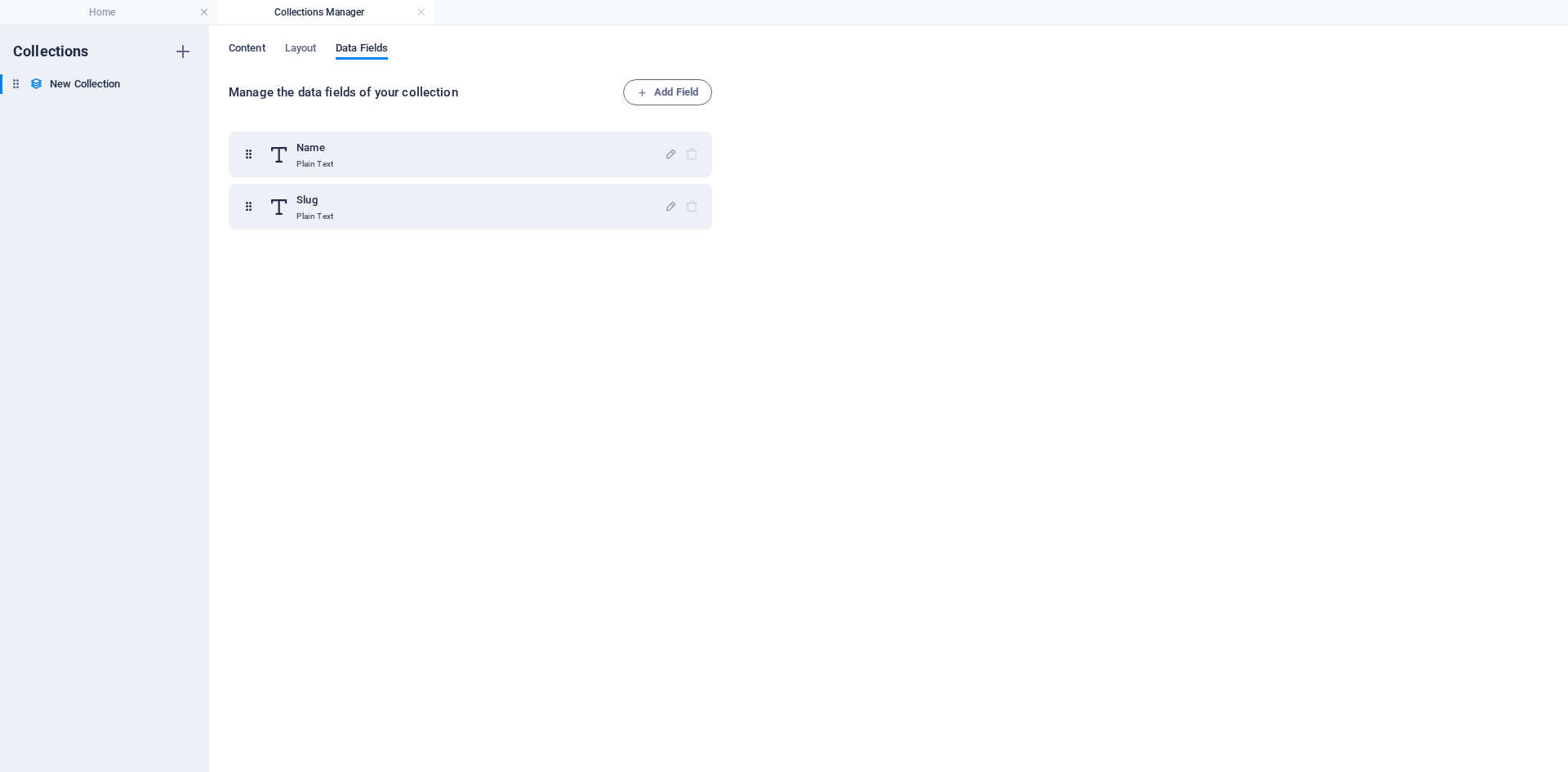
click at [247, 49] on span "Content" at bounding box center [247, 50] width 37 height 23
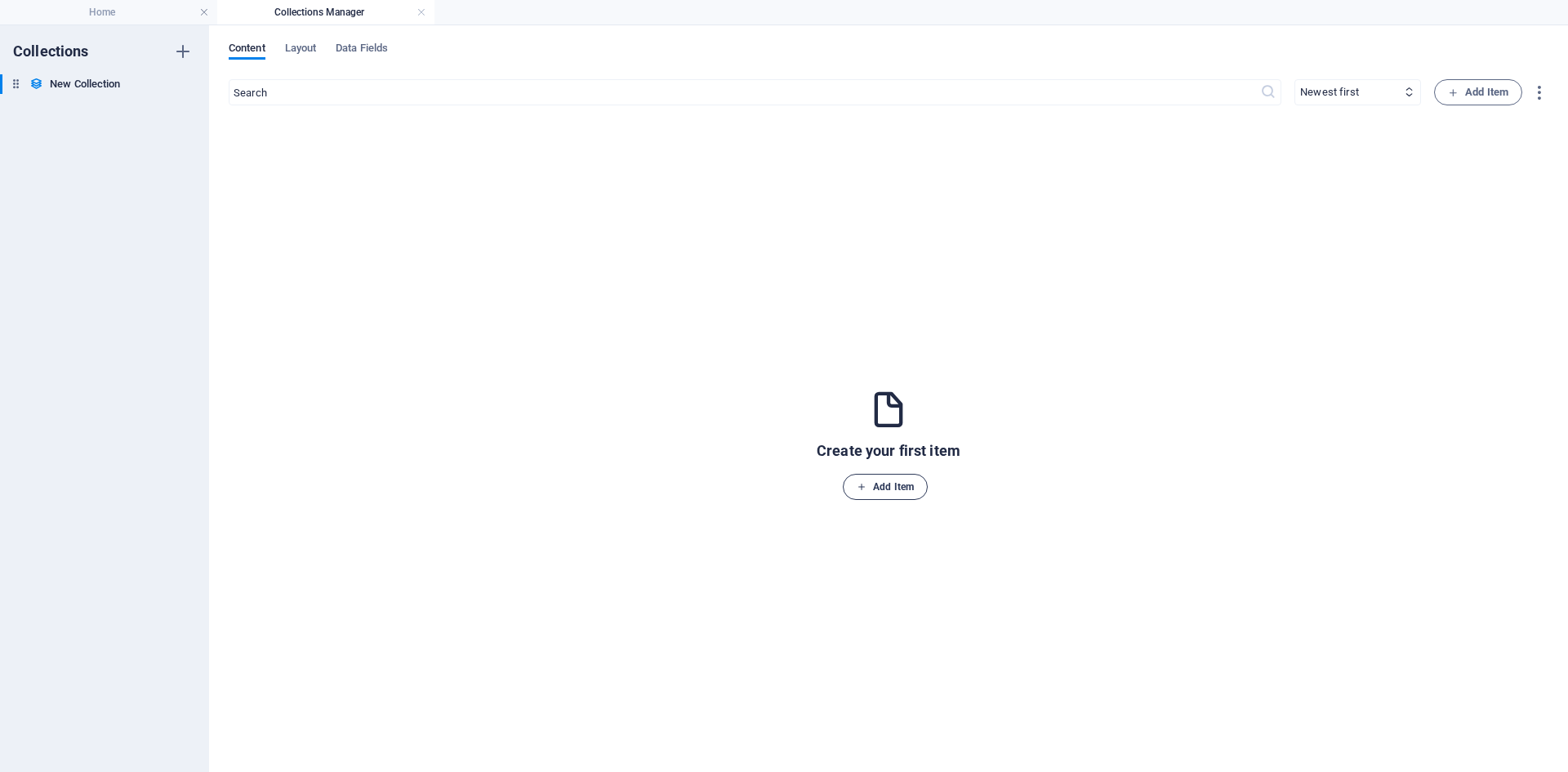
click at [889, 483] on span "Add Item" at bounding box center [885, 487] width 57 height 20
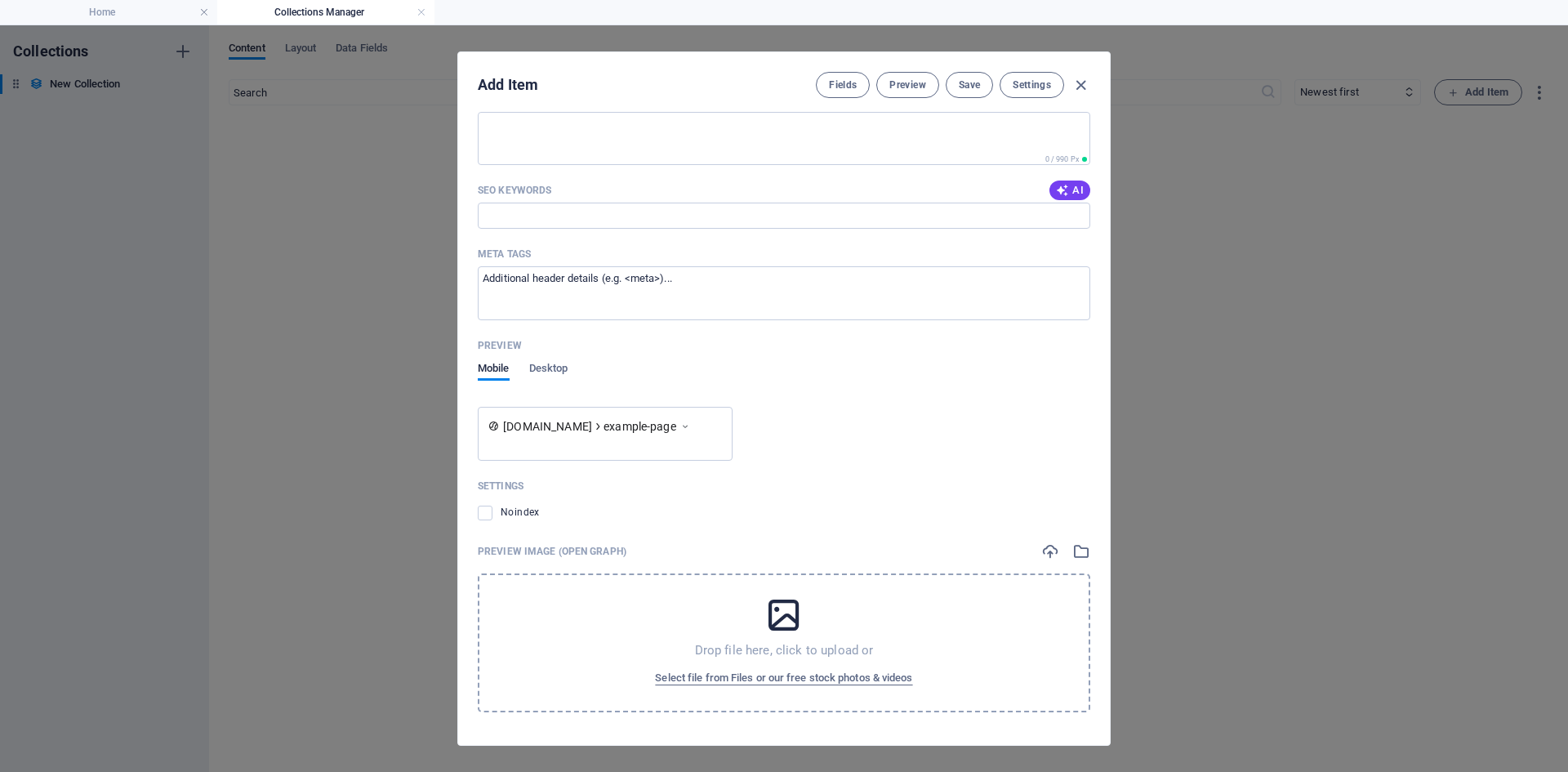
scroll to position [160, 0]
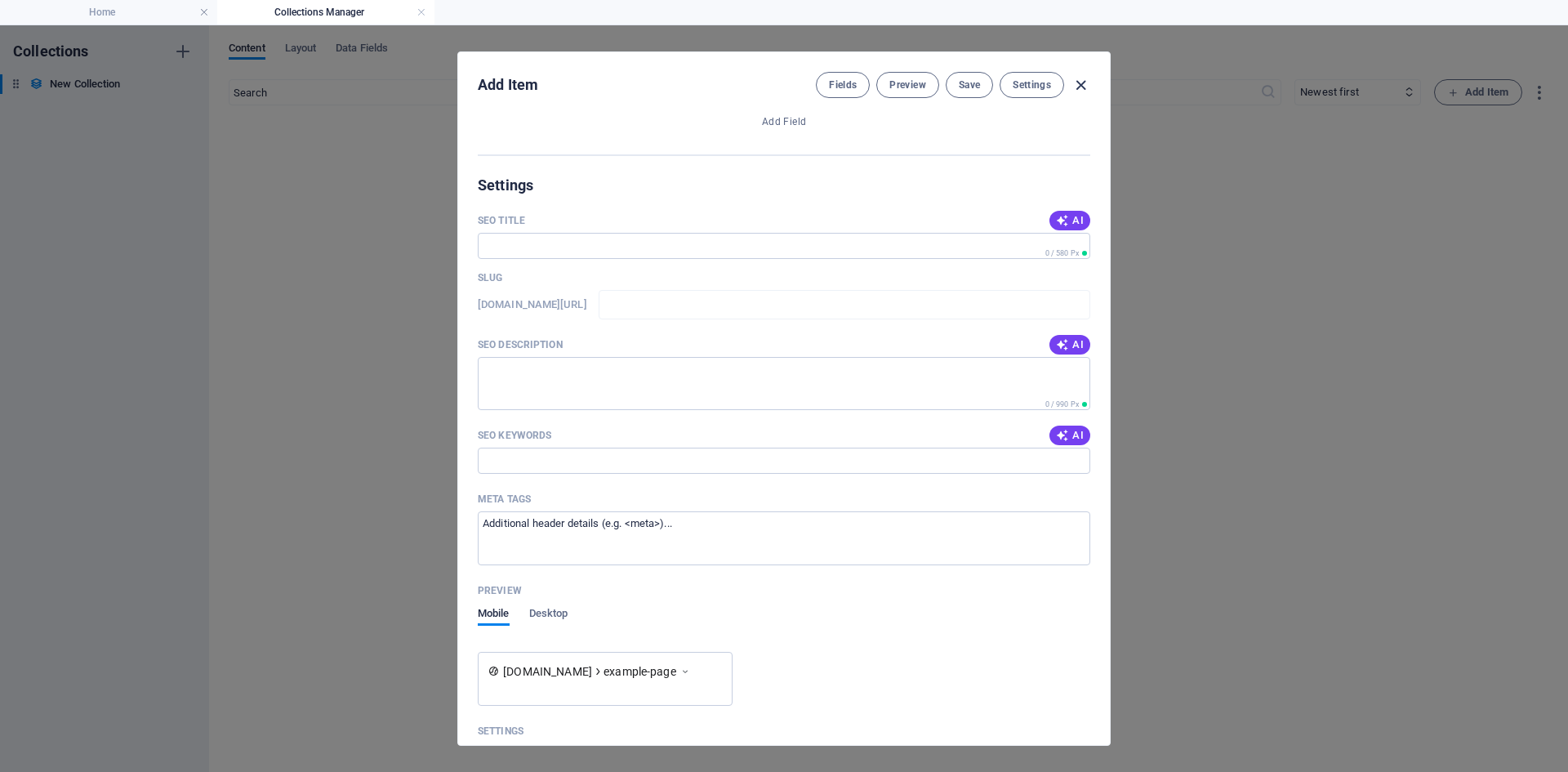
click at [1078, 79] on icon "button" at bounding box center [1081, 85] width 19 height 19
